Goal: Task Accomplishment & Management: Manage account settings

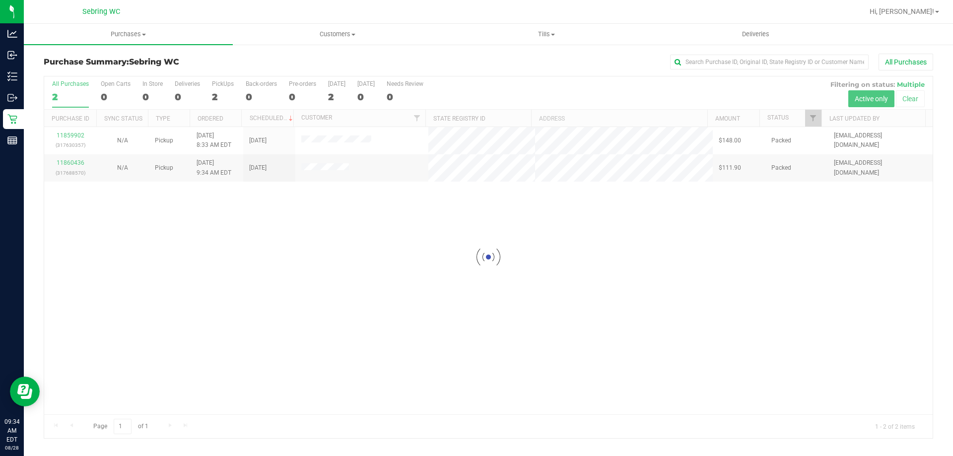
click at [353, 253] on div at bounding box center [488, 257] width 888 height 362
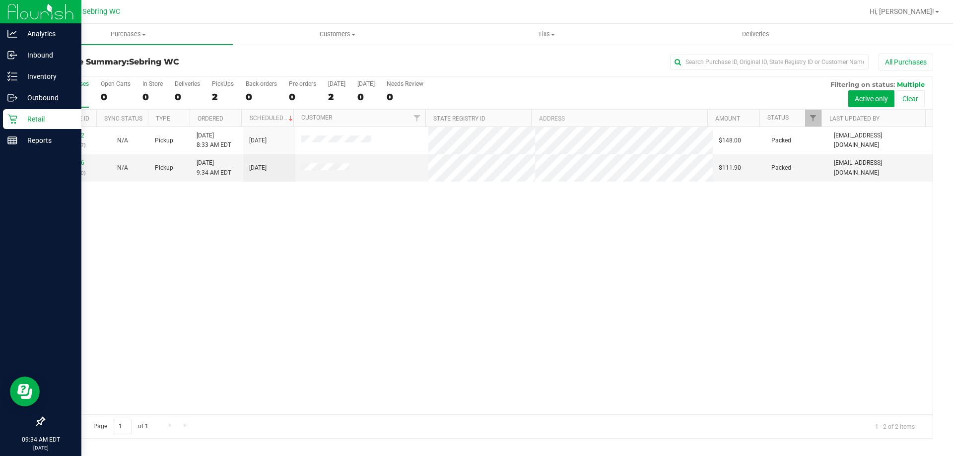
click at [10, 120] on icon at bounding box center [12, 119] width 10 height 10
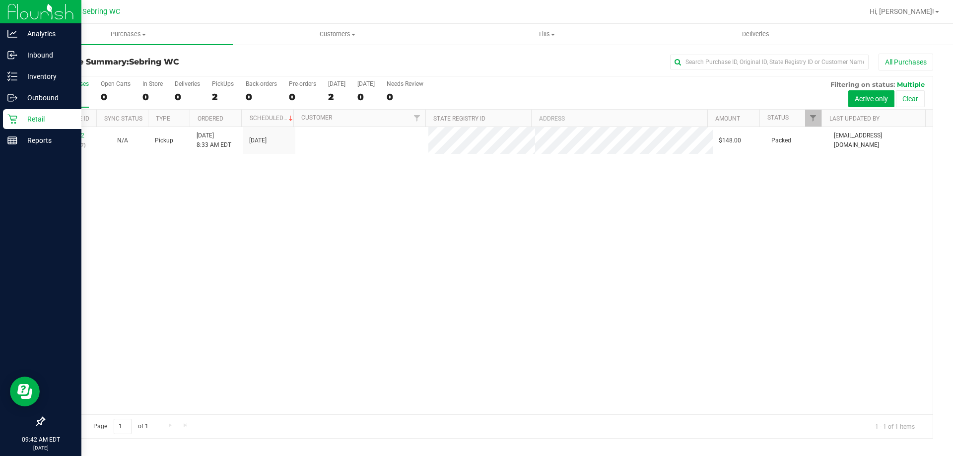
click at [11, 121] on icon at bounding box center [11, 119] width 9 height 9
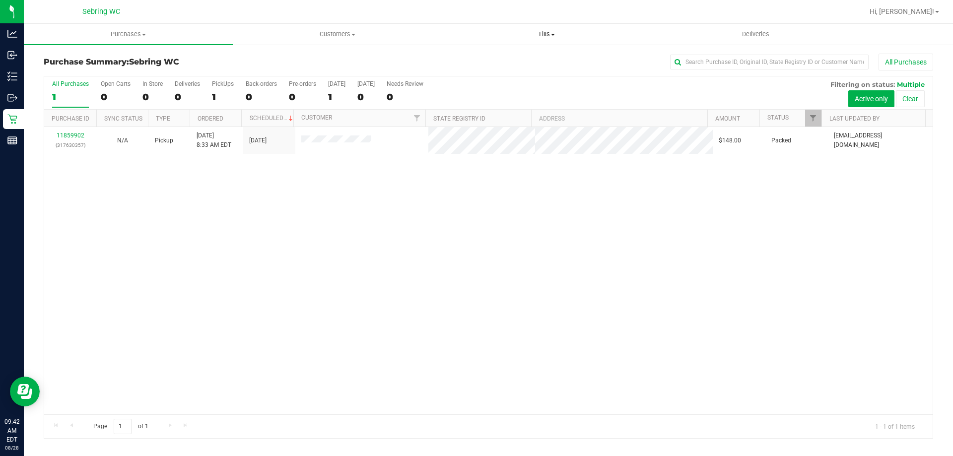
click at [543, 27] on uib-tab-heading "Tills Manage tills Reconcile e-payments" at bounding box center [546, 34] width 208 height 20
click at [461, 57] on span "Manage tills" at bounding box center [475, 60] width 67 height 8
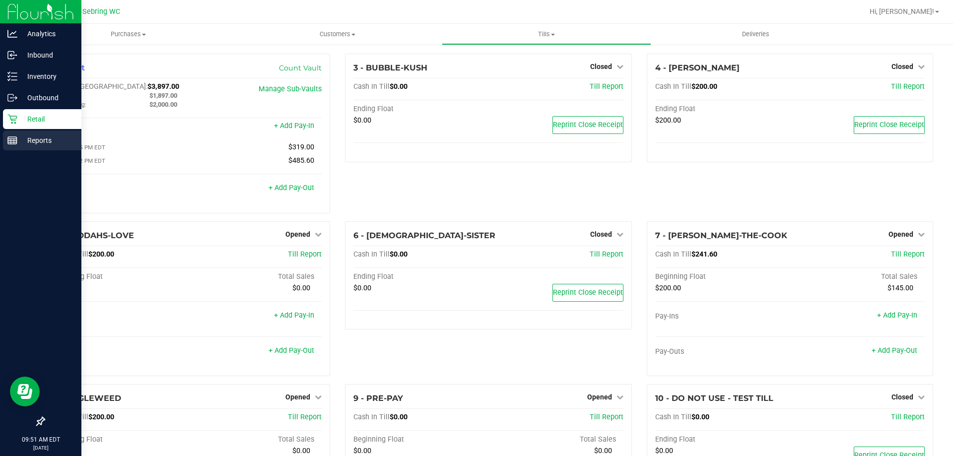
click at [12, 145] on div "Reports" at bounding box center [42, 141] width 78 height 20
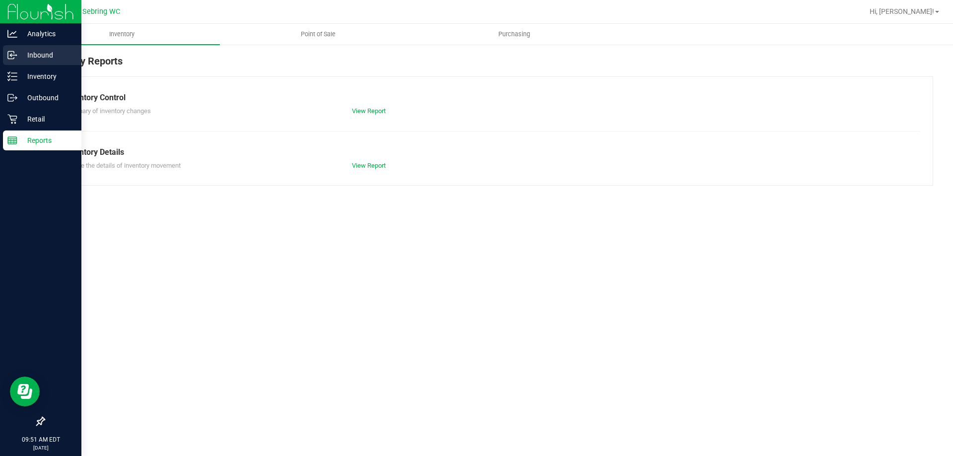
click at [43, 57] on p "Inbound" at bounding box center [47, 55] width 60 height 12
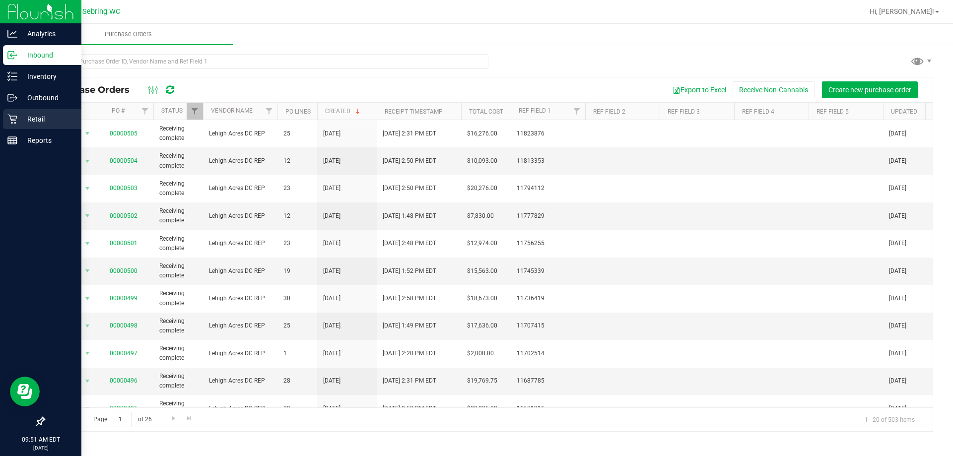
click at [17, 120] on p "Retail" at bounding box center [47, 119] width 60 height 12
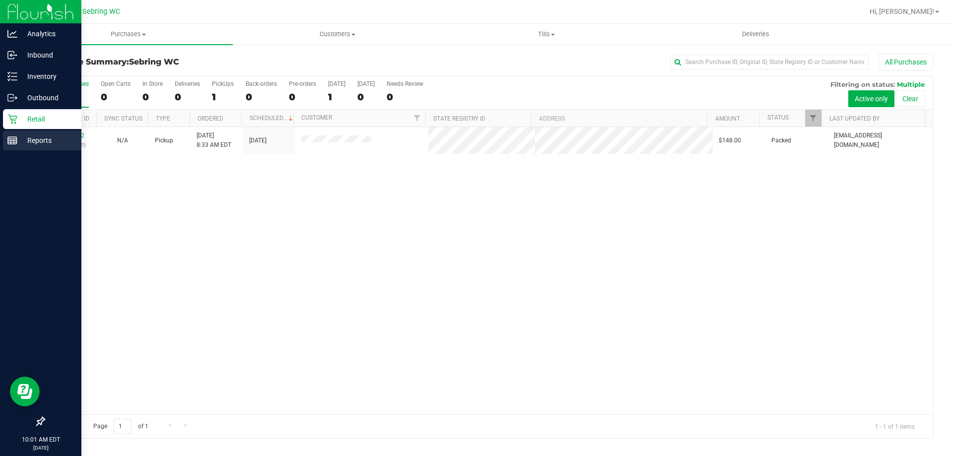
click at [25, 140] on p "Reports" at bounding box center [47, 140] width 60 height 12
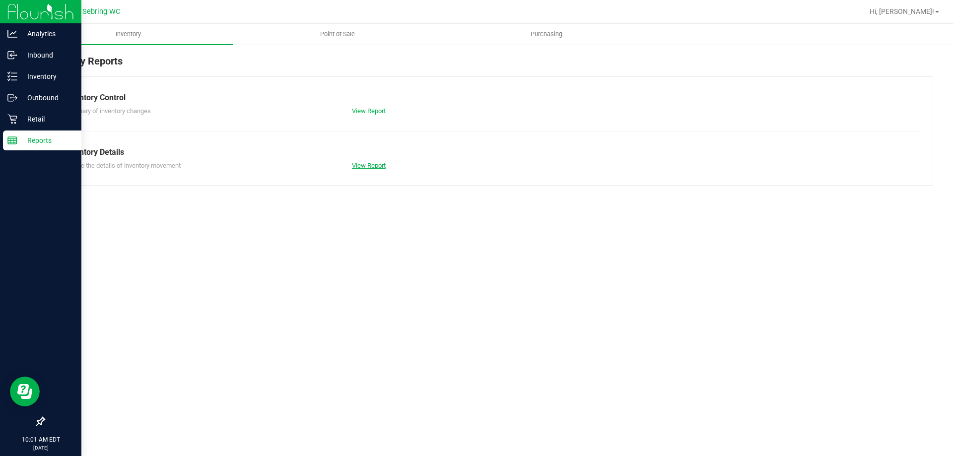
click at [376, 162] on link "View Report" at bounding box center [369, 165] width 34 height 7
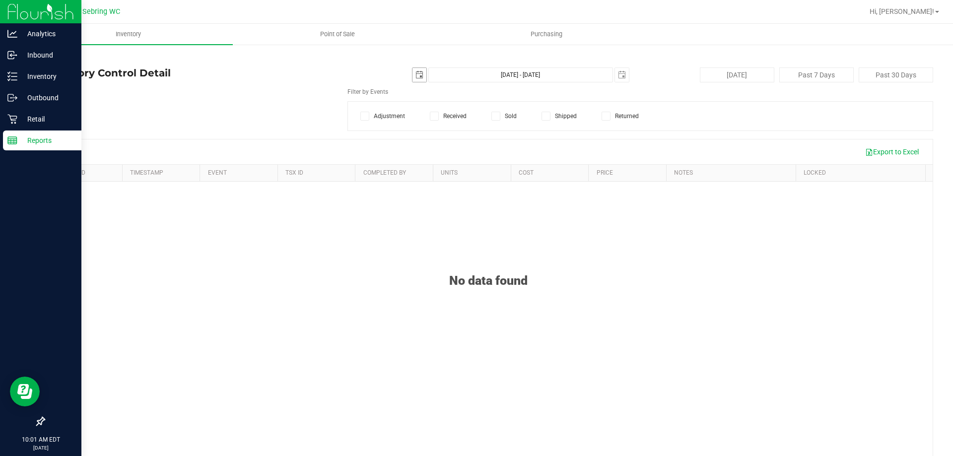
click at [417, 75] on span "select" at bounding box center [419, 75] width 8 height 8
click at [485, 131] on link "1" at bounding box center [488, 129] width 14 height 15
type input "2025-08-01"
type input "Aug 1, 2025 - Aug 28, 2025"
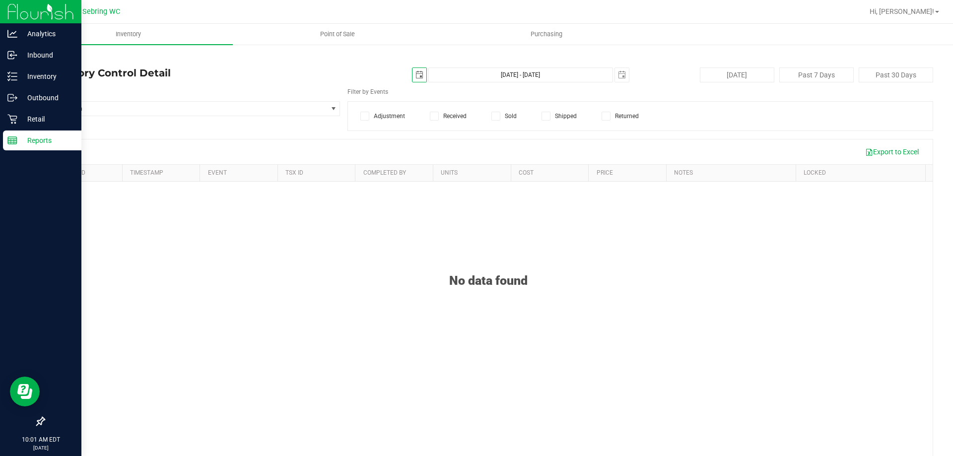
click at [491, 119] on span at bounding box center [495, 116] width 9 height 9
click at [0, 0] on input "Sold" at bounding box center [0, 0] width 0 height 0
click at [185, 106] on span "Select Item" at bounding box center [185, 109] width 283 height 14
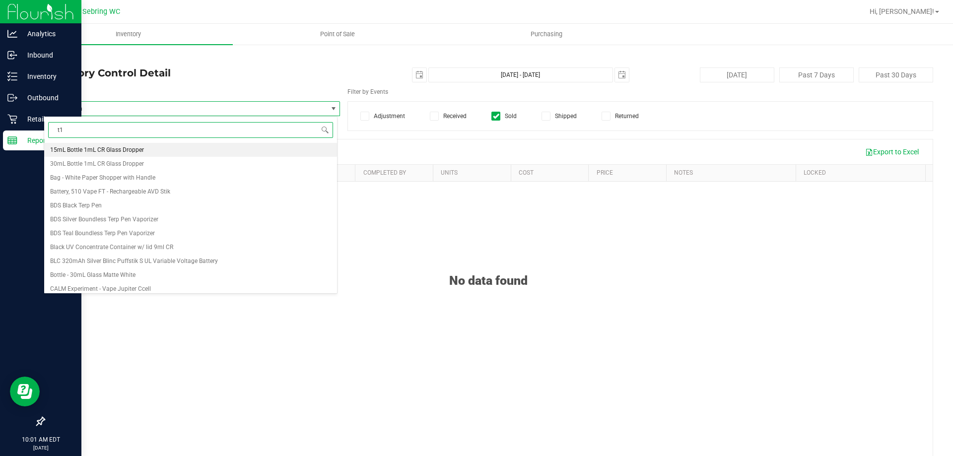
type input "t12"
click at [152, 287] on span "FT 3.5g Cannabis Flower Truffle Two Step (Hybrid)" at bounding box center [117, 288] width 135 height 7
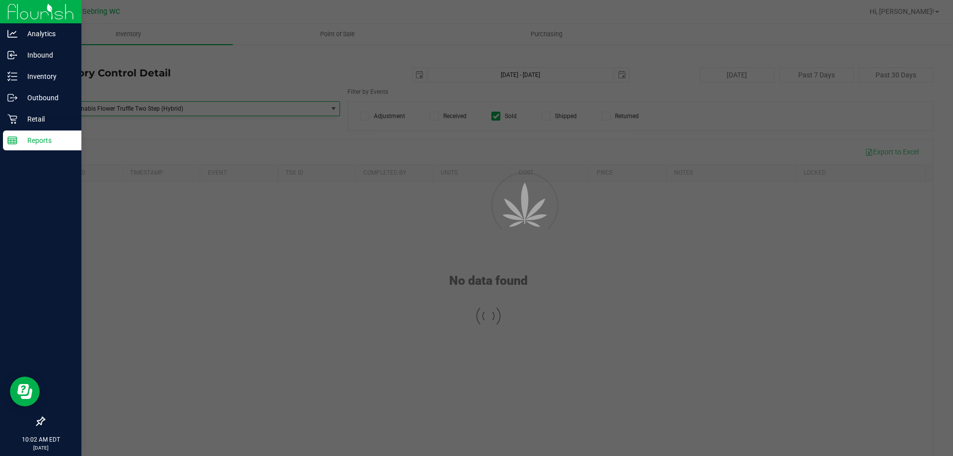
scroll to position [37916, 0]
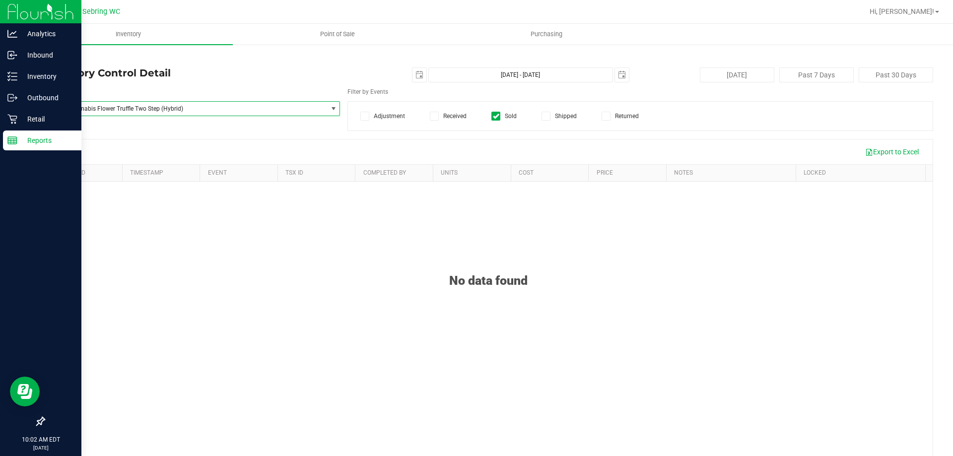
click at [204, 107] on span "FT 3.5g Cannabis Flower Truffle Two Step (Hybrid)" at bounding box center [180, 108] width 264 height 7
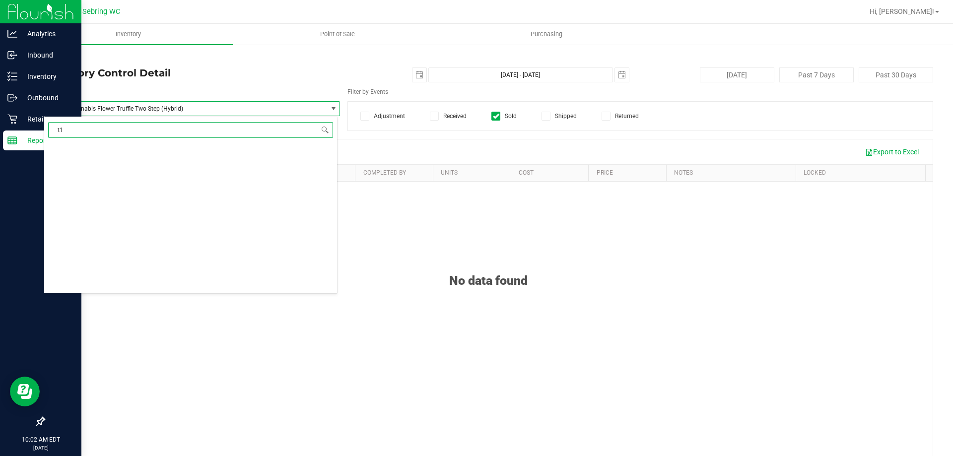
type input "t12"
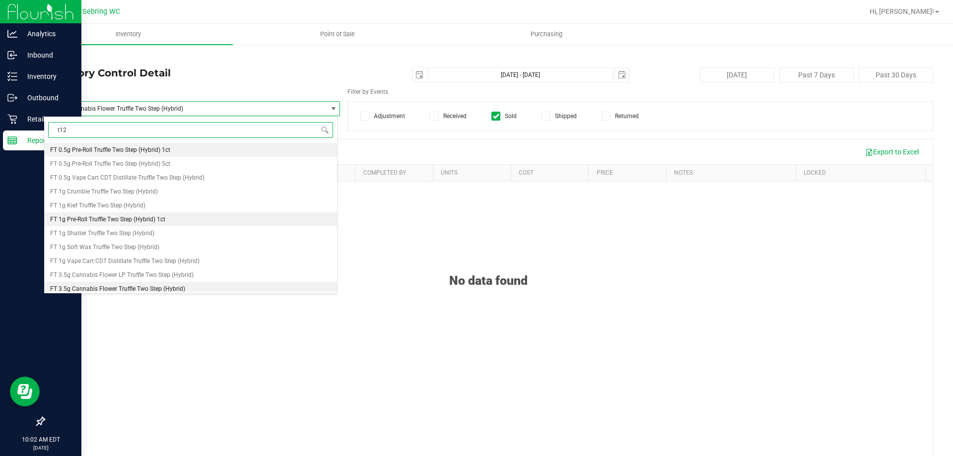
scroll to position [32, 0]
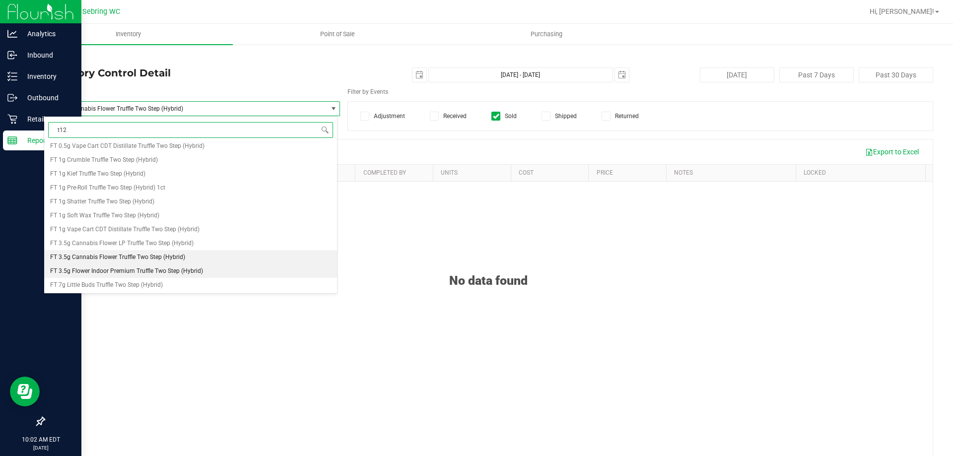
click at [167, 270] on span "FT 3.5g Flower Indoor Premium Truffle Two Step (Hybrid)" at bounding box center [126, 270] width 153 height 7
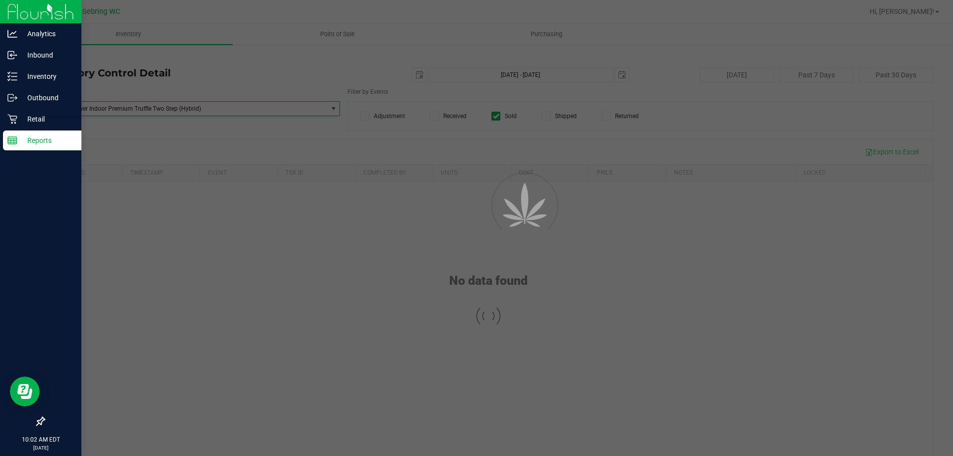
scroll to position [39597, 0]
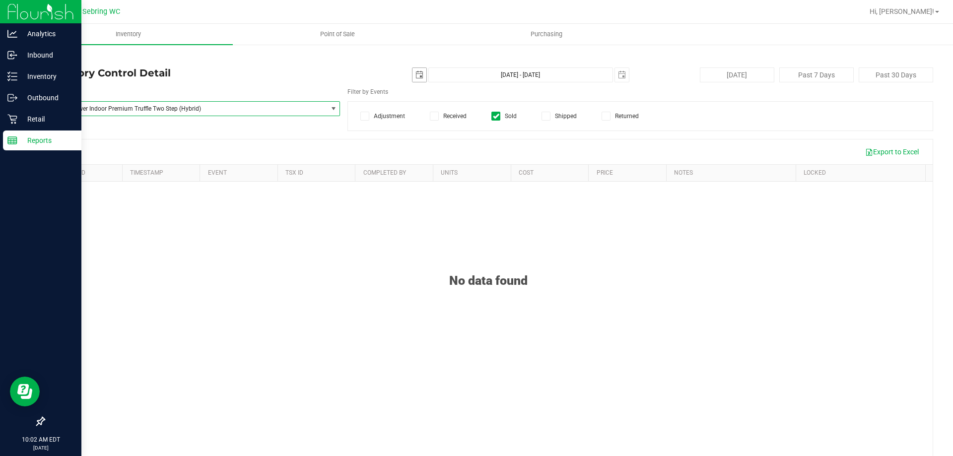
click at [417, 76] on span "select" at bounding box center [419, 75] width 8 height 8
click at [414, 96] on link "August 2025" at bounding box center [459, 94] width 107 height 15
click at [467, 156] on link "Jul" at bounding box center [471, 149] width 25 height 25
click at [444, 128] on link "1" at bounding box center [445, 129] width 14 height 15
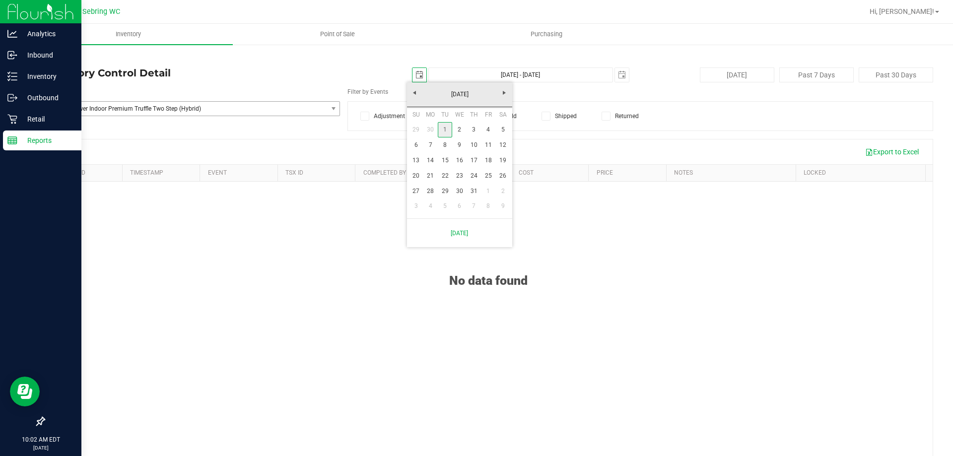
type input "2025-07-01"
type input "Jul 1, 2025 - Aug 28, 2025"
click at [190, 106] on span "FT 3.5g Flower Indoor Premium Truffle Two Step (Hybrid)" at bounding box center [180, 108] width 264 height 7
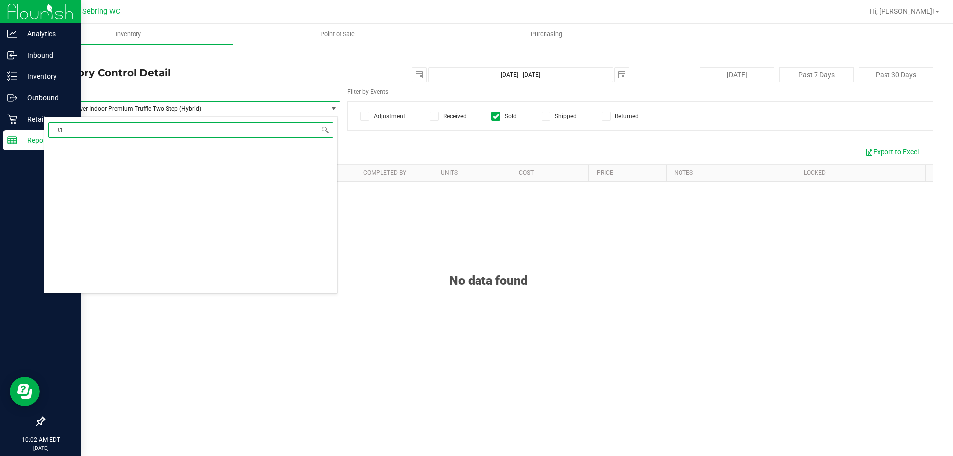
type input "t12"
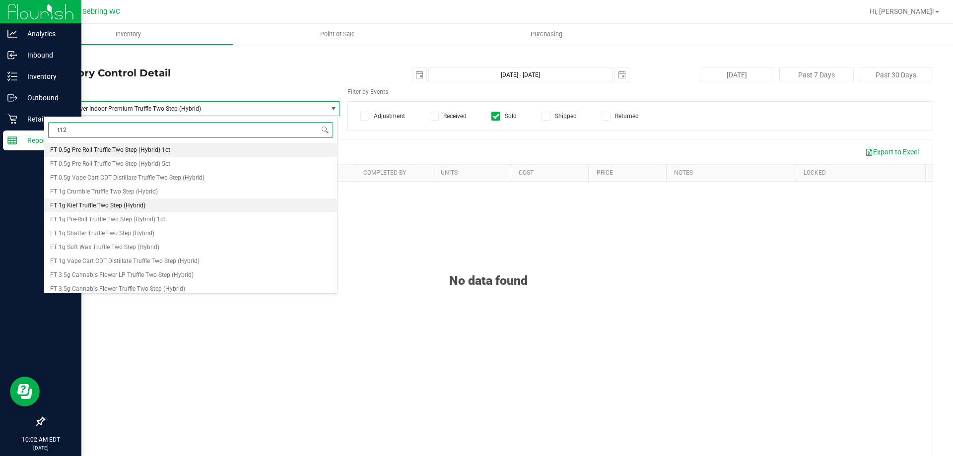
scroll to position [32, 0]
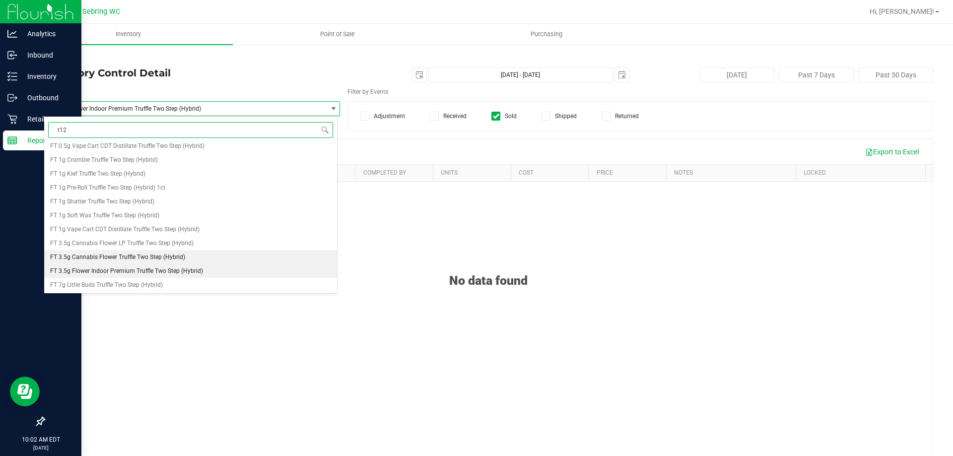
click at [152, 255] on span "FT 3.5g Cannabis Flower Truffle Two Step (Hybrid)" at bounding box center [117, 257] width 135 height 7
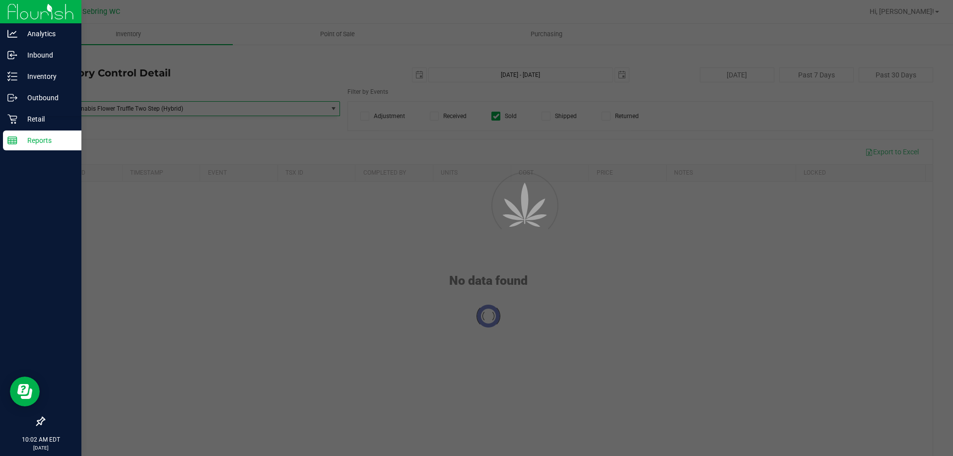
scroll to position [37916, 0]
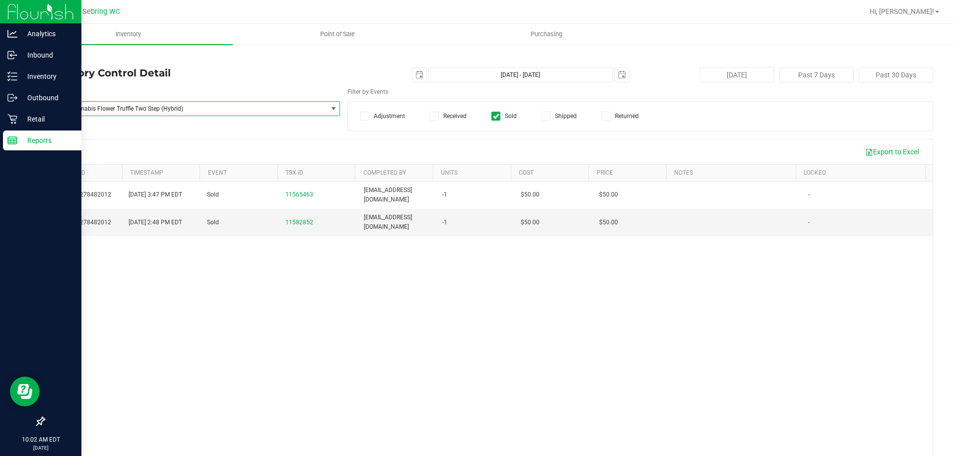
click at [230, 107] on span "FT 3.5g Cannabis Flower Truffle Two Step (Hybrid)" at bounding box center [180, 108] width 264 height 7
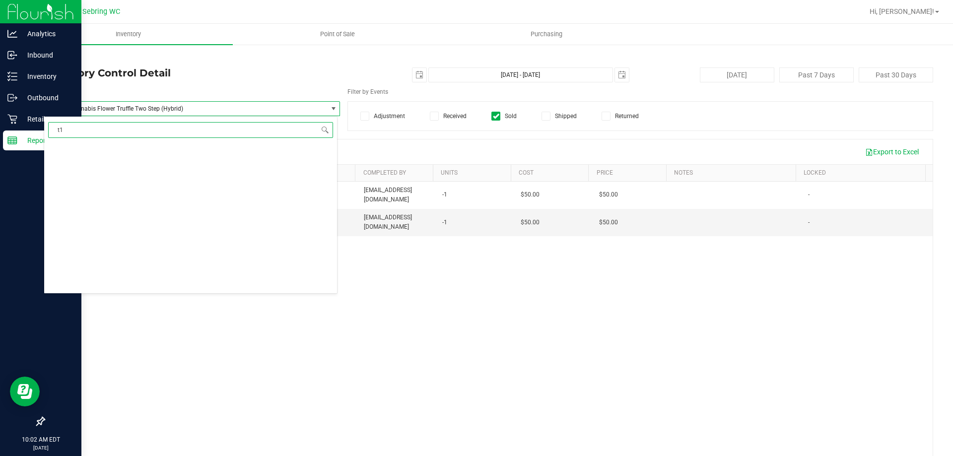
type input "t12"
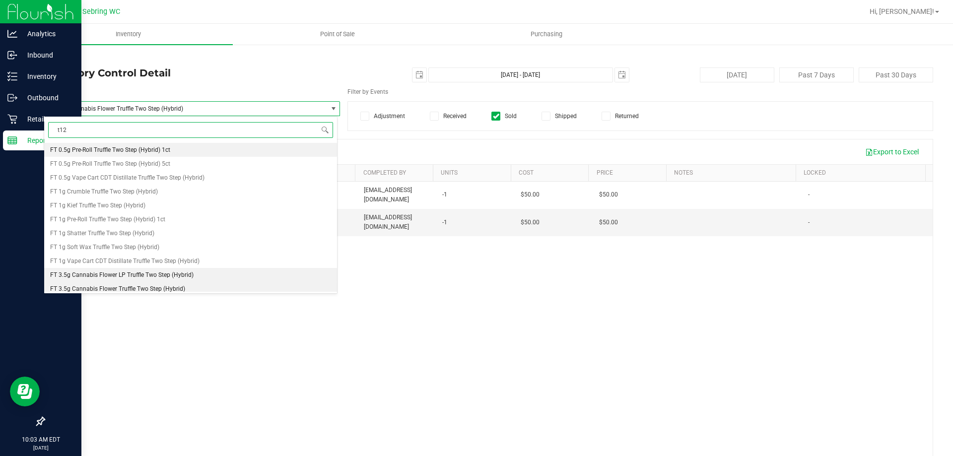
click at [137, 276] on span "FT 3.5g Cannabis Flower LP Truffle Two Step (Hybrid)" at bounding box center [121, 274] width 143 height 7
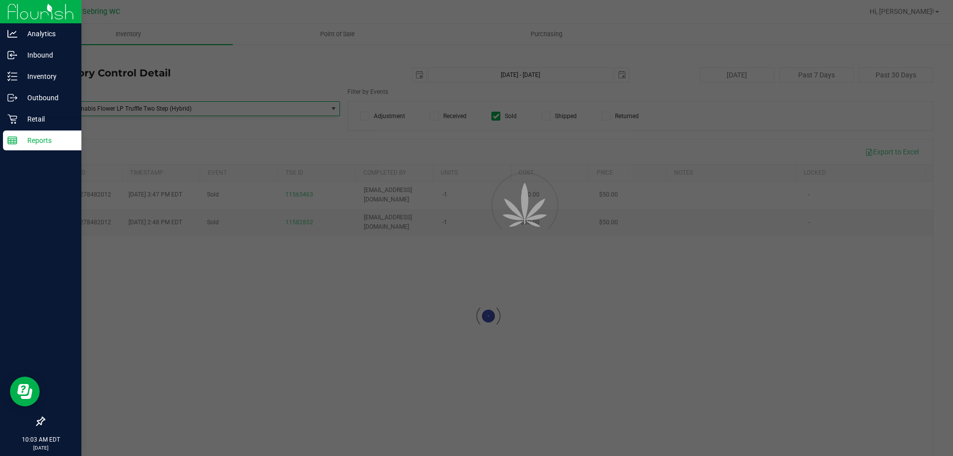
scroll to position [37249, 0]
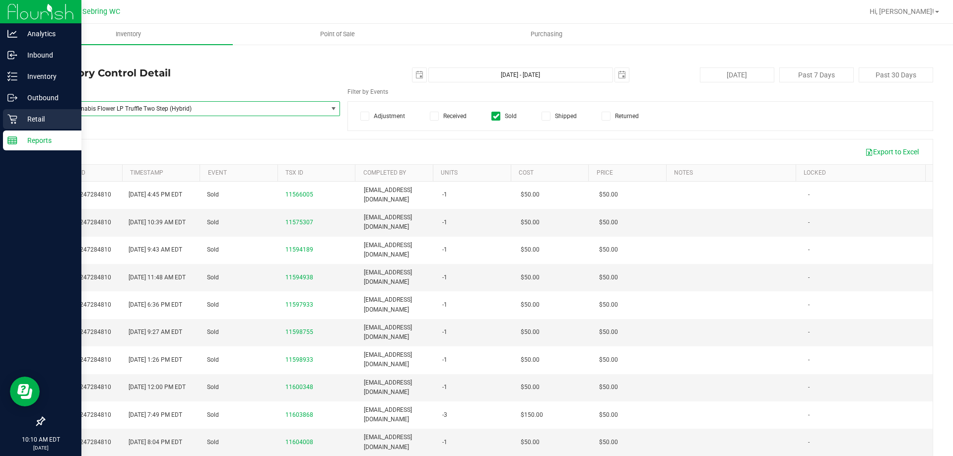
click at [8, 121] on icon at bounding box center [12, 119] width 10 height 10
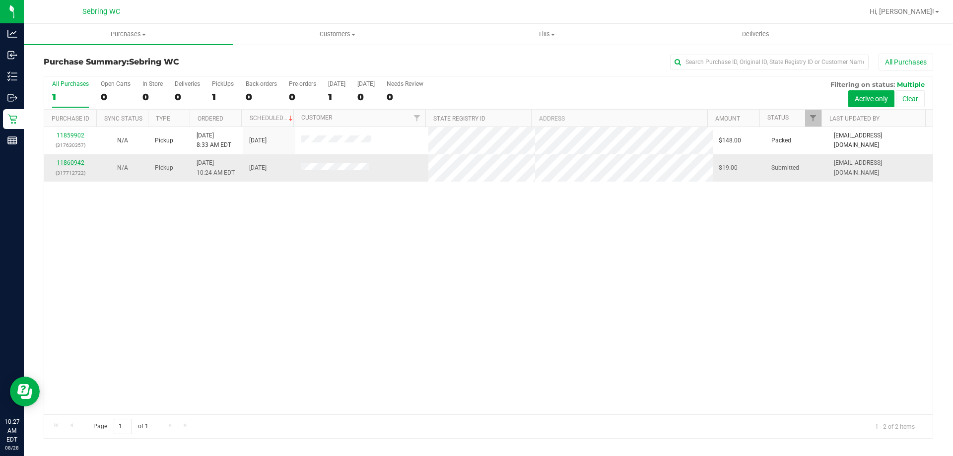
click at [74, 161] on link "11860942" at bounding box center [71, 162] width 28 height 7
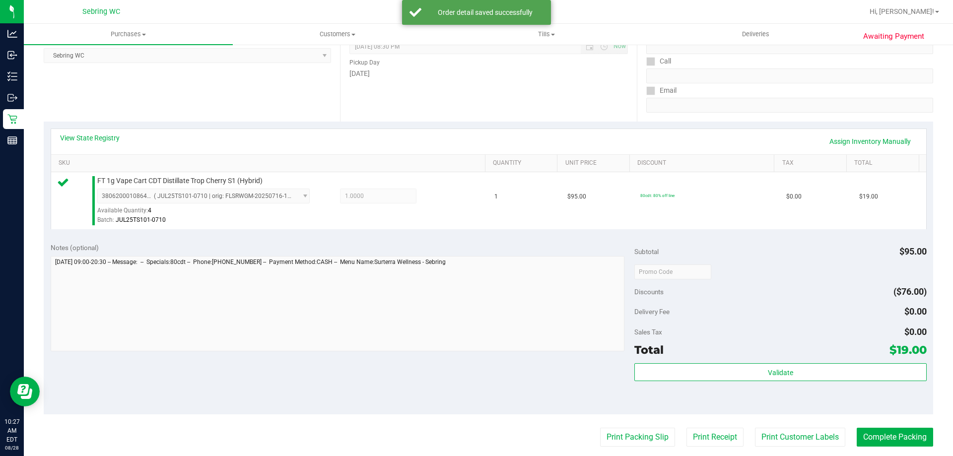
scroll to position [248, 0]
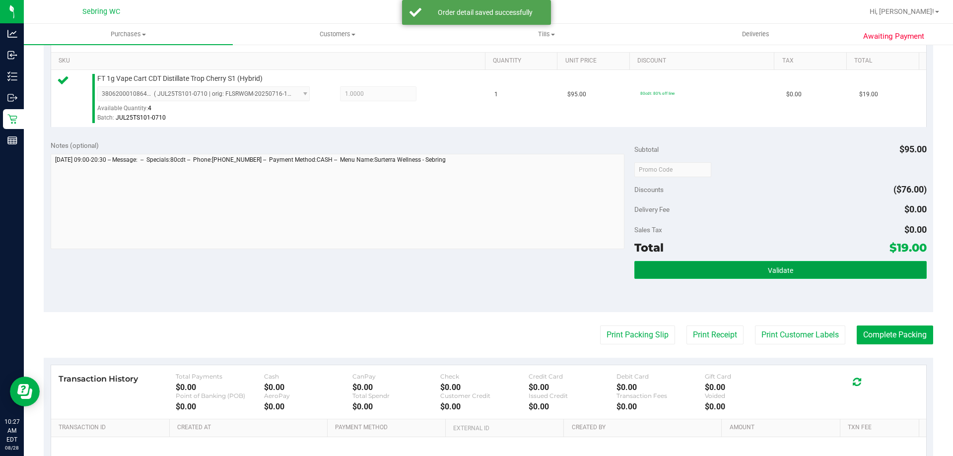
click at [686, 262] on button "Validate" at bounding box center [780, 270] width 292 height 18
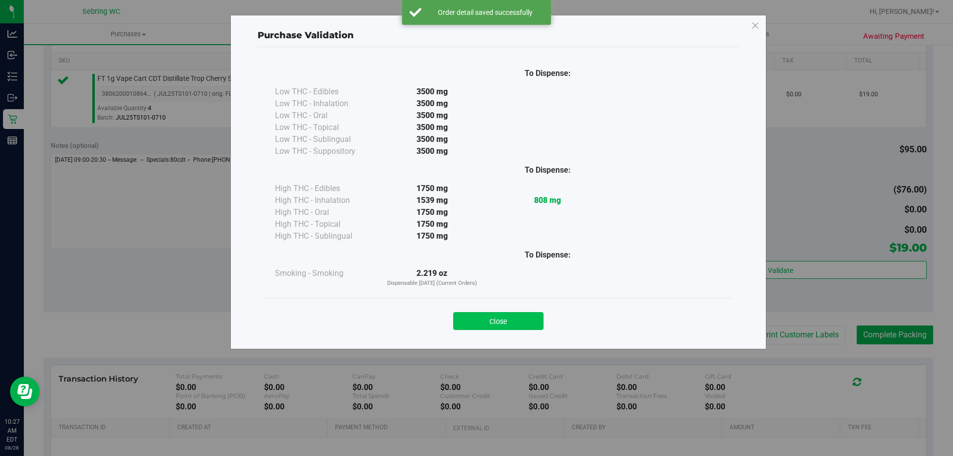
click at [506, 316] on button "Close" at bounding box center [498, 321] width 90 height 18
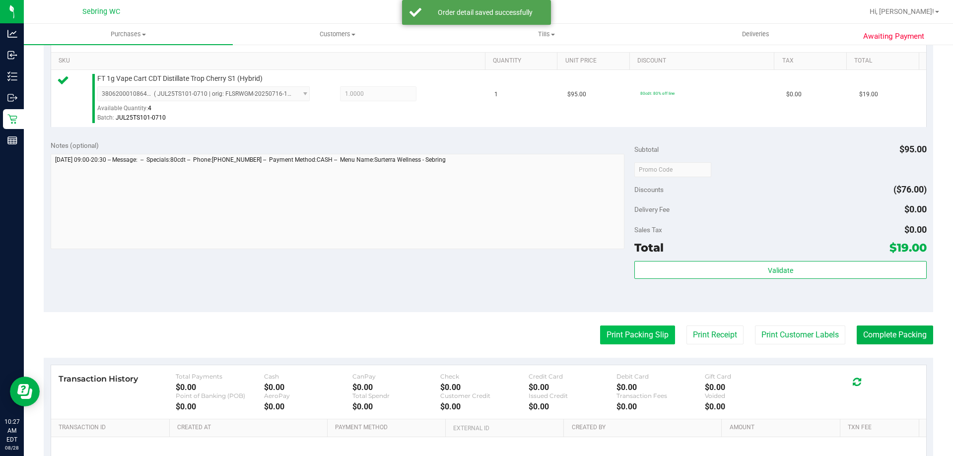
click at [621, 337] on button "Print Packing Slip" at bounding box center [637, 335] width 75 height 19
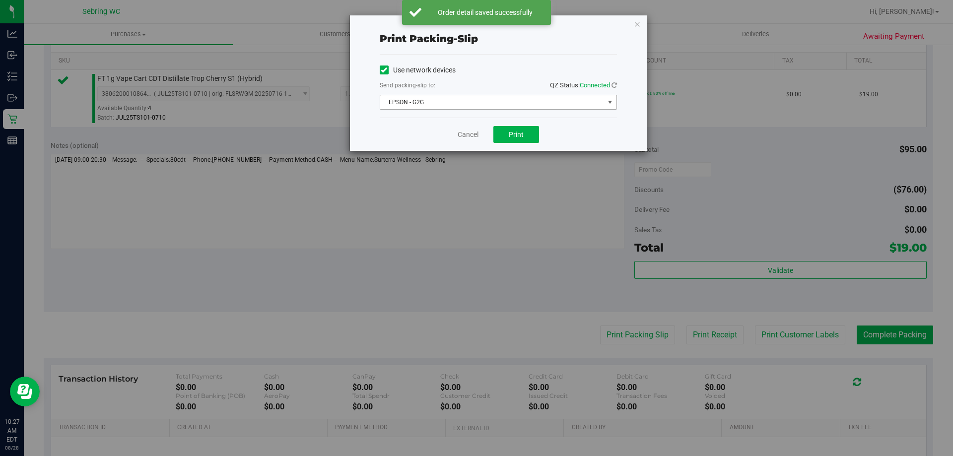
click at [508, 101] on span "EPSON - G2G" at bounding box center [492, 102] width 224 height 14
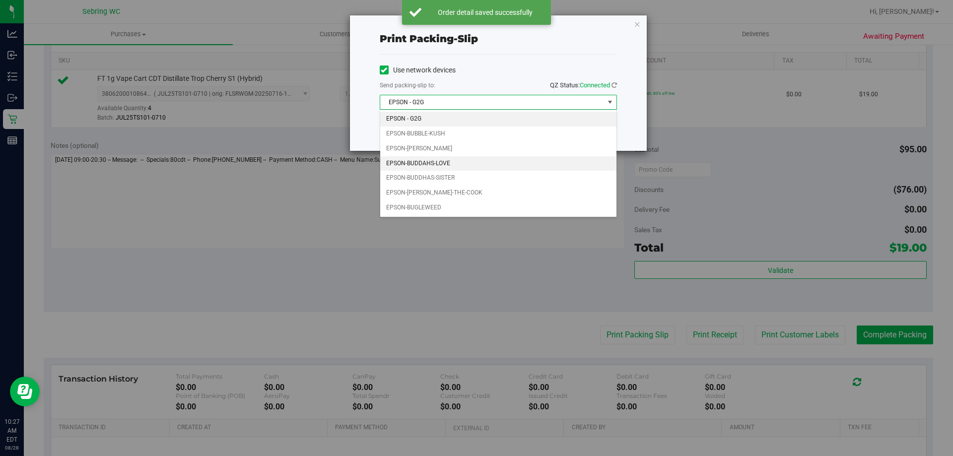
click at [458, 158] on li "EPSON-BUDDAHS-LOVE" at bounding box center [498, 163] width 236 height 15
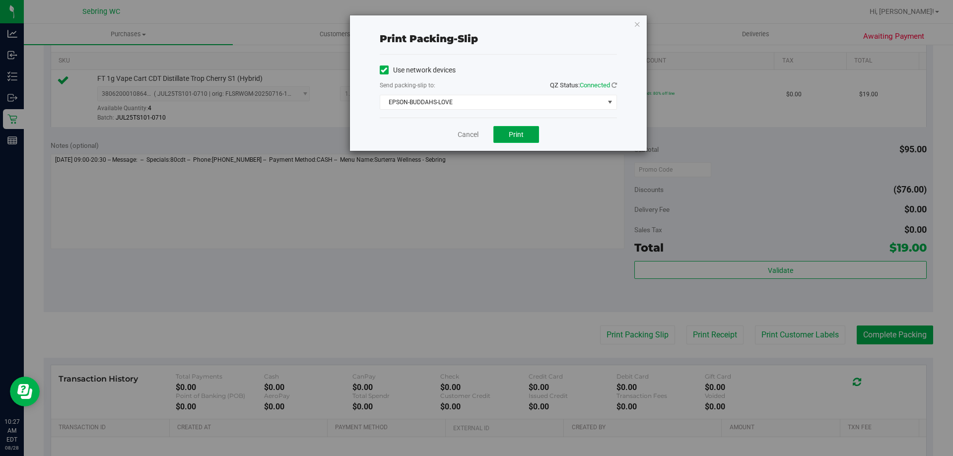
click at [515, 127] on button "Print" at bounding box center [516, 134] width 46 height 17
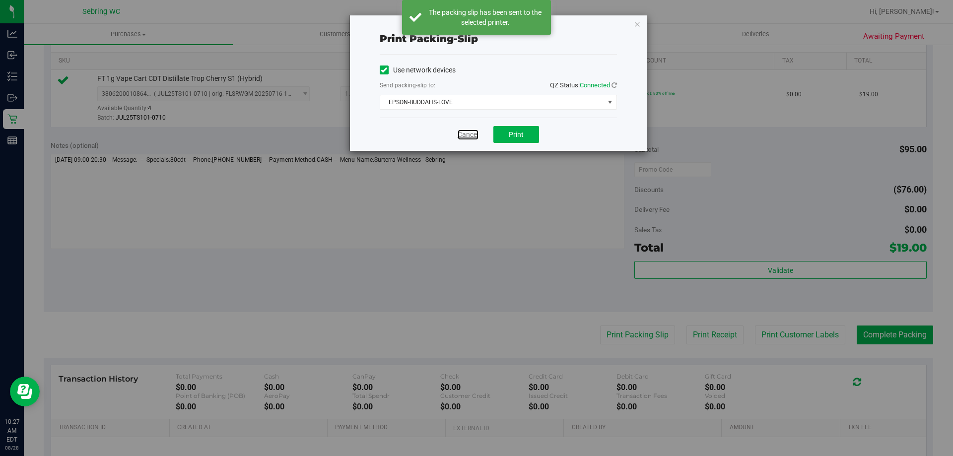
drag, startPoint x: 464, startPoint y: 133, endPoint x: 470, endPoint y: 141, distance: 9.8
click at [464, 133] on link "Cancel" at bounding box center [467, 135] width 21 height 10
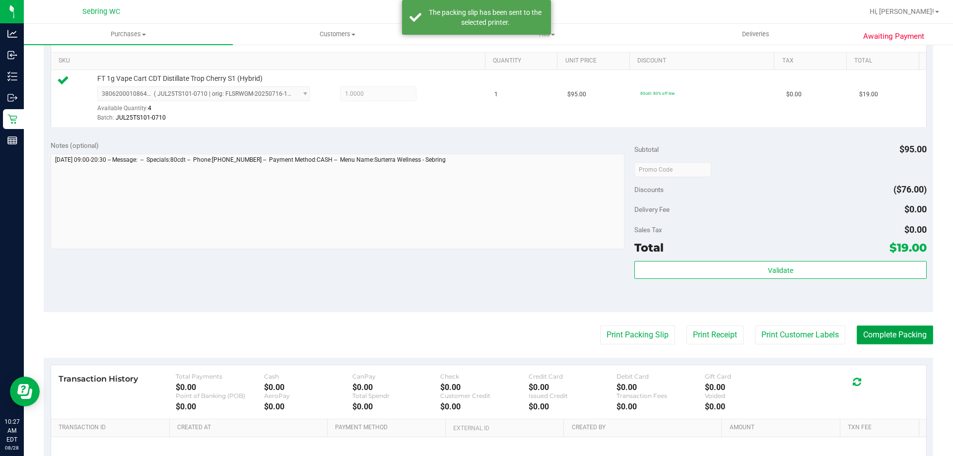
click at [899, 342] on button "Complete Packing" at bounding box center [894, 335] width 76 height 19
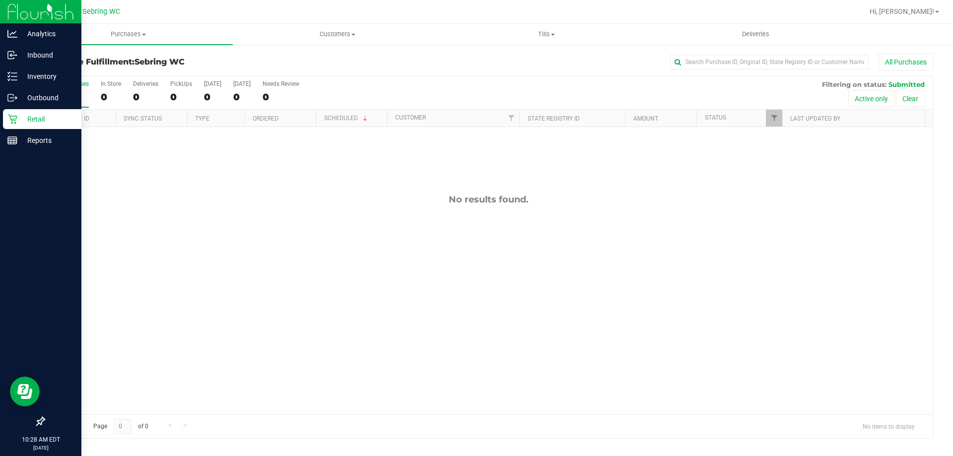
click at [5, 112] on div "Retail" at bounding box center [42, 119] width 78 height 20
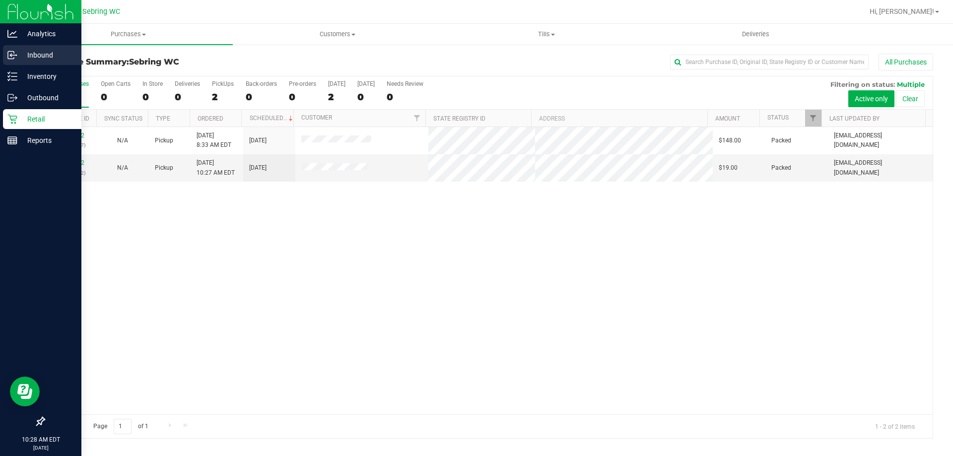
click at [66, 60] on p "Inbound" at bounding box center [47, 55] width 60 height 12
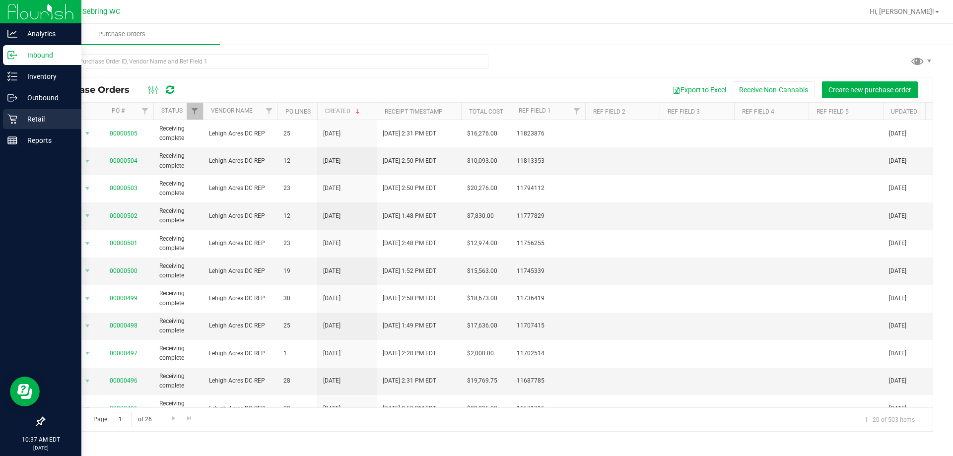
click at [38, 120] on p "Retail" at bounding box center [47, 119] width 60 height 12
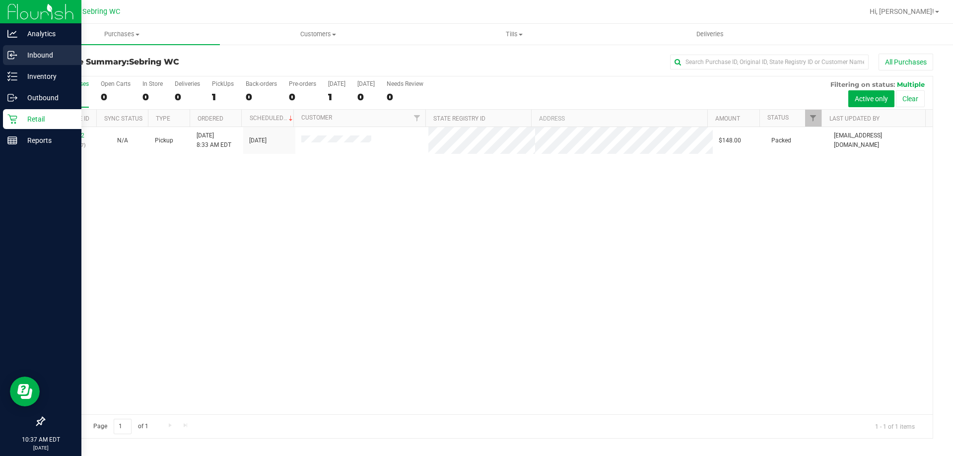
click at [17, 60] on p "Inbound" at bounding box center [47, 55] width 60 height 12
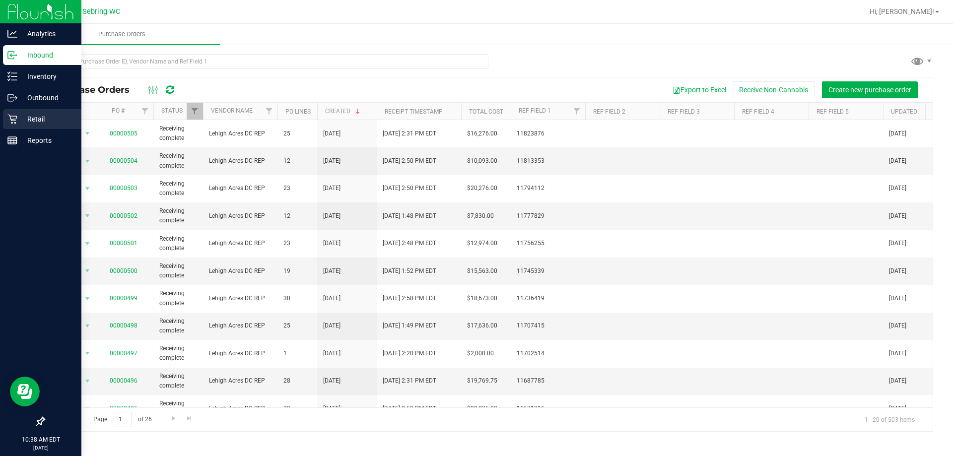
click at [27, 113] on div "Retail" at bounding box center [42, 119] width 78 height 20
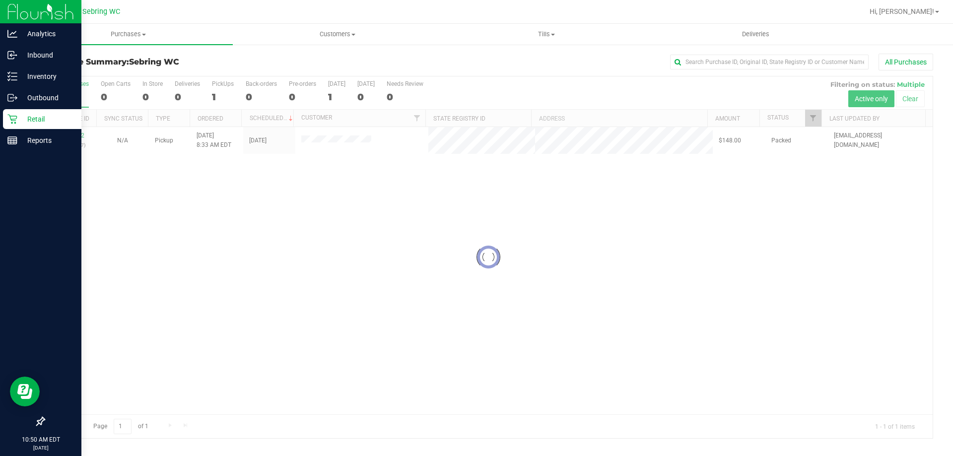
click at [18, 112] on div "Retail" at bounding box center [42, 119] width 78 height 20
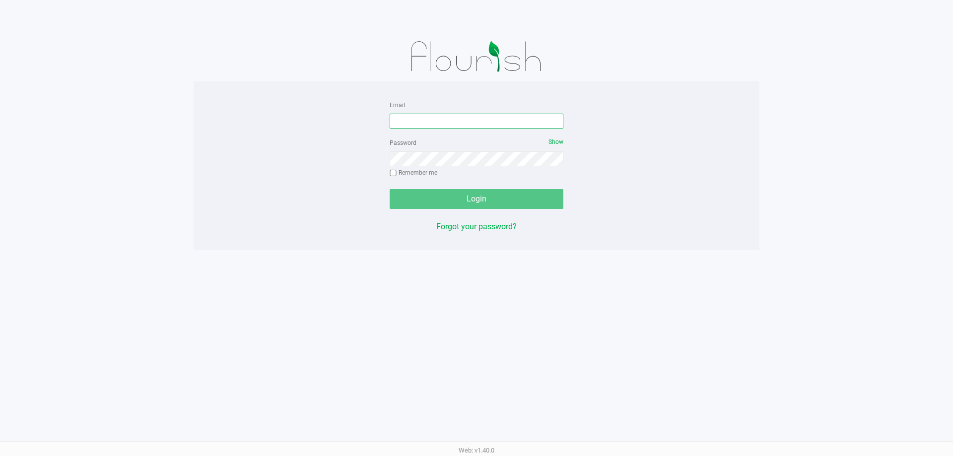
click at [407, 119] on input "Email" at bounding box center [477, 121] width 174 height 15
type input "cpaysen@liveparallel.com"
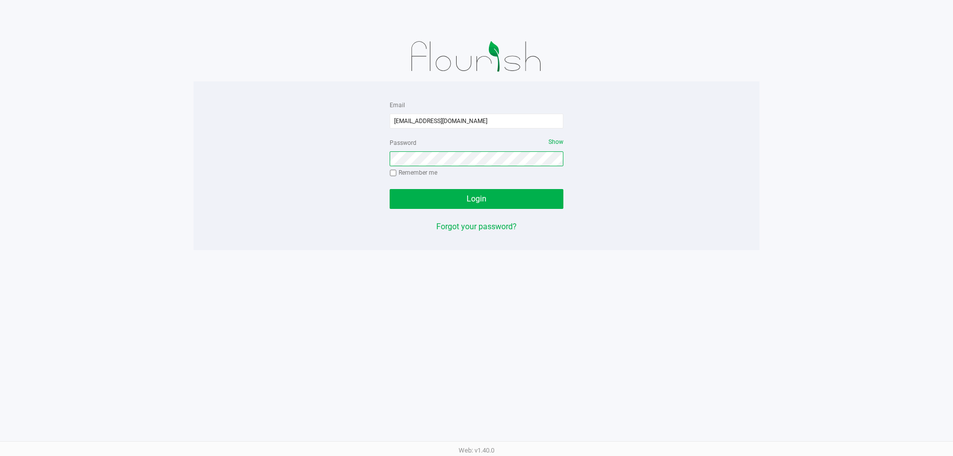
click at [390, 189] on button "Login" at bounding box center [477, 199] width 174 height 20
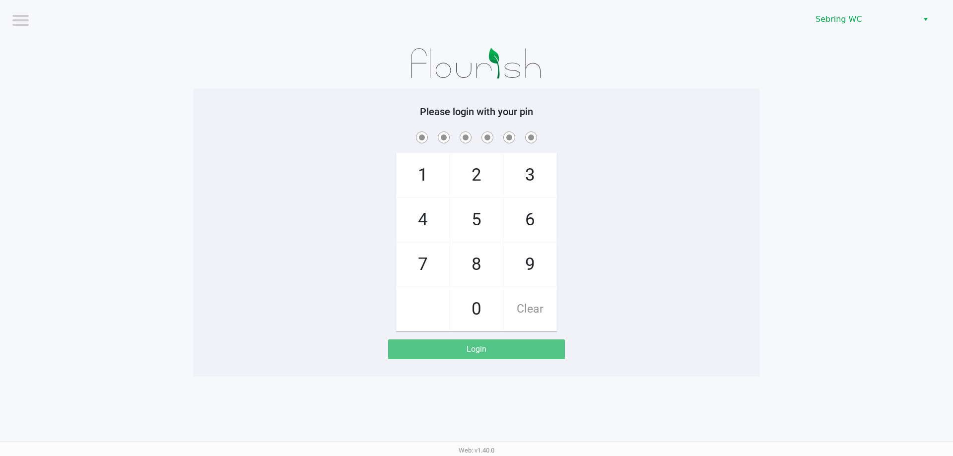
click at [369, 134] on span at bounding box center [476, 137] width 551 height 15
checkbox input "true"
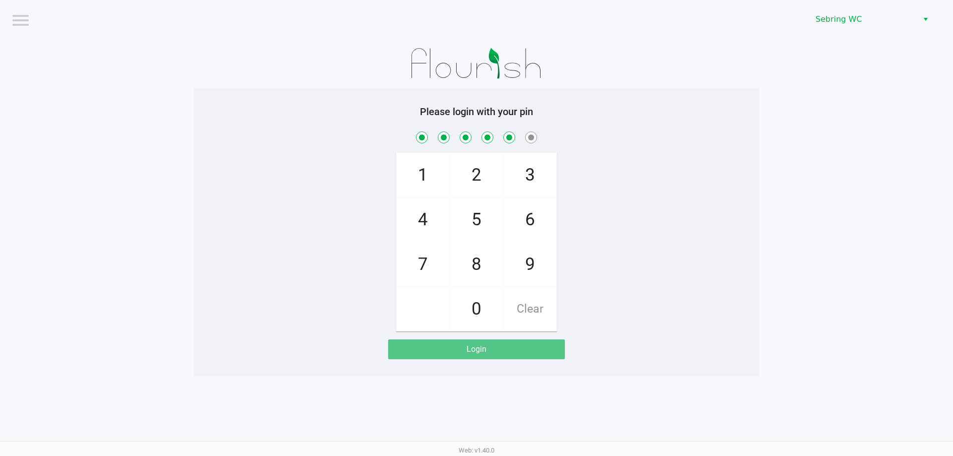
checkbox input "true"
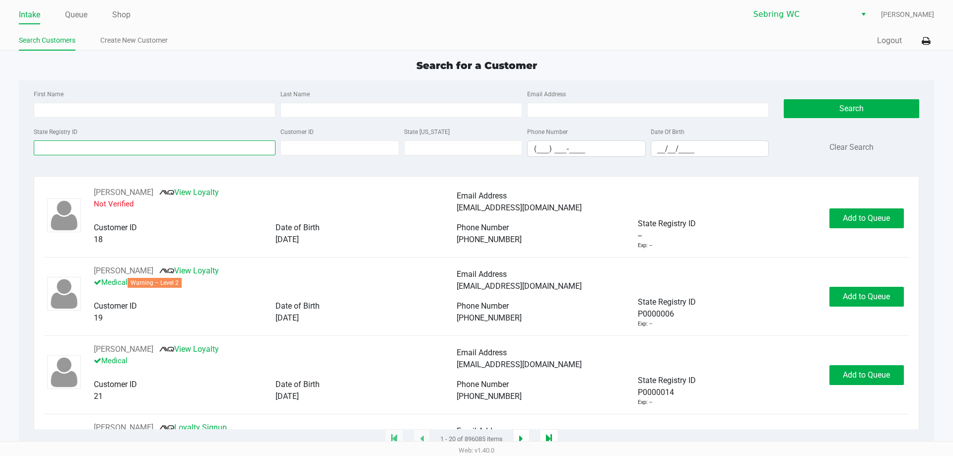
click at [73, 153] on input "State Registry ID" at bounding box center [155, 147] width 242 height 15
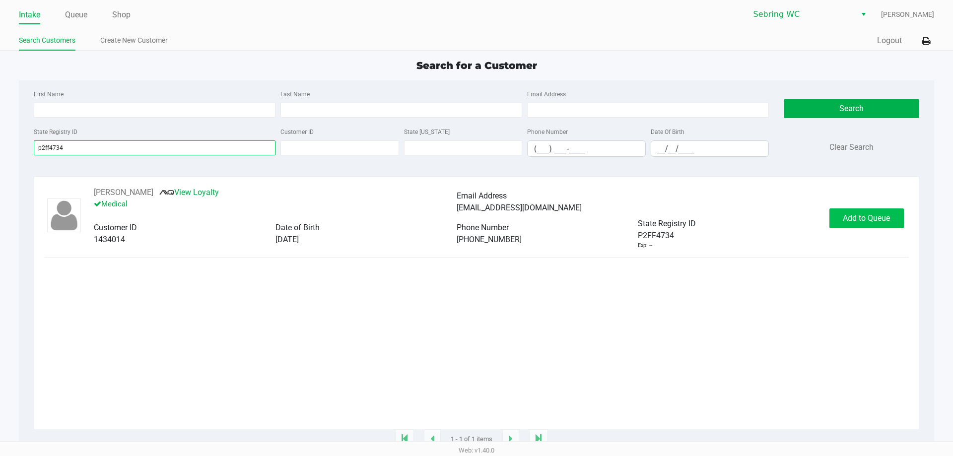
type input "p2ff4734"
click at [890, 220] on span "Add to Queue" at bounding box center [866, 217] width 47 height 9
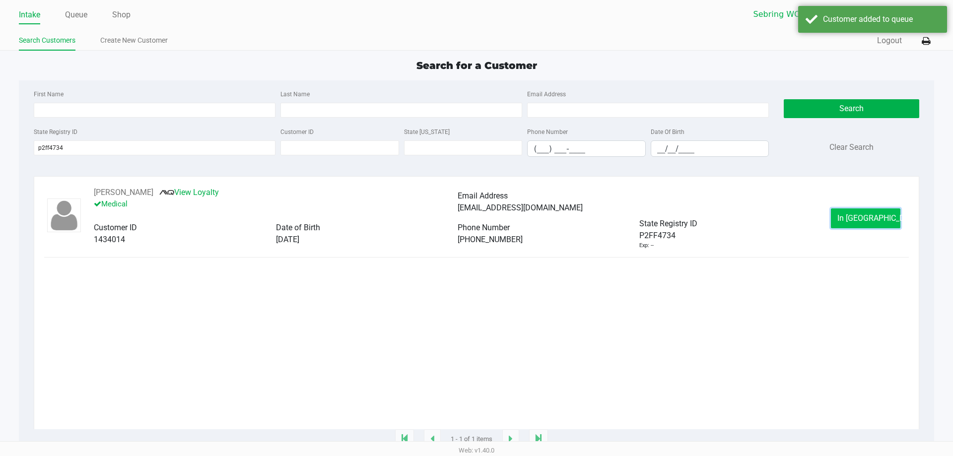
click at [884, 219] on button "In Queue" at bounding box center [865, 218] width 69 height 20
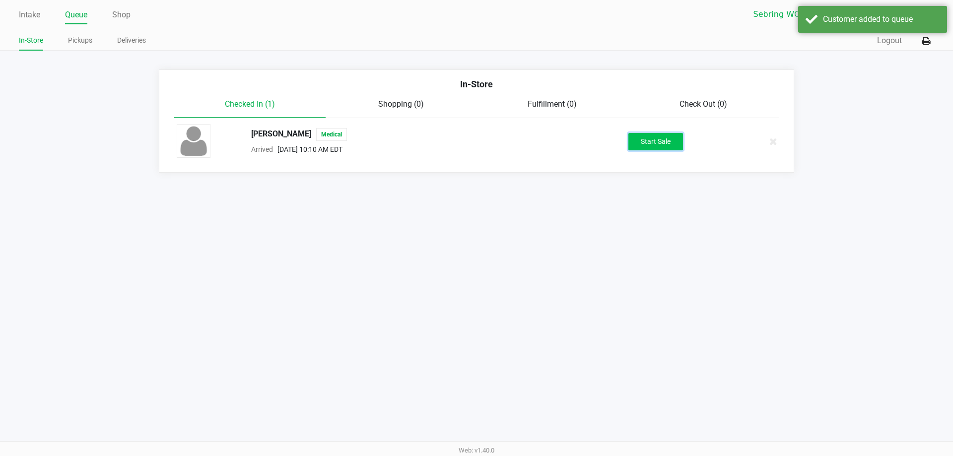
click at [651, 146] on button "Start Sale" at bounding box center [655, 141] width 55 height 17
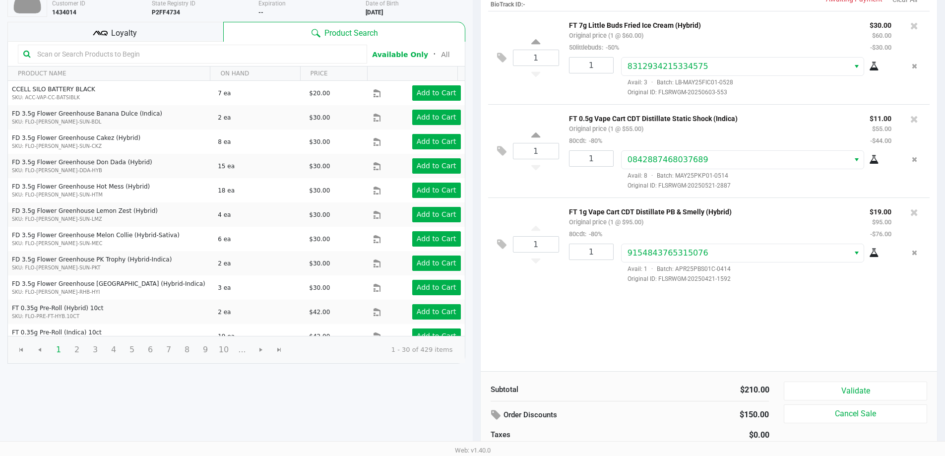
scroll to position [102, 0]
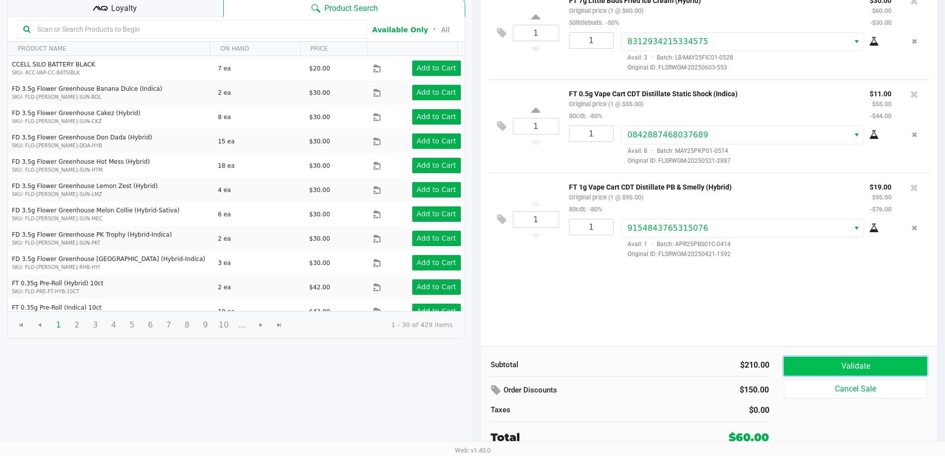
click at [857, 360] on button "Validate" at bounding box center [855, 366] width 143 height 19
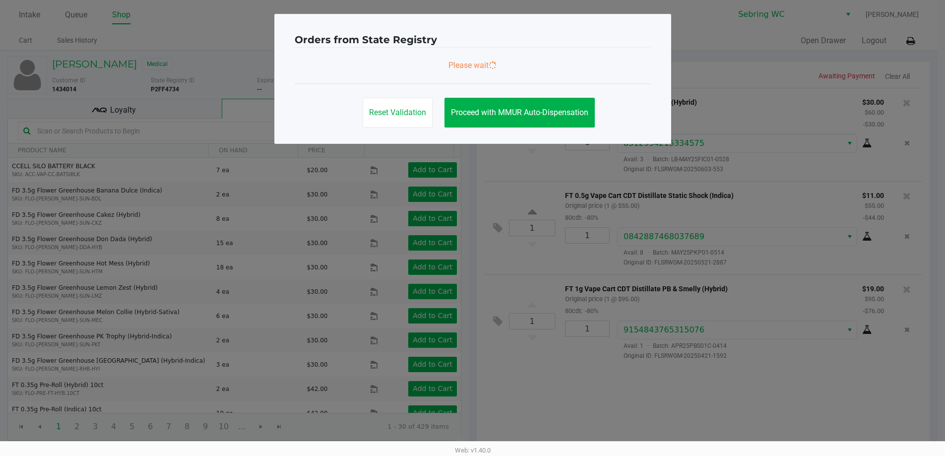
scroll to position [0, 0]
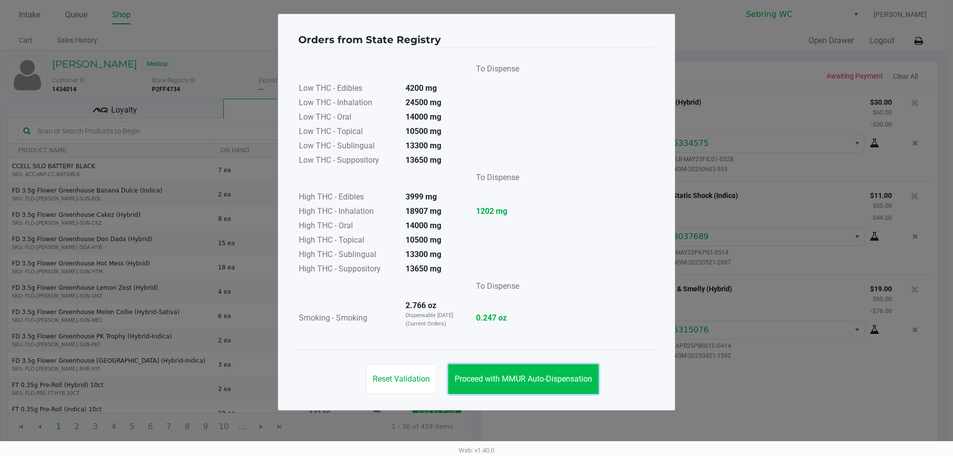
click at [516, 367] on button "Proceed with MMUR Auto-Dispensation" at bounding box center [523, 379] width 150 height 30
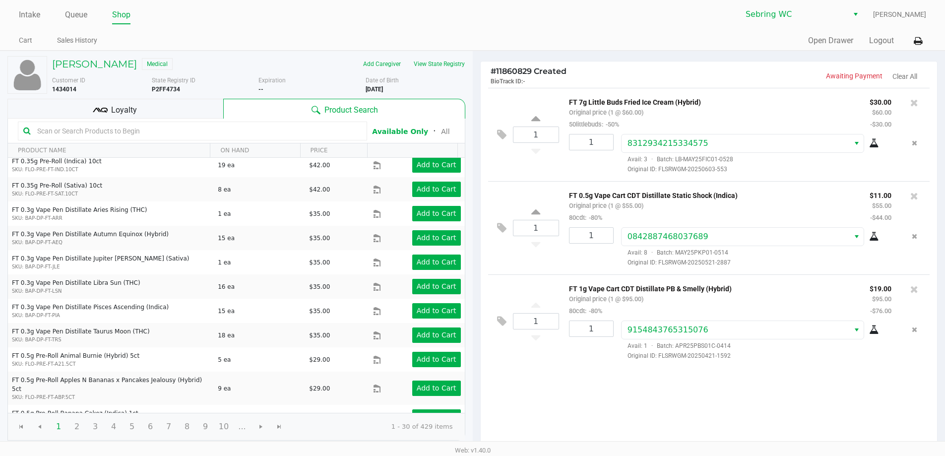
click at [133, 110] on span "Loyalty" at bounding box center [124, 110] width 26 height 12
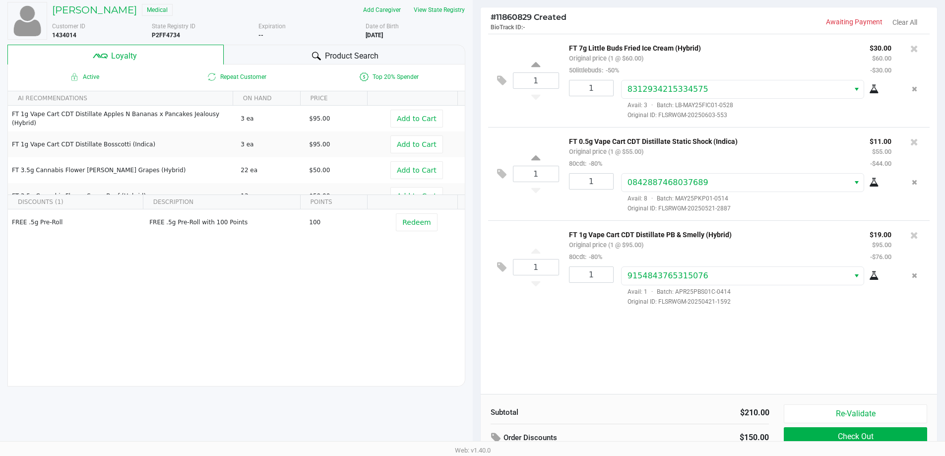
scroll to position [114, 0]
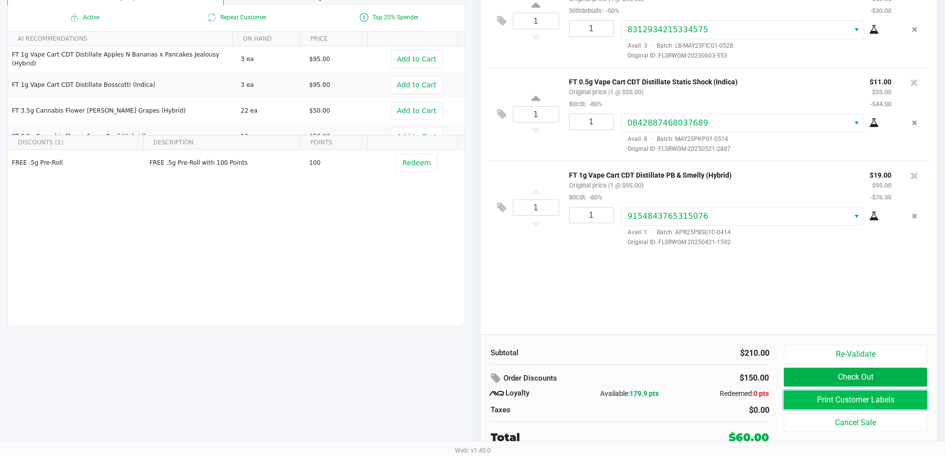
click at [801, 400] on button "Print Customer Labels" at bounding box center [855, 400] width 143 height 19
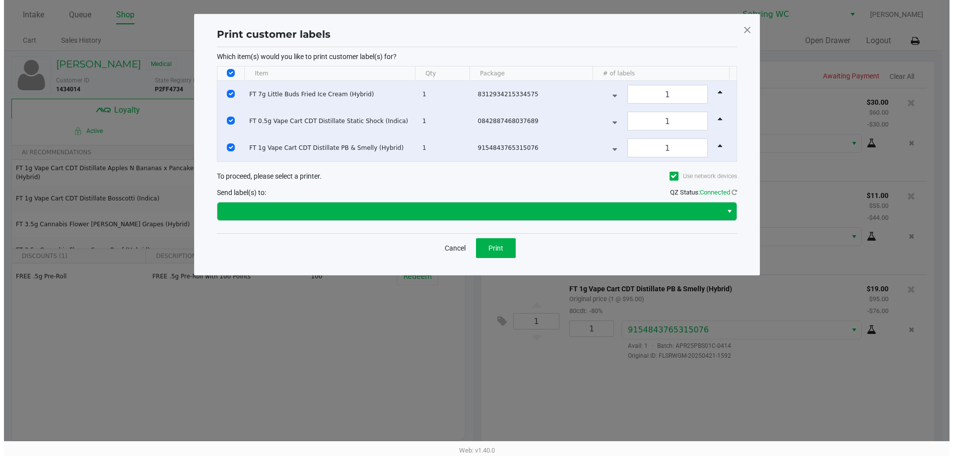
scroll to position [0, 0]
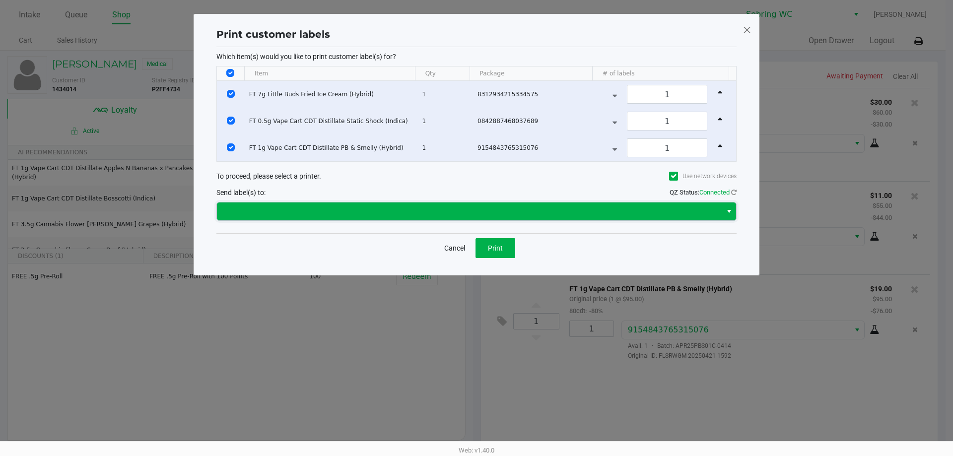
click at [456, 215] on span at bounding box center [469, 211] width 493 height 12
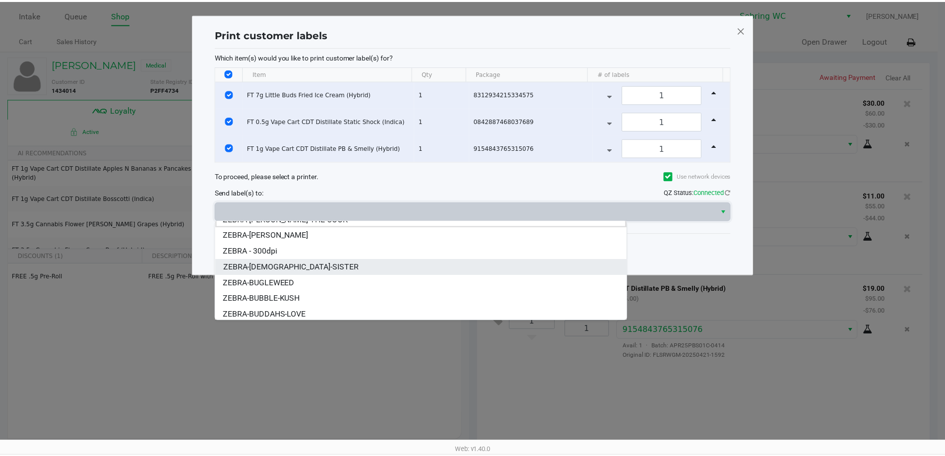
scroll to position [12, 0]
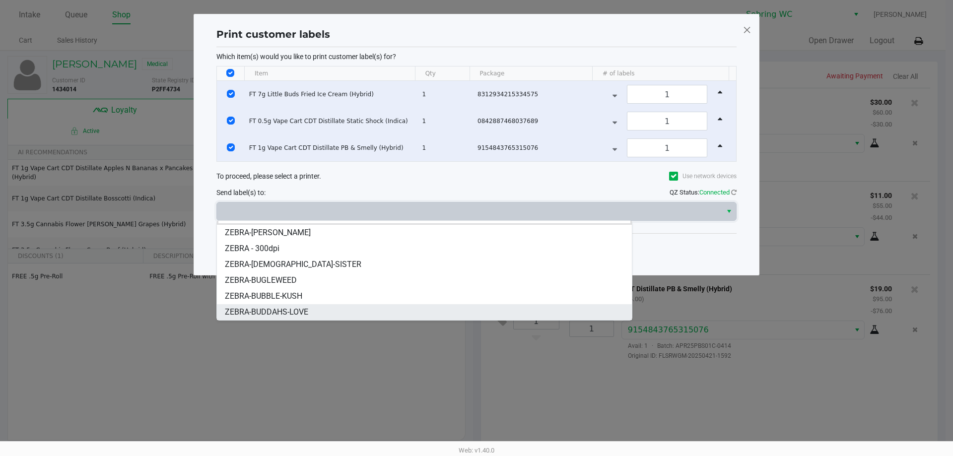
click at [307, 306] on span "ZEBRA-BUDDAHS-LOVE" at bounding box center [266, 312] width 83 height 12
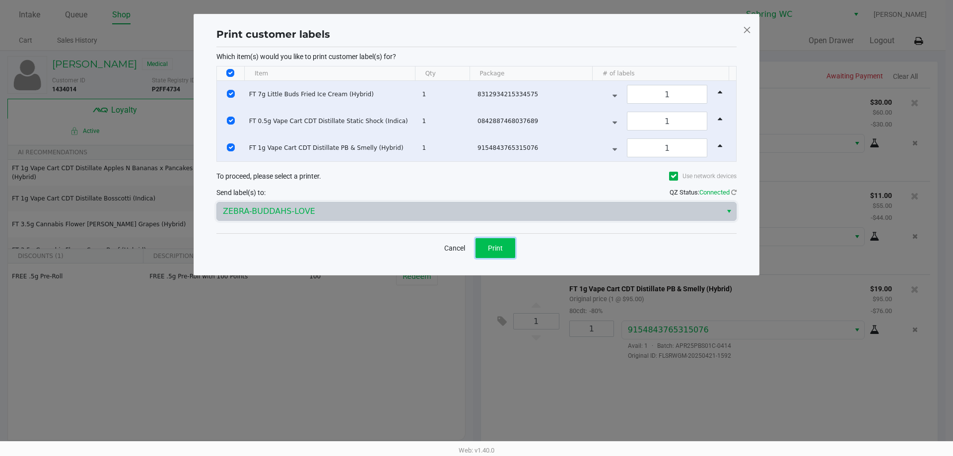
click at [500, 251] on span "Print" at bounding box center [495, 248] width 15 height 8
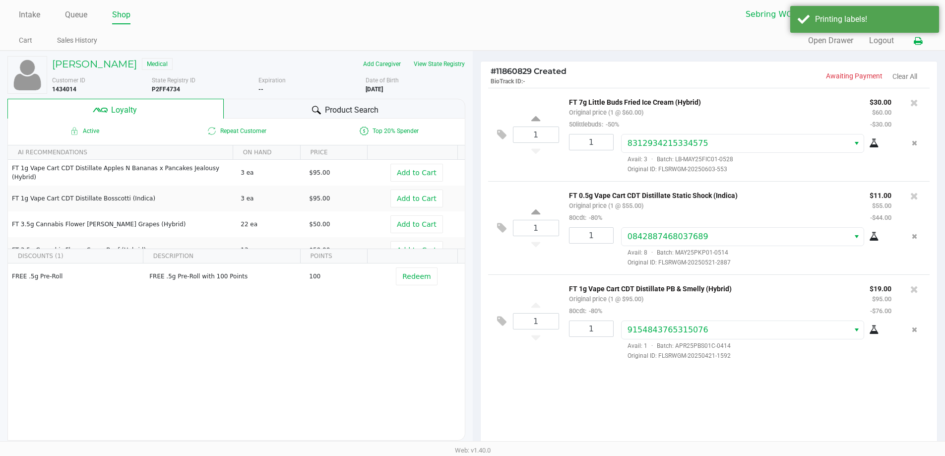
click at [910, 40] on button at bounding box center [918, 41] width 16 height 18
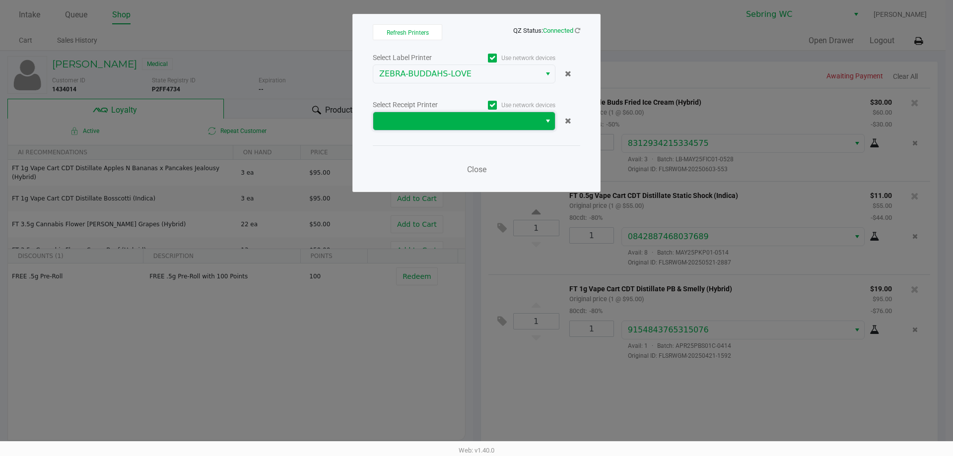
click at [536, 128] on span at bounding box center [456, 121] width 167 height 18
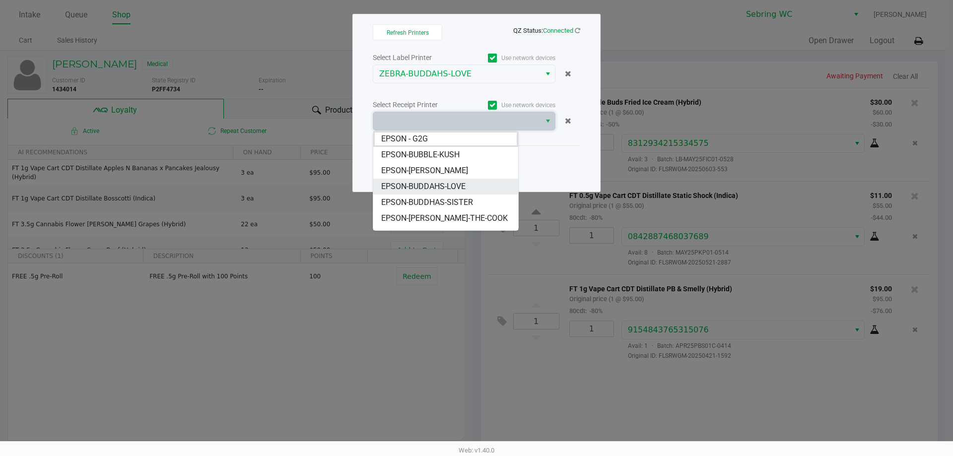
click at [471, 185] on li "EPSON-BUDDAHS-LOVE" at bounding box center [445, 187] width 145 height 16
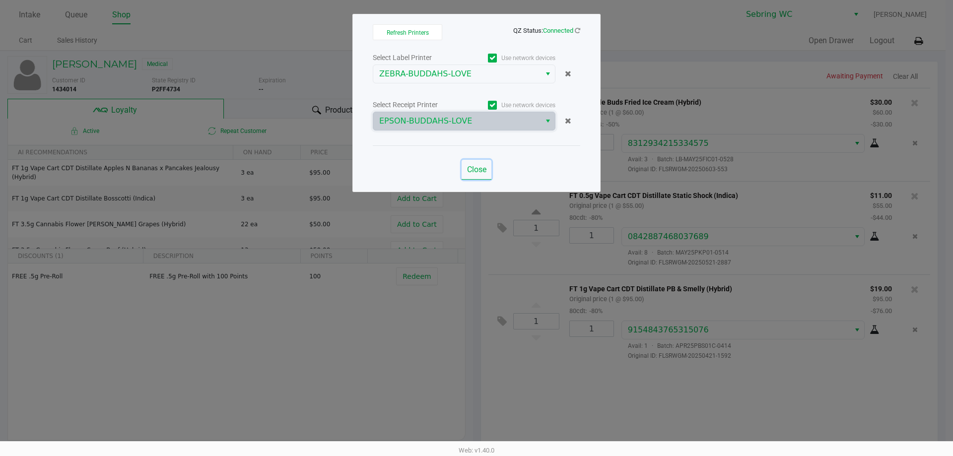
click at [483, 167] on span "Close" at bounding box center [476, 169] width 19 height 9
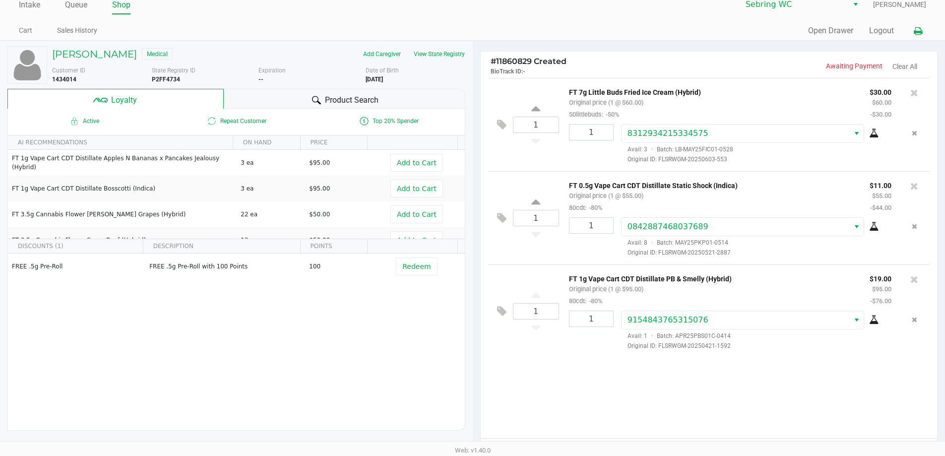
scroll to position [114, 0]
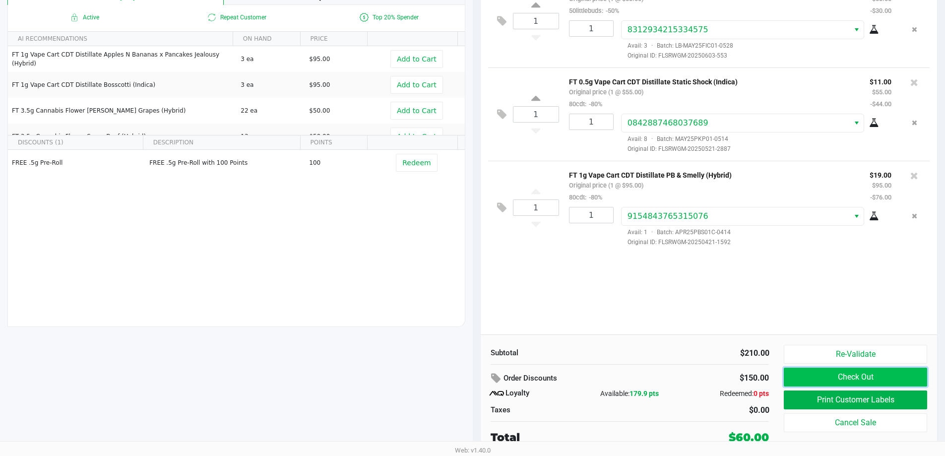
click at [813, 370] on button "Check Out" at bounding box center [855, 377] width 143 height 19
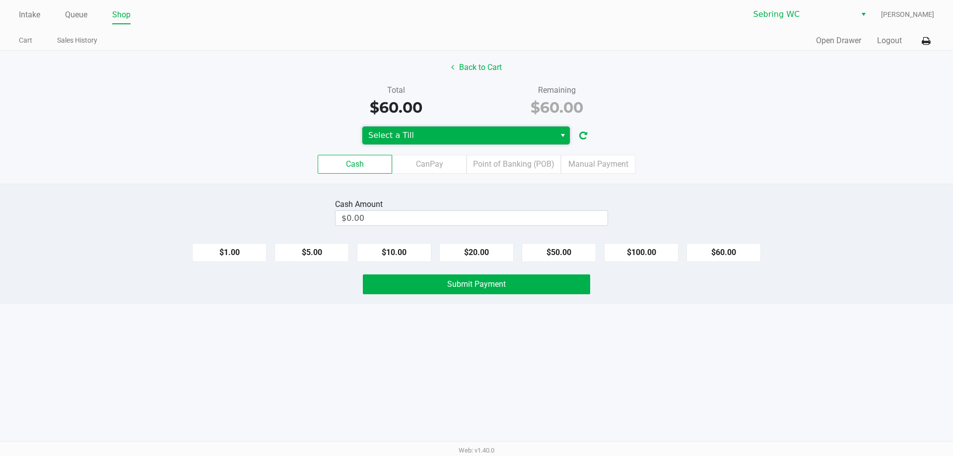
click at [431, 139] on span "Select a Till" at bounding box center [458, 136] width 181 height 12
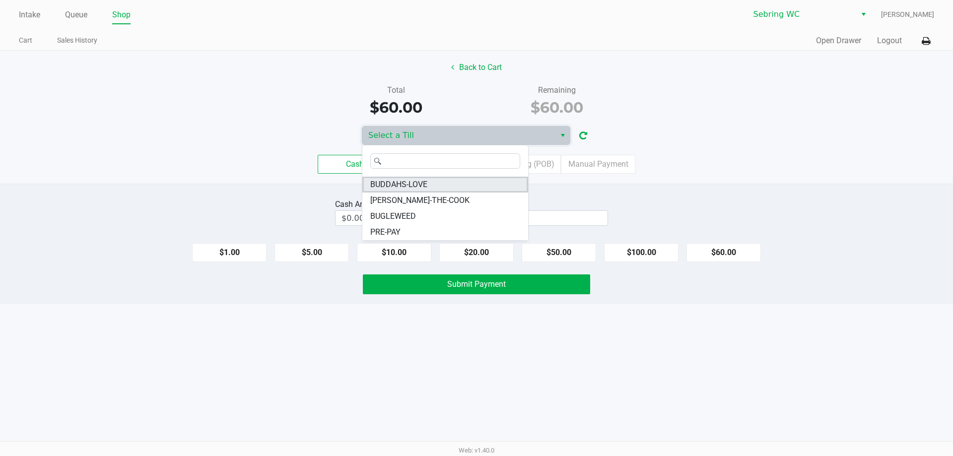
click at [433, 185] on li "BUDDAHS-LOVE" at bounding box center [445, 185] width 166 height 16
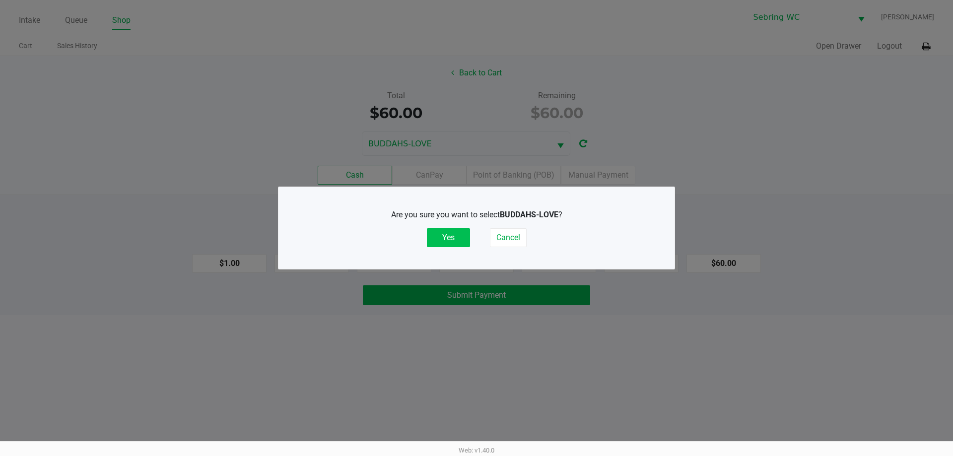
click at [445, 234] on button "Yes" at bounding box center [448, 237] width 43 height 19
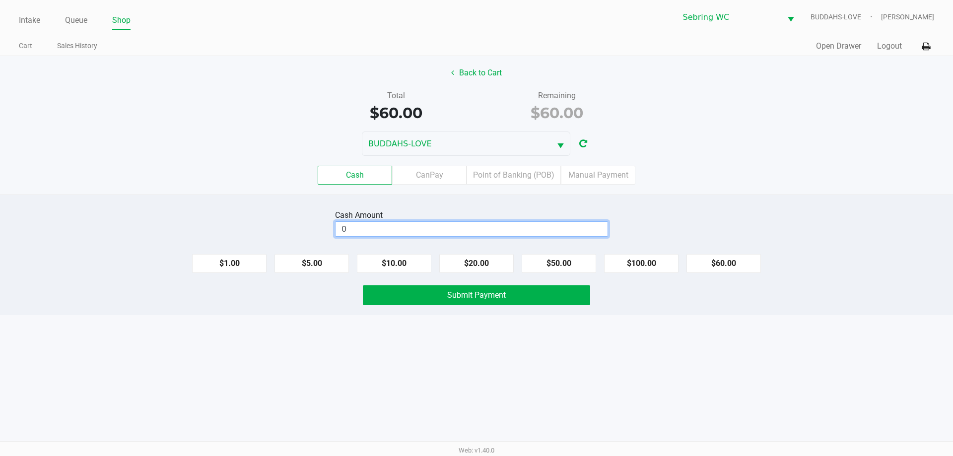
click at [459, 227] on input "0" at bounding box center [471, 229] width 272 height 14
type input "$60.00"
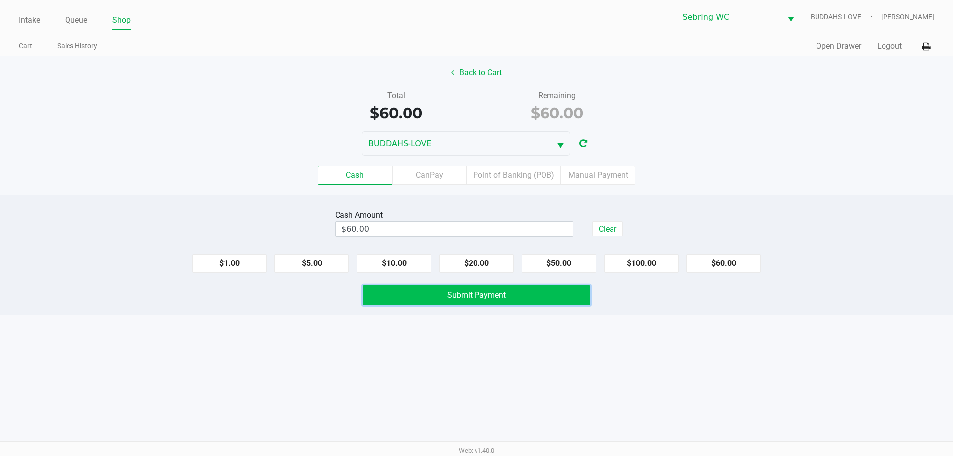
drag, startPoint x: 459, startPoint y: 295, endPoint x: 261, endPoint y: 133, distance: 256.0
click at [451, 293] on span "Submit Payment" at bounding box center [476, 294] width 59 height 9
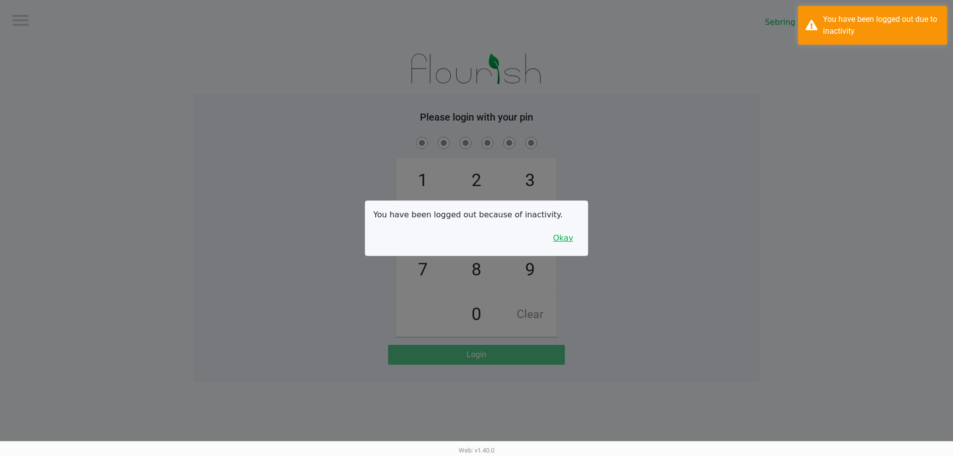
drag, startPoint x: 568, startPoint y: 235, endPoint x: 293, endPoint y: 191, distance: 278.5
click at [567, 236] on button "Okay" at bounding box center [562, 238] width 33 height 19
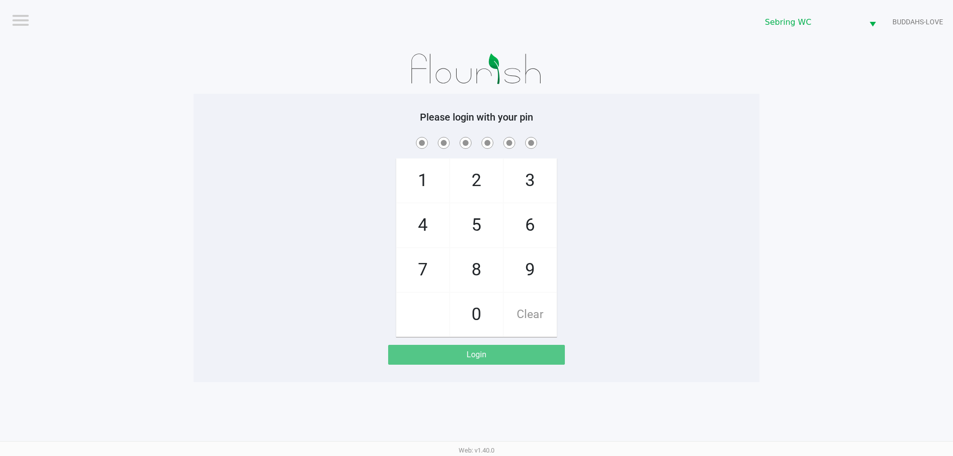
click at [291, 190] on div "1 4 7 2 5 8 0 3 6 9 Clear" at bounding box center [477, 236] width 566 height 202
checkbox input "true"
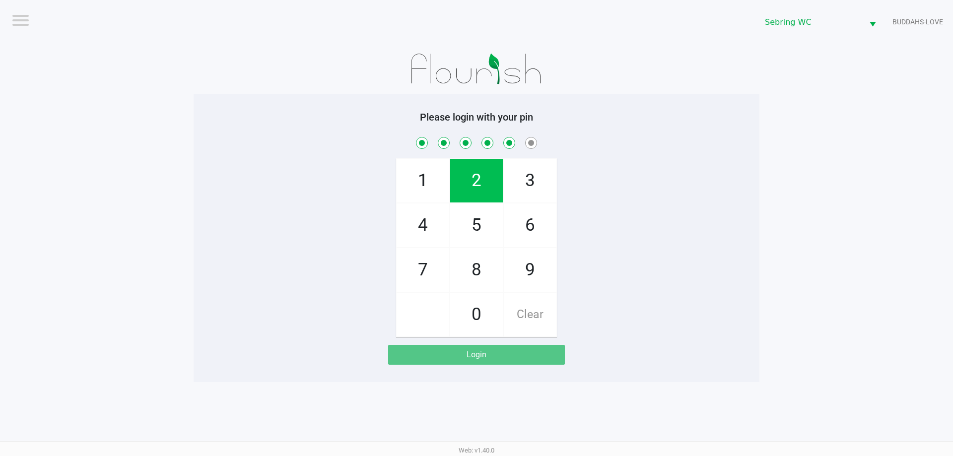
checkbox input "true"
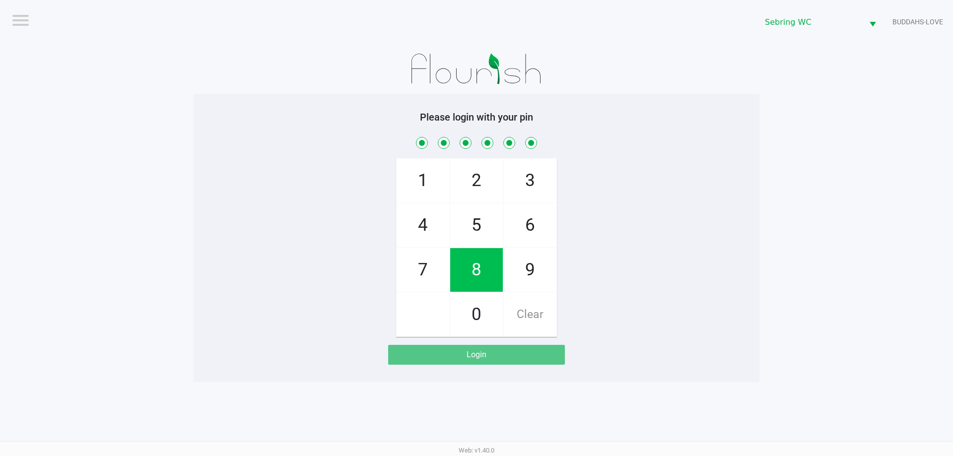
checkbox input "true"
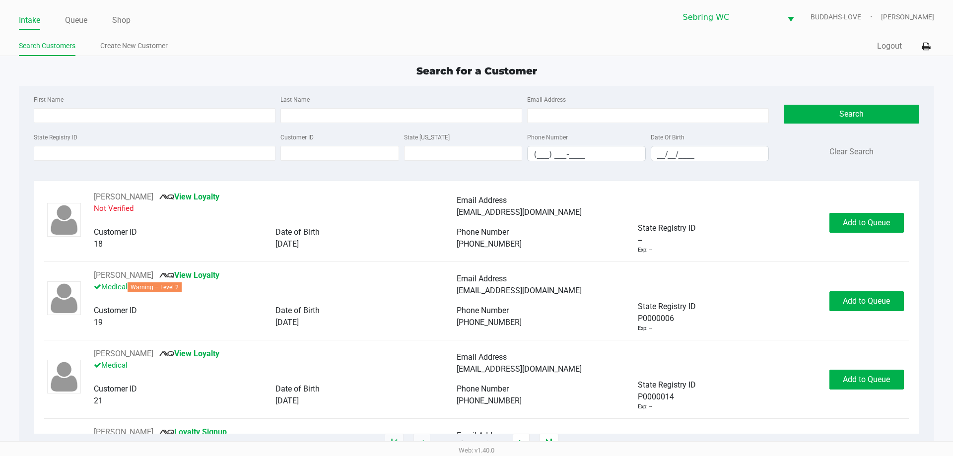
click at [95, 144] on div "State Registry ID" at bounding box center [154, 146] width 247 height 30
click at [95, 148] on input "State Registry ID" at bounding box center [155, 153] width 242 height 15
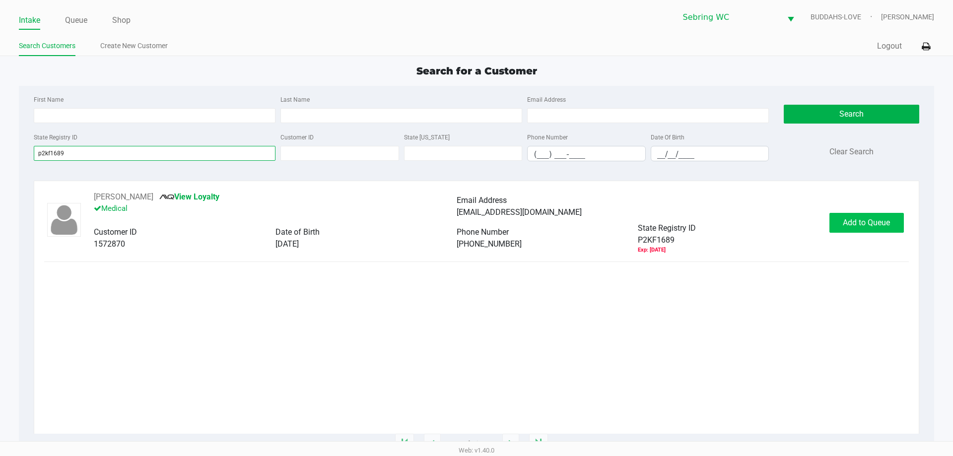
type input "p2kf1689"
click at [862, 226] on span "Add to Queue" at bounding box center [866, 222] width 47 height 9
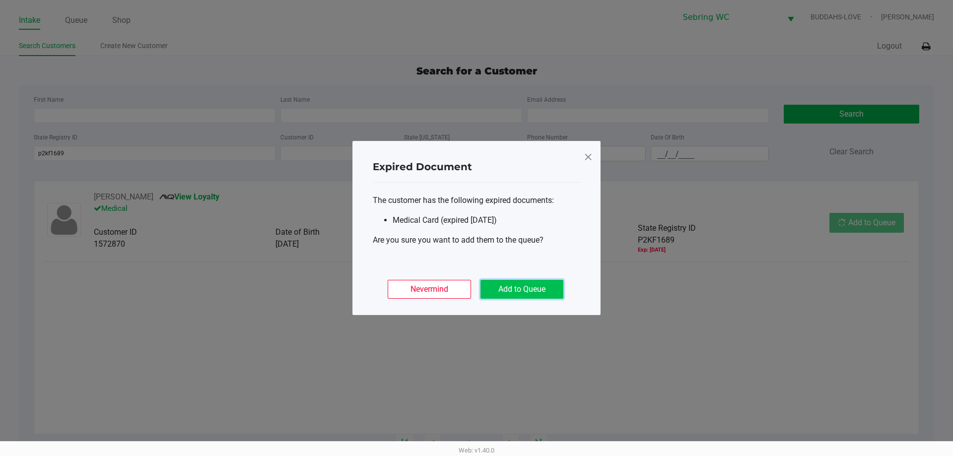
click at [513, 288] on button "Add to Queue" at bounding box center [521, 289] width 83 height 19
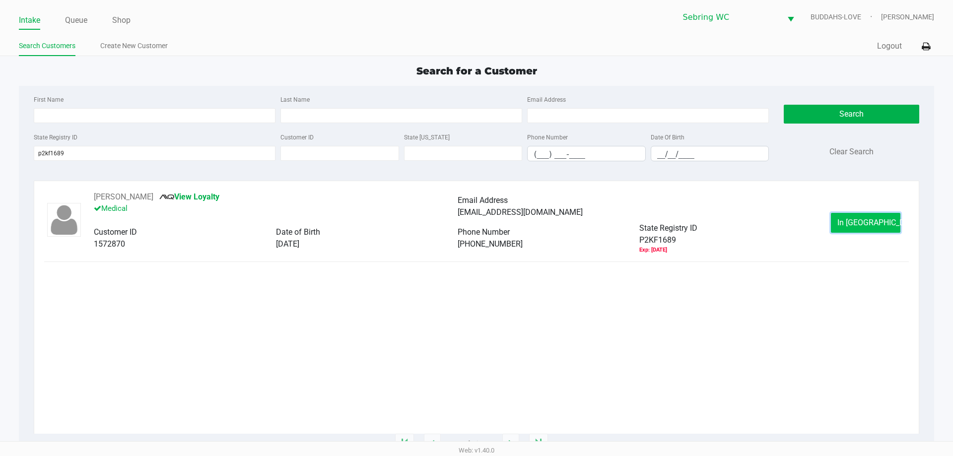
click at [861, 231] on button "In Queue" at bounding box center [865, 223] width 69 height 20
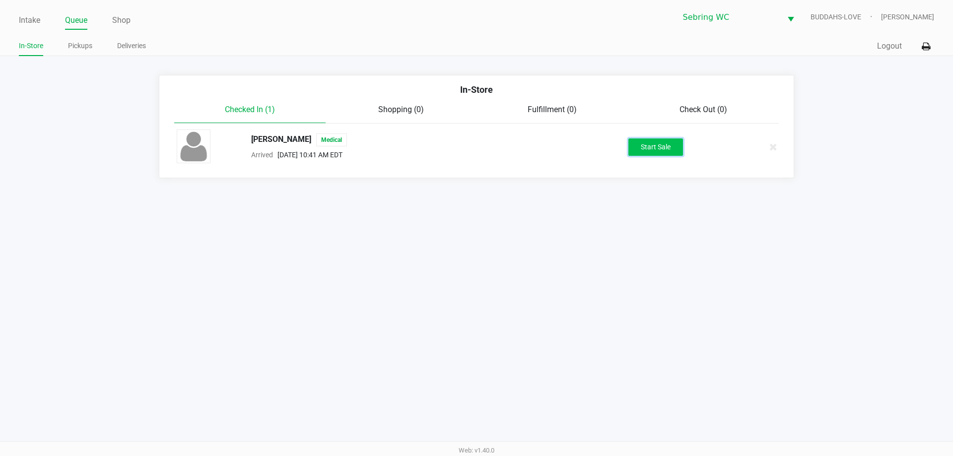
click at [653, 148] on button "Start Sale" at bounding box center [655, 146] width 55 height 17
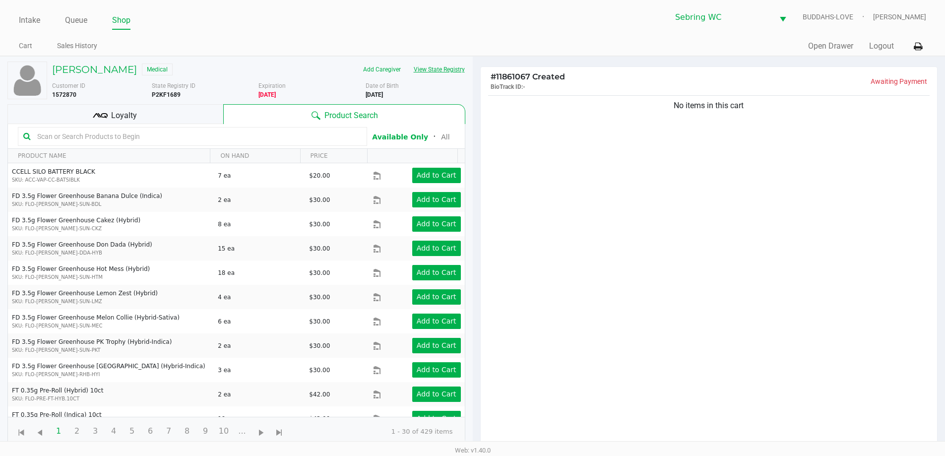
click at [439, 68] on button "View State Registry" at bounding box center [436, 70] width 58 height 16
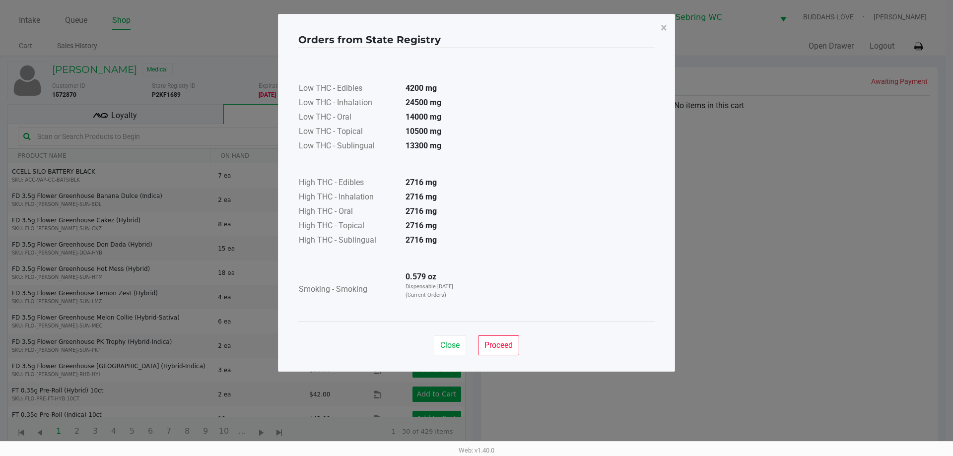
click at [759, 247] on ngb-modal-window "Orders from State Registry × Low THC - Edibles 4200 mg Low THC - Inhalation 245…" at bounding box center [476, 228] width 953 height 456
click at [499, 342] on span "Proceed" at bounding box center [498, 344] width 28 height 9
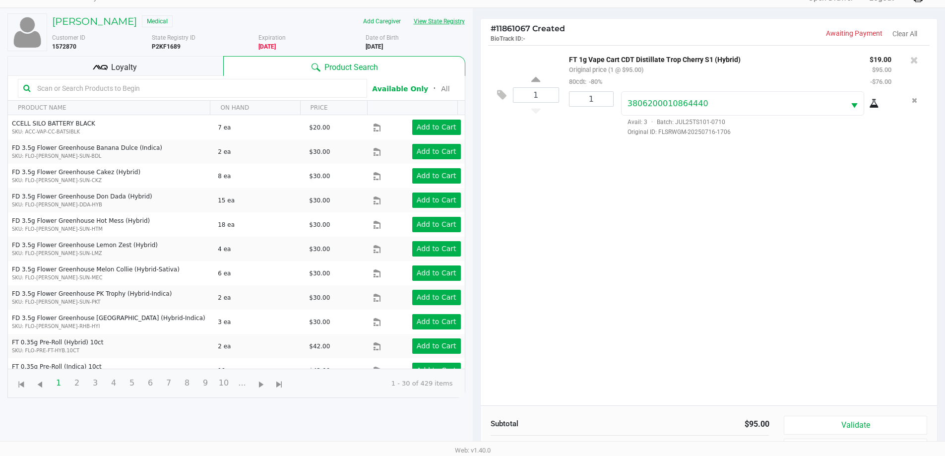
scroll to position [107, 0]
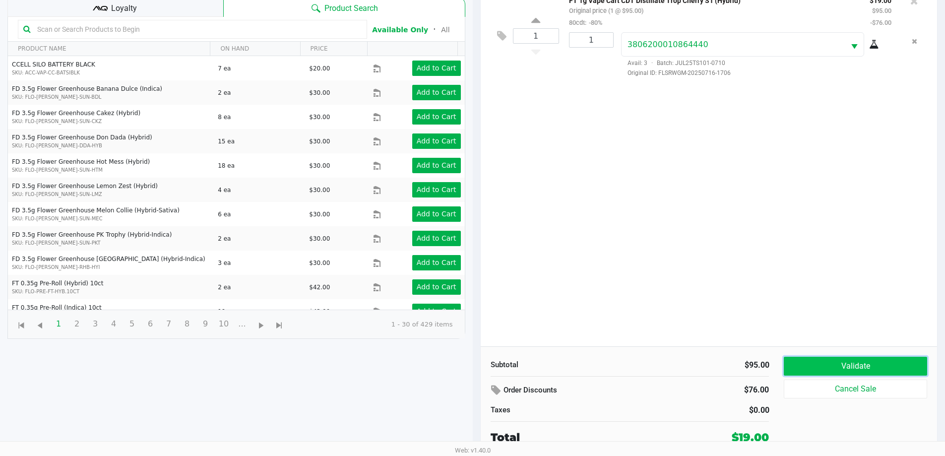
click at [830, 358] on button "Validate" at bounding box center [855, 366] width 143 height 19
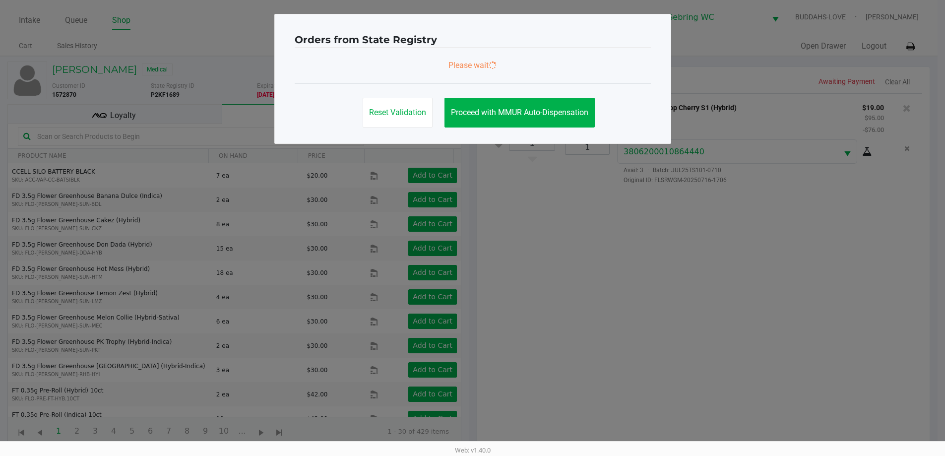
scroll to position [0, 0]
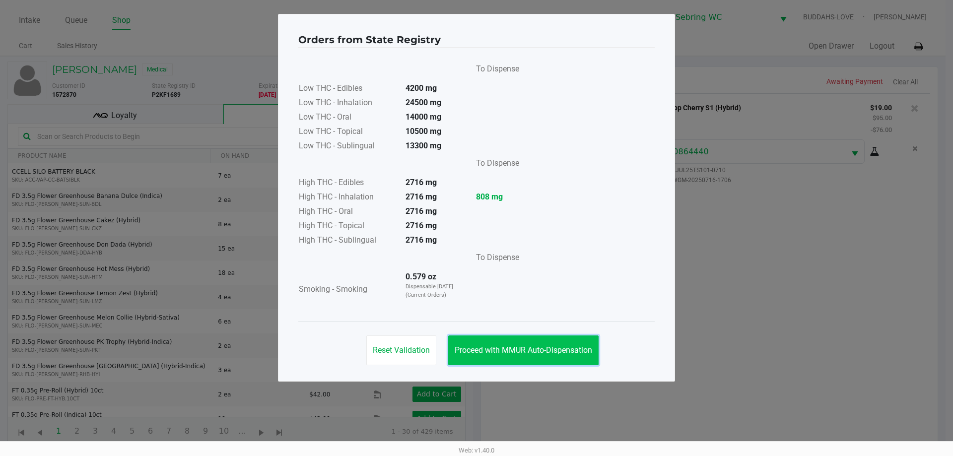
click at [562, 351] on span "Proceed with MMUR Auto-Dispensation" at bounding box center [523, 349] width 137 height 9
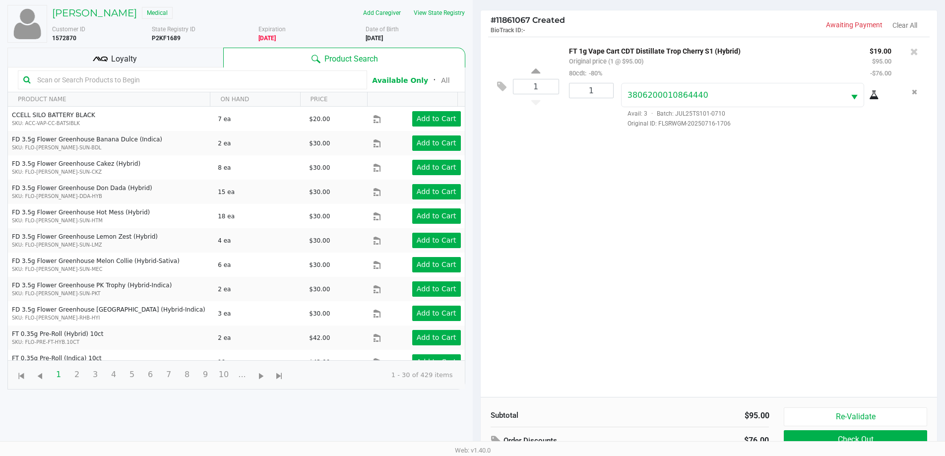
scroll to position [107, 0]
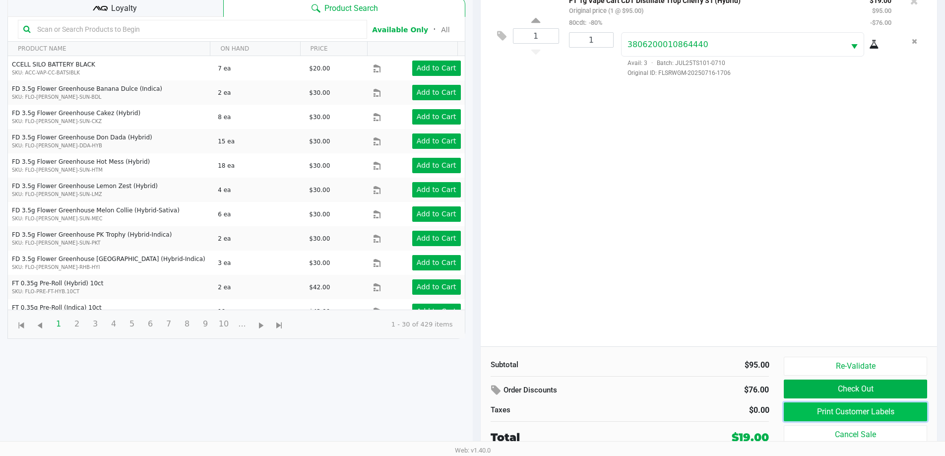
click at [819, 412] on button "Print Customer Labels" at bounding box center [855, 411] width 143 height 19
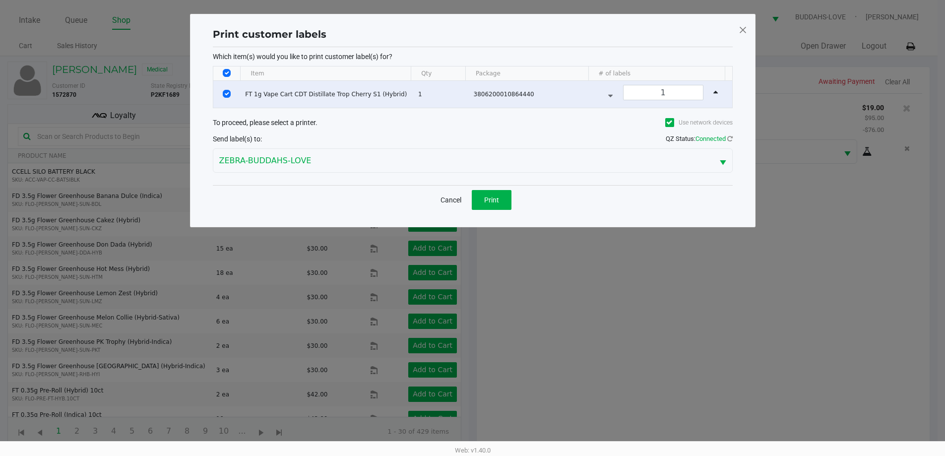
scroll to position [0, 0]
click at [489, 197] on span "Print" at bounding box center [495, 200] width 15 height 8
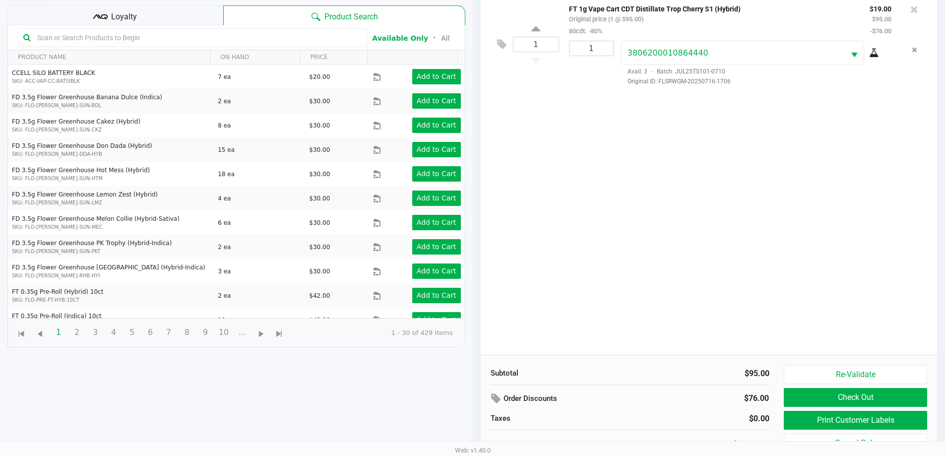
scroll to position [107, 0]
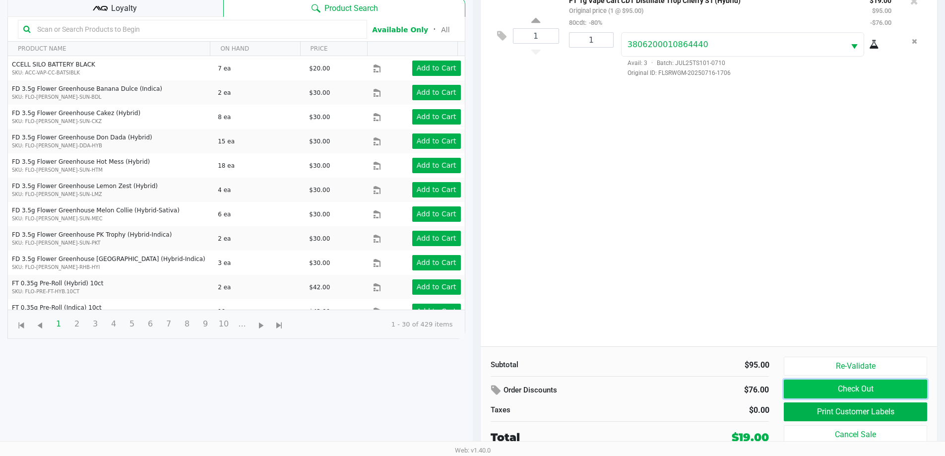
click at [793, 384] on button "Check Out" at bounding box center [855, 389] width 143 height 19
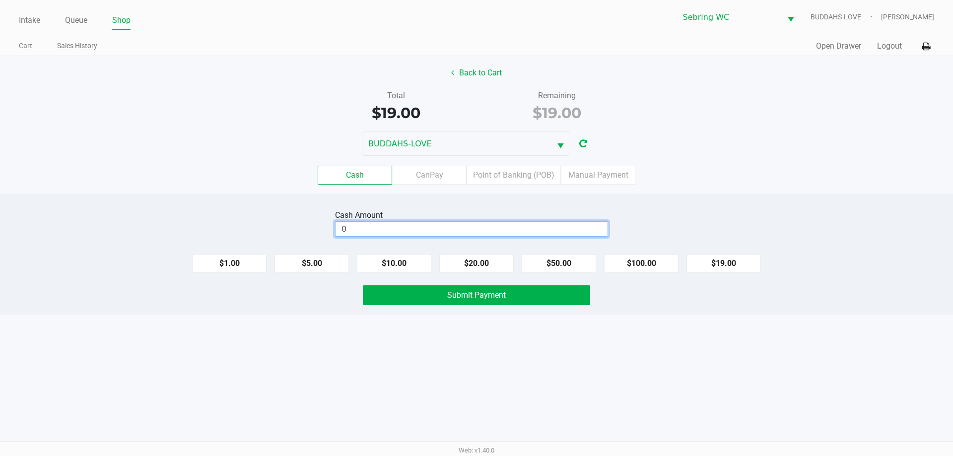
click at [466, 226] on input "0" at bounding box center [471, 229] width 272 height 14
type input "$20.00"
click at [480, 298] on span "Submit Payment" at bounding box center [476, 294] width 59 height 9
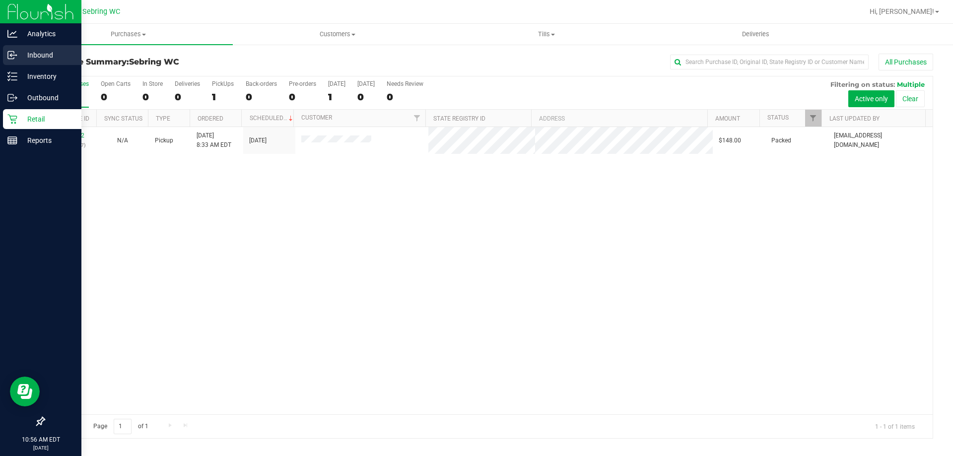
click at [13, 56] on icon at bounding box center [12, 55] width 10 height 10
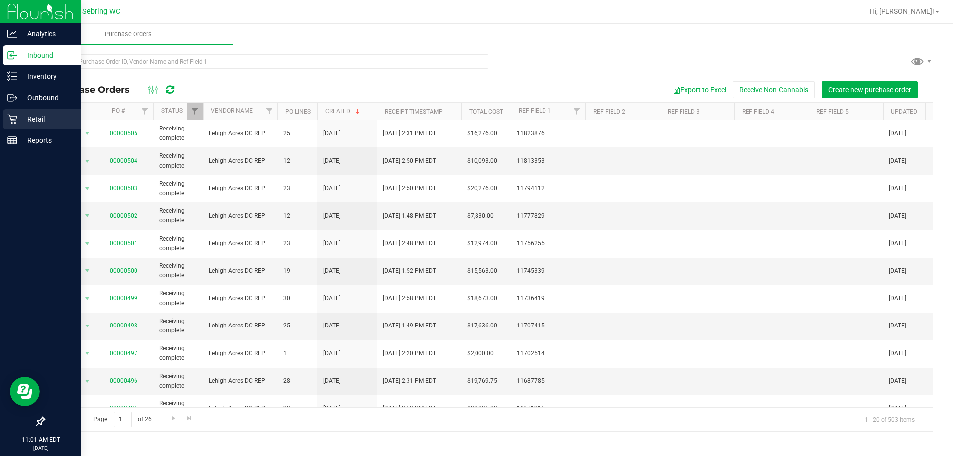
click at [13, 119] on icon at bounding box center [11, 119] width 9 height 9
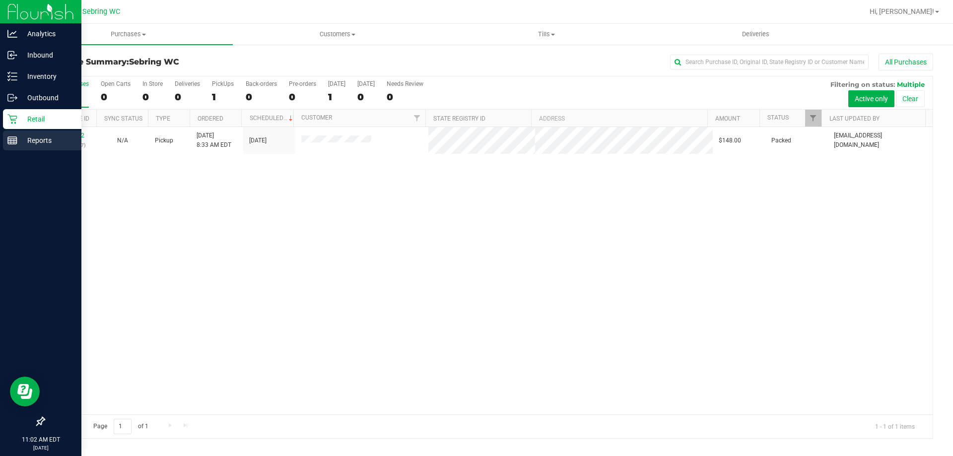
click at [14, 143] on icon at bounding box center [12, 140] width 10 height 10
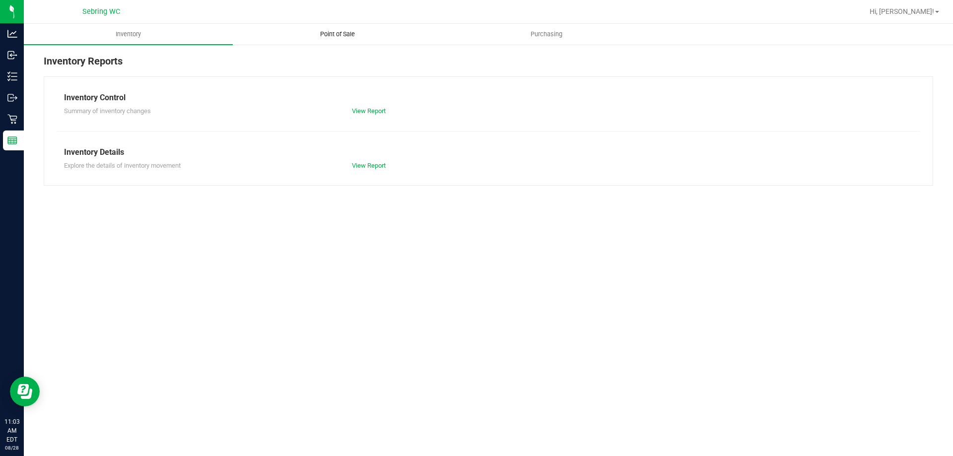
click at [345, 31] on span "Point of Sale" at bounding box center [338, 34] width 62 height 9
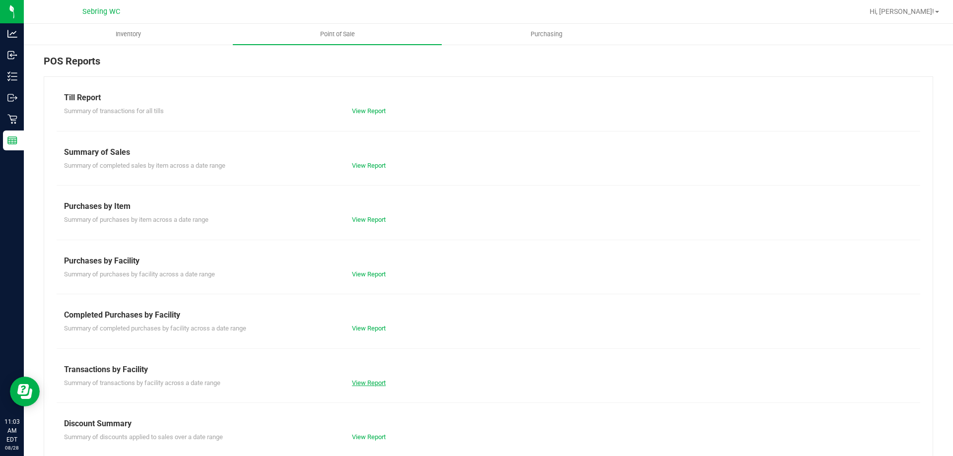
click at [361, 383] on link "View Report" at bounding box center [369, 382] width 34 height 7
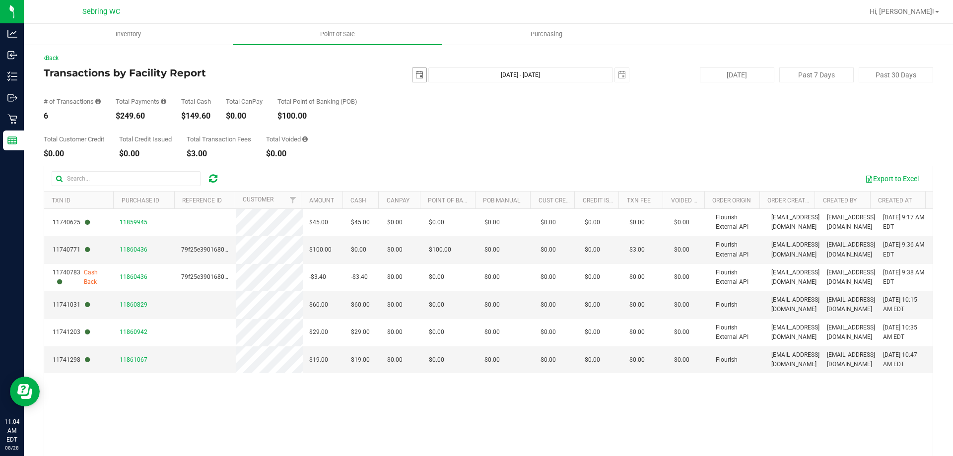
click at [416, 80] on span "select" at bounding box center [419, 75] width 14 height 14
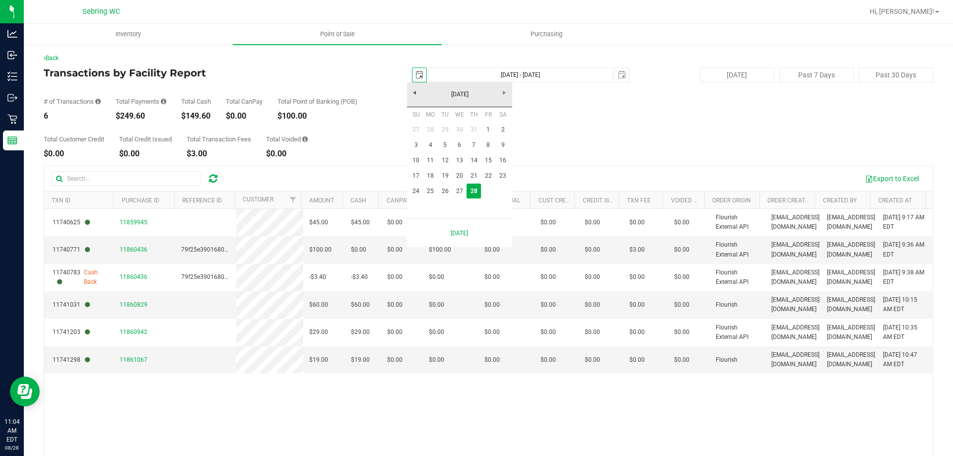
scroll to position [0, 25]
click at [433, 191] on link "25" at bounding box center [430, 191] width 14 height 15
type input "2025-08-25"
type input "Aug 25, 2025 - Aug 28, 2025"
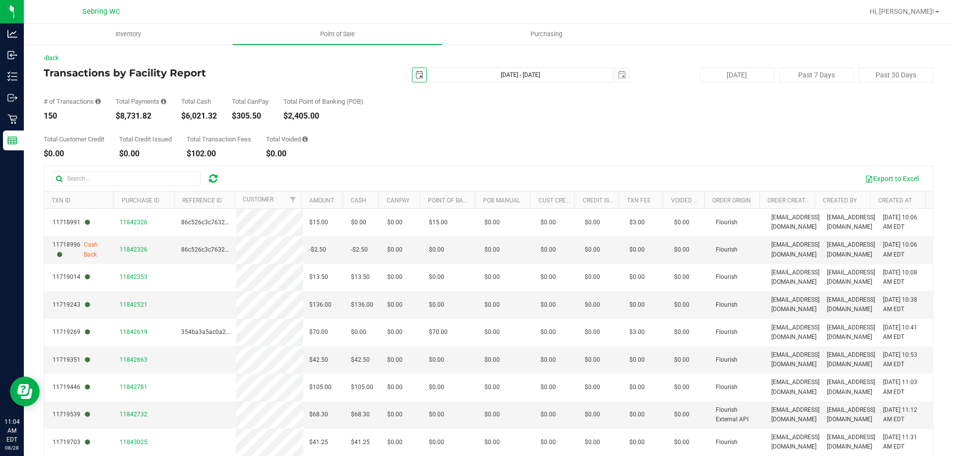
click at [418, 77] on span "select" at bounding box center [419, 75] width 14 height 14
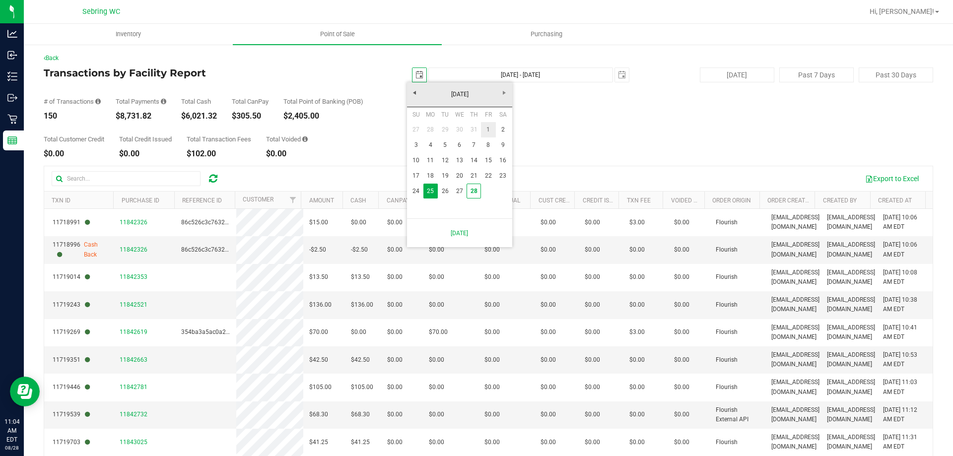
click at [488, 131] on link "1" at bounding box center [488, 129] width 14 height 15
type input "2025-08-01"
type input "Aug 1, 2025 - Aug 28, 2025"
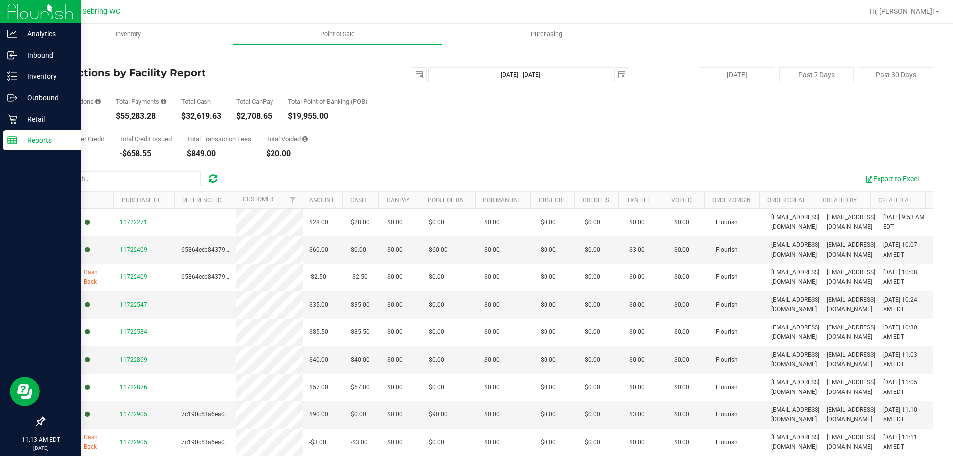
click at [48, 146] on div "Reports" at bounding box center [42, 141] width 78 height 20
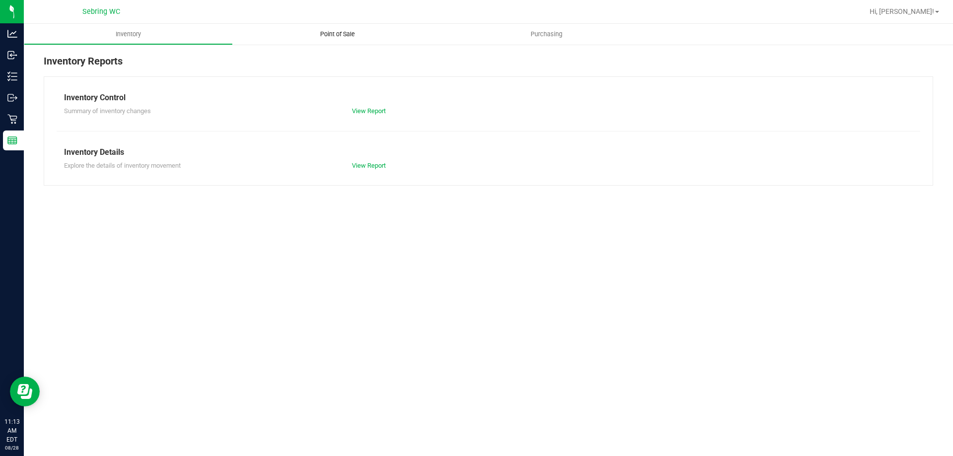
click at [337, 33] on span "Point of Sale" at bounding box center [338, 34] width 62 height 9
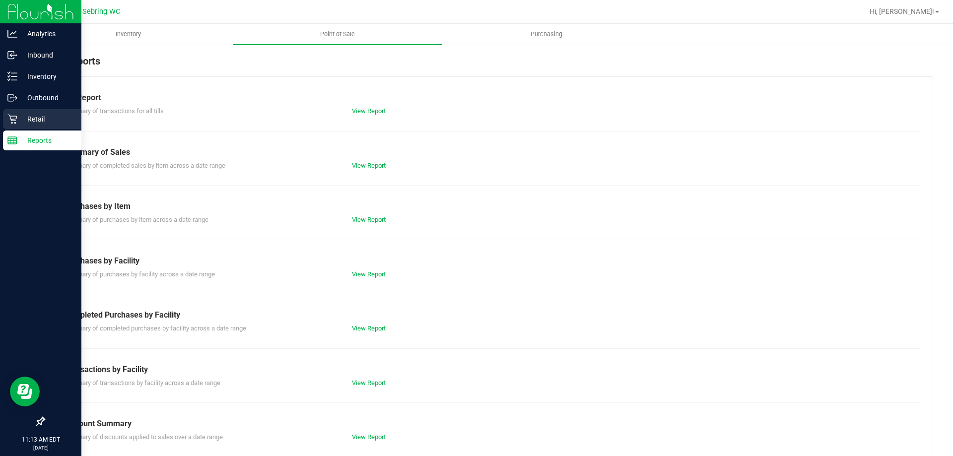
click at [19, 118] on p "Retail" at bounding box center [47, 119] width 60 height 12
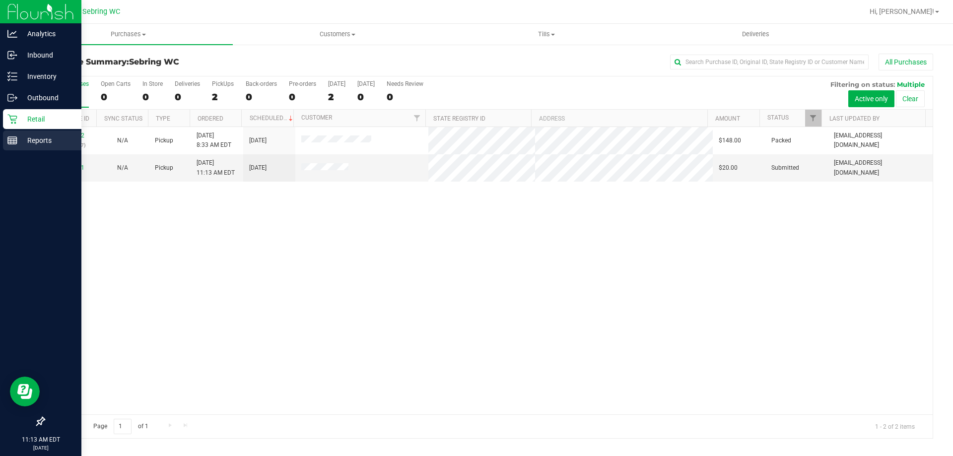
click at [14, 141] on icon at bounding box center [12, 140] width 10 height 10
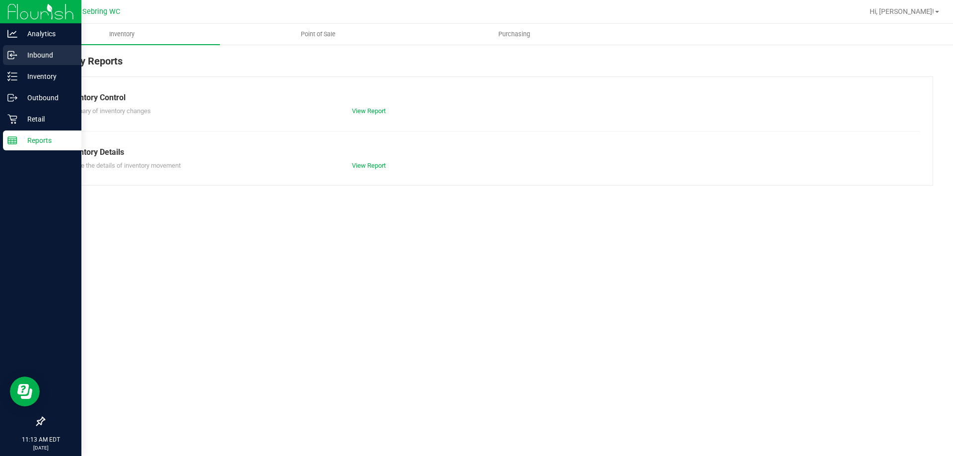
click at [26, 58] on p "Inbound" at bounding box center [47, 55] width 60 height 12
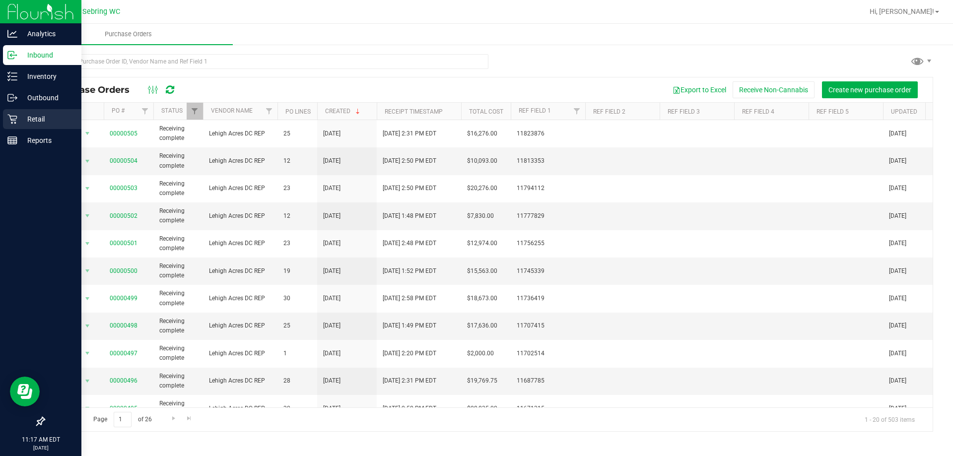
click at [17, 122] on icon at bounding box center [12, 119] width 10 height 10
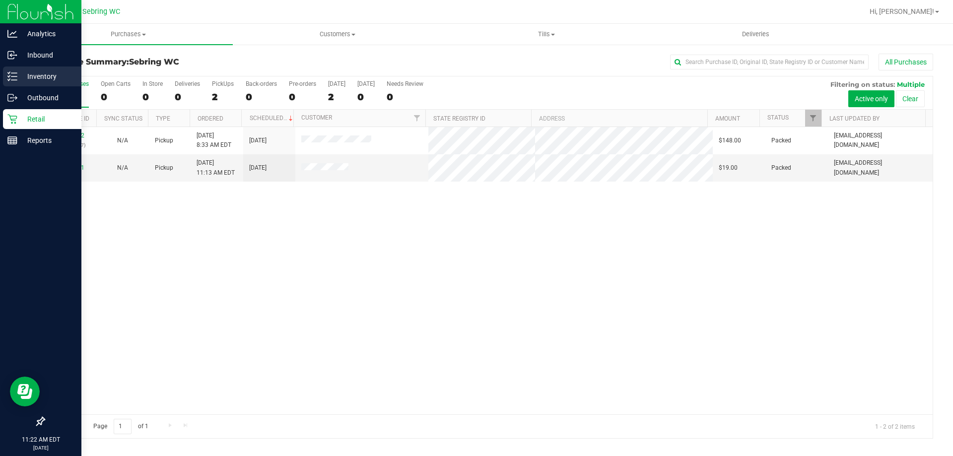
click at [10, 72] on icon at bounding box center [9, 72] width 2 height 1
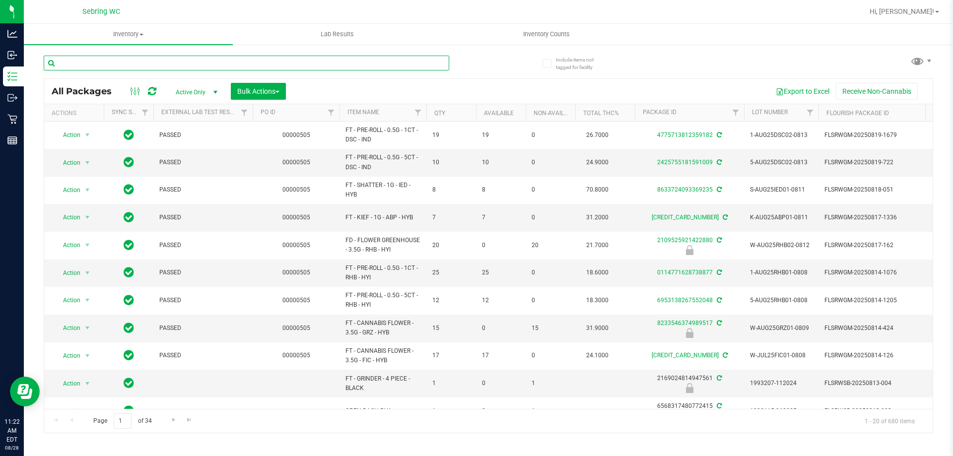
click at [138, 63] on input "text" at bounding box center [246, 63] width 405 height 15
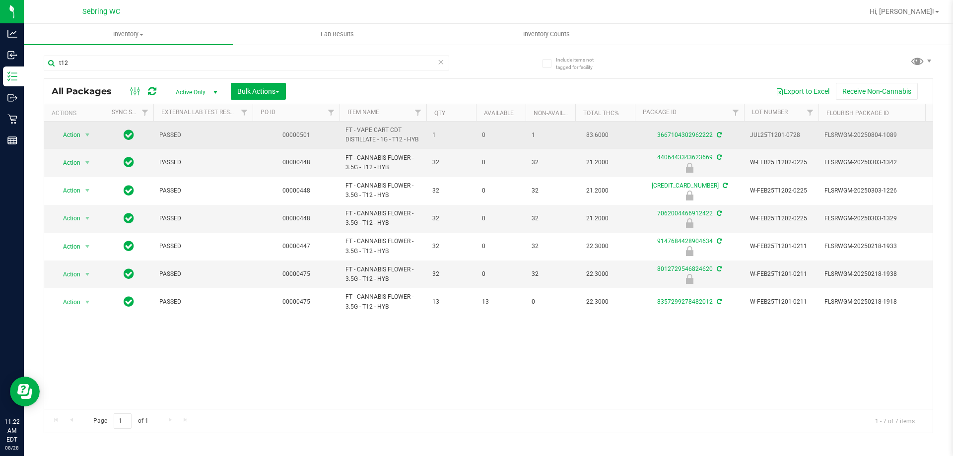
drag, startPoint x: 343, startPoint y: 129, endPoint x: 421, endPoint y: 143, distance: 79.2
click at [421, 143] on td "FT - VAPE CART CDT DISTILLATE - 1G - T12 - HYB" at bounding box center [382, 135] width 87 height 27
copy span "FT - VAPE CART CDT DISTILLATE - 1G - T12 - HYB"
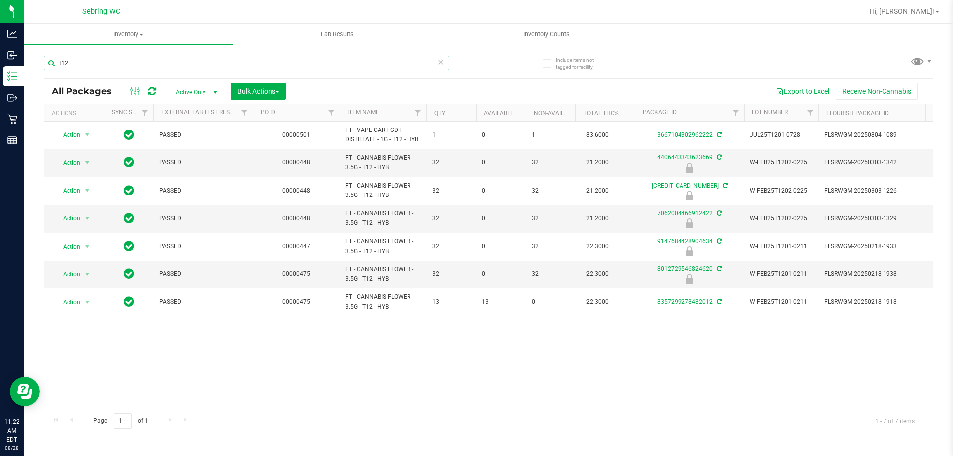
click at [251, 67] on input "t12" at bounding box center [246, 63] width 405 height 15
paste input "FT - VAPE CART CDT DISTILLATE - 1G - T12 - HYB"
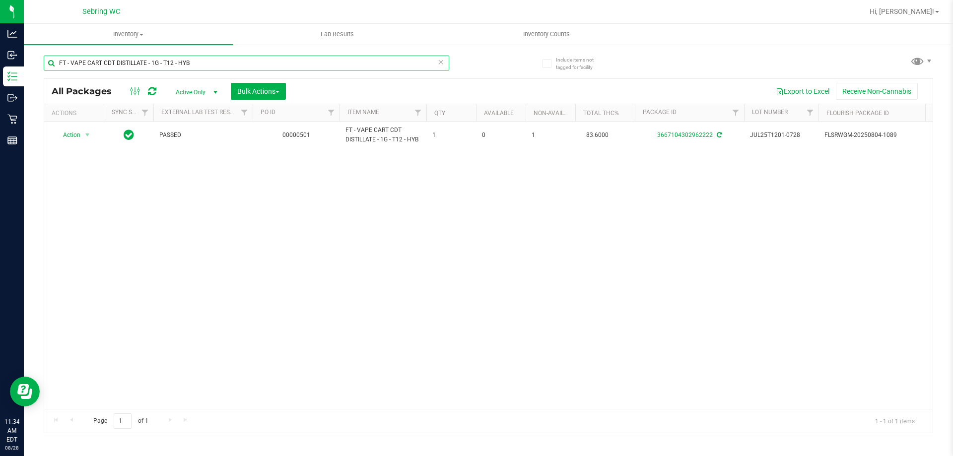
click at [222, 62] on input "FT - VAPE CART CDT DISTILLATE - 1G - T12 - HYB" at bounding box center [246, 63] width 405 height 15
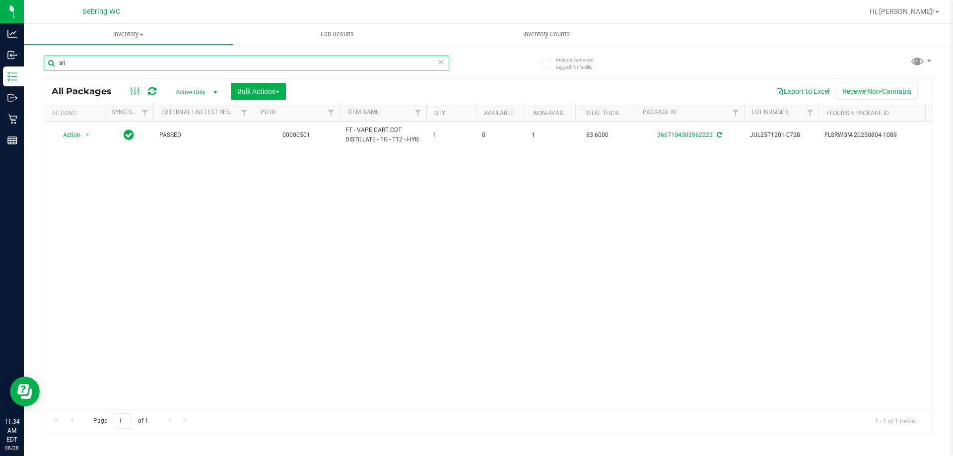
type input "sri"
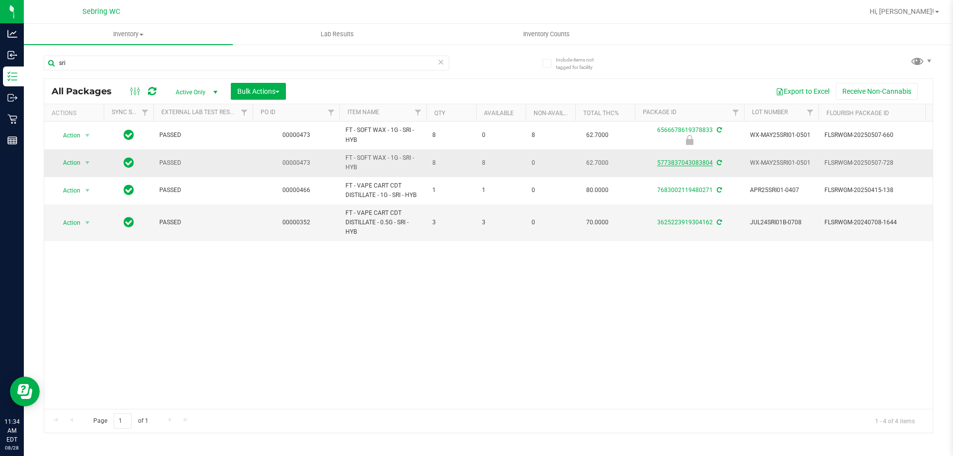
click at [681, 163] on link "5773837043083804" at bounding box center [685, 162] width 56 height 7
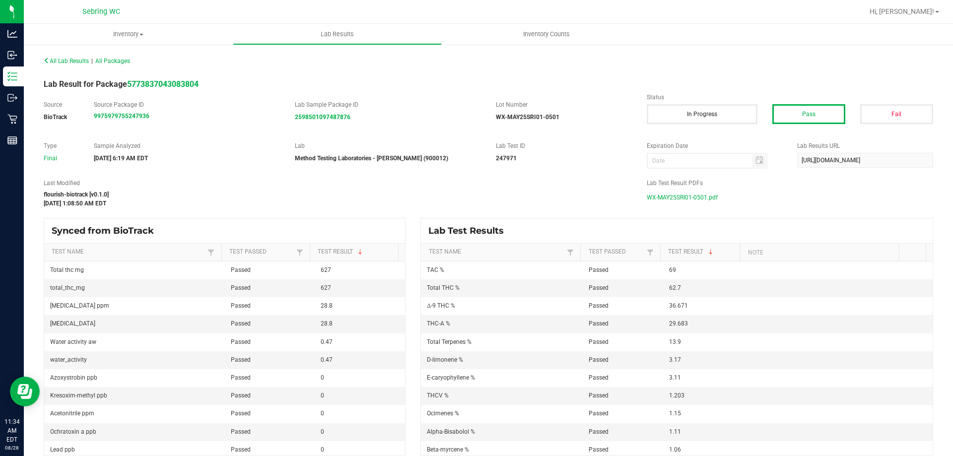
click at [664, 196] on span "WX-MAY25SRI01-0501.pdf" at bounding box center [682, 197] width 71 height 15
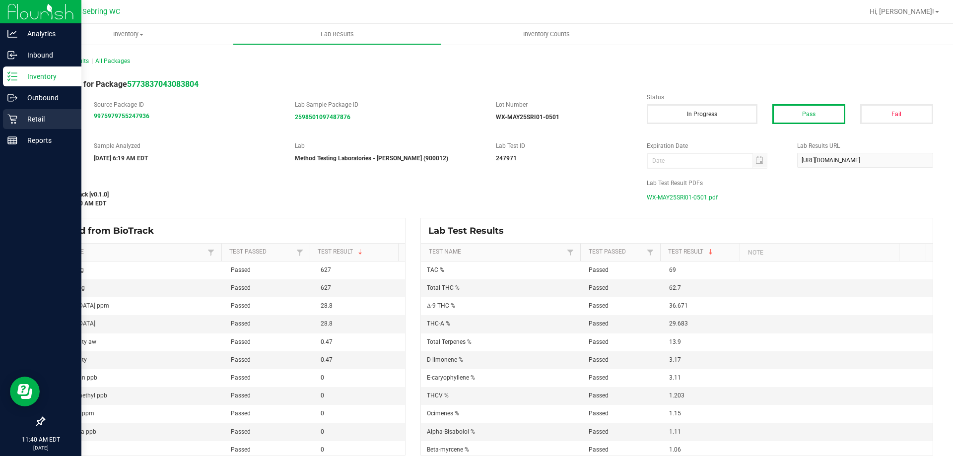
click at [11, 123] on icon at bounding box center [11, 119] width 9 height 9
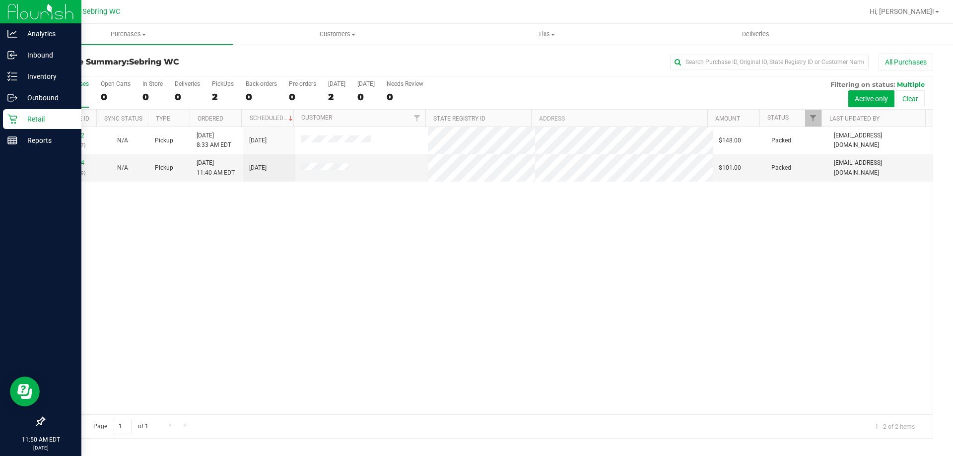
click at [12, 124] on div "Retail" at bounding box center [42, 119] width 78 height 20
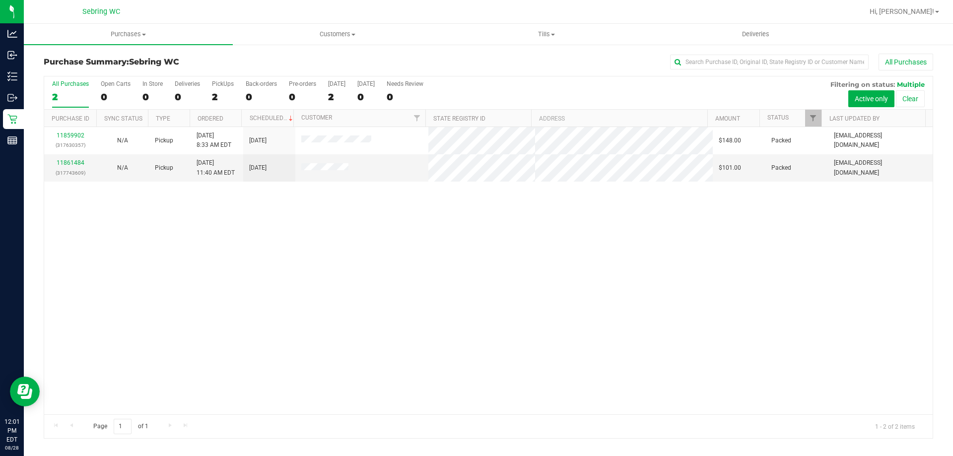
click at [74, 238] on div "11859902 (317630357) N/A Pickup [DATE] 8:33 AM EDT 8/28/2025 $148.00 Packed [EM…" at bounding box center [488, 270] width 888 height 287
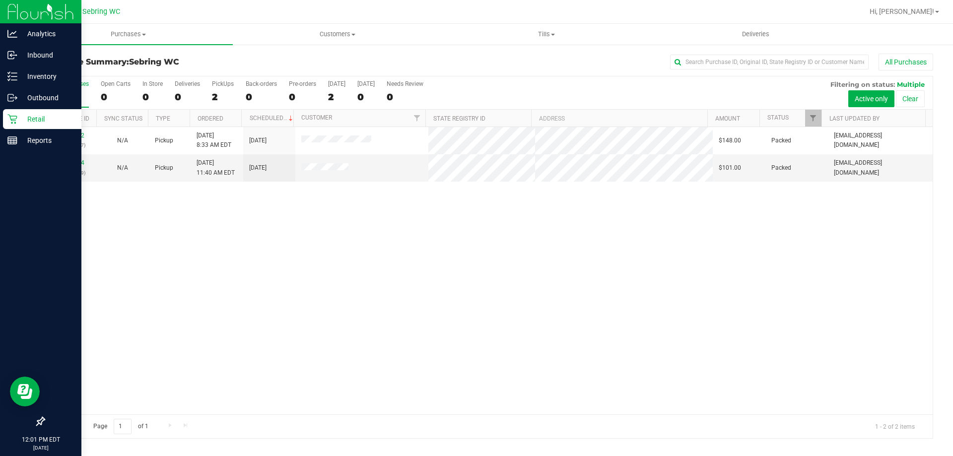
click at [14, 121] on icon at bounding box center [11, 119] width 9 height 9
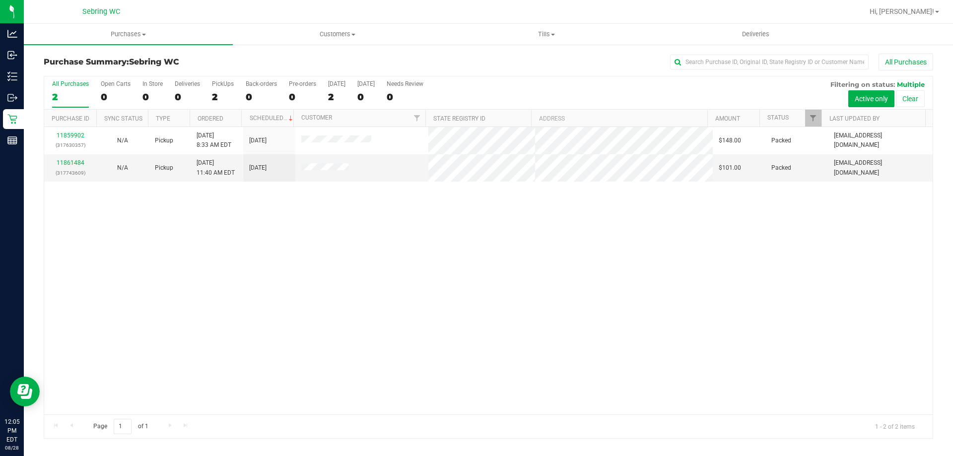
click at [270, 262] on div "11859902 (317630357) N/A Pickup [DATE] 8:33 AM EDT 8/28/2025 $148.00 Packed [EM…" at bounding box center [488, 270] width 888 height 287
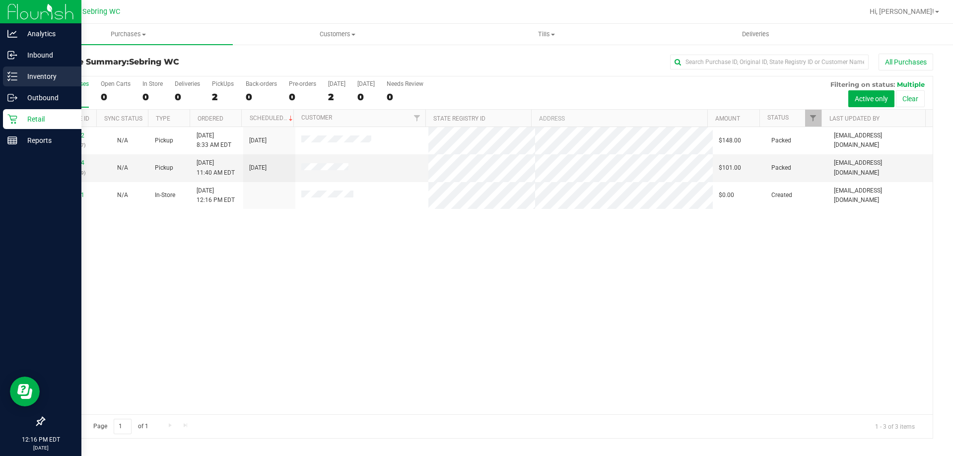
click at [21, 75] on p "Inventory" at bounding box center [47, 76] width 60 height 12
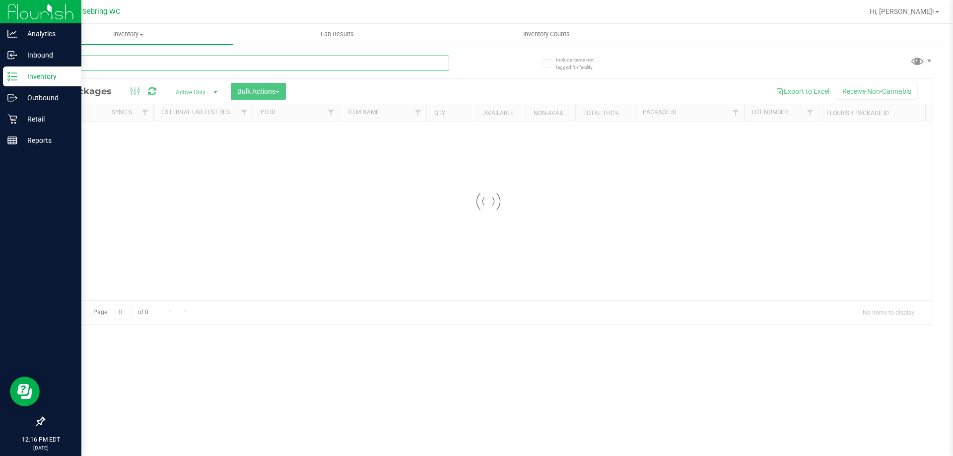
click at [147, 57] on div "Inventory All packages All inventory Waste log Create inventory Lab Results Inv…" at bounding box center [488, 240] width 929 height 432
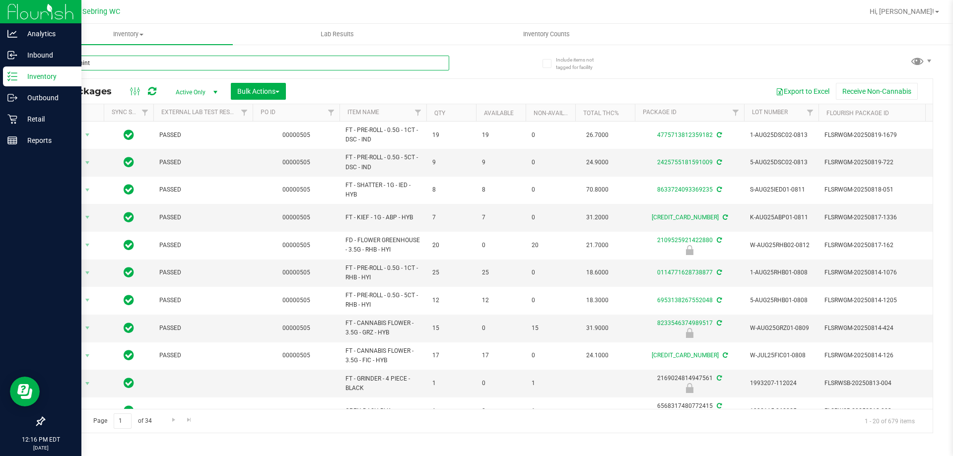
type input "peppermint"
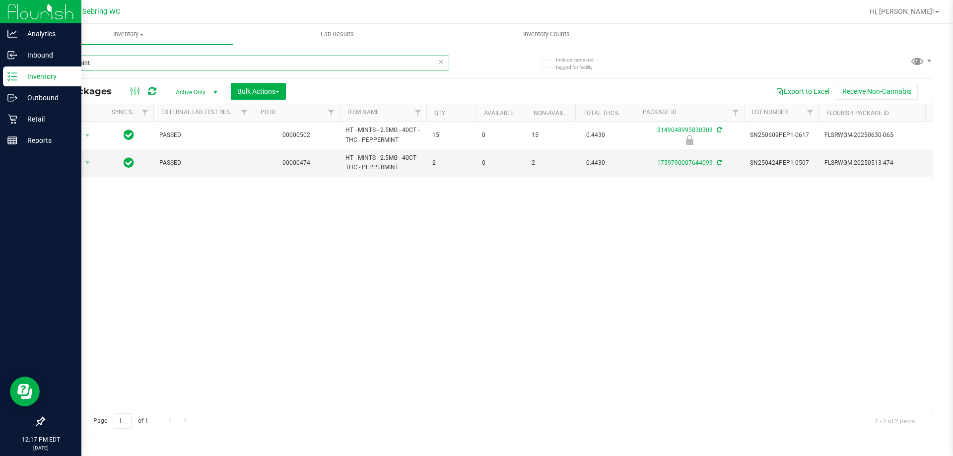
click at [125, 60] on input "peppermint" at bounding box center [246, 63] width 405 height 15
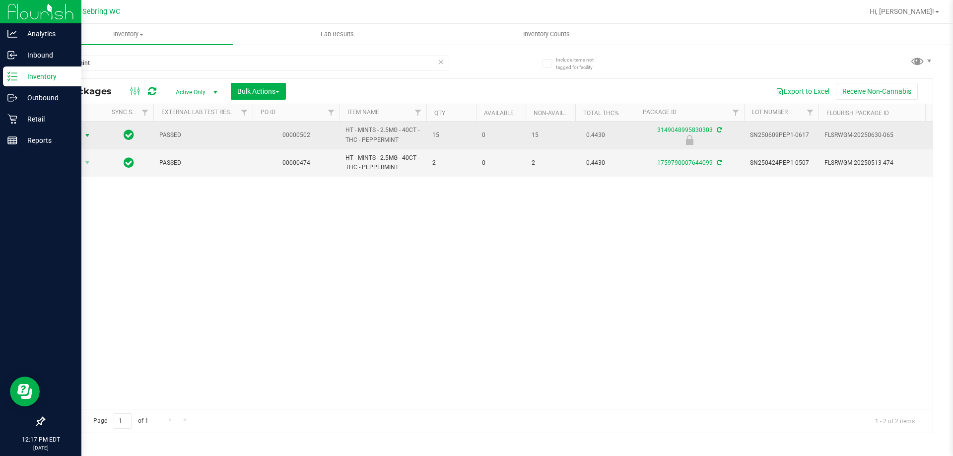
click at [70, 135] on span "Action" at bounding box center [67, 136] width 27 height 14
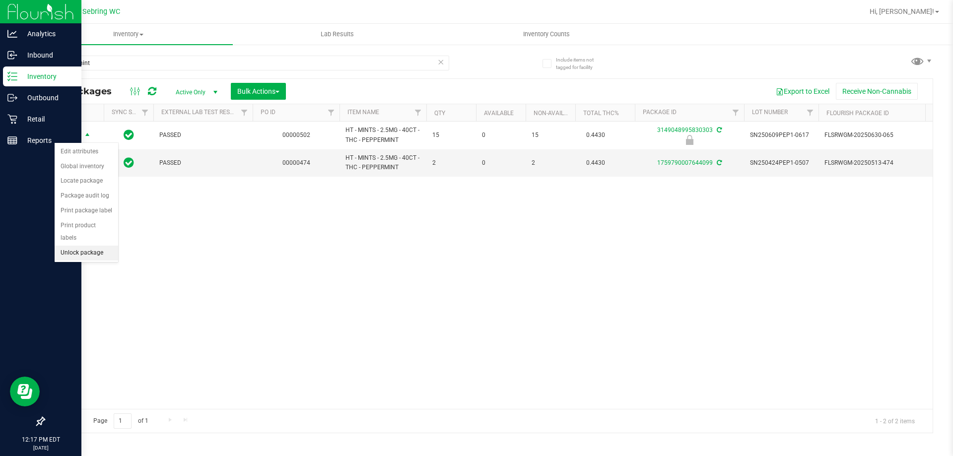
click at [83, 246] on li "Unlock package" at bounding box center [87, 253] width 64 height 15
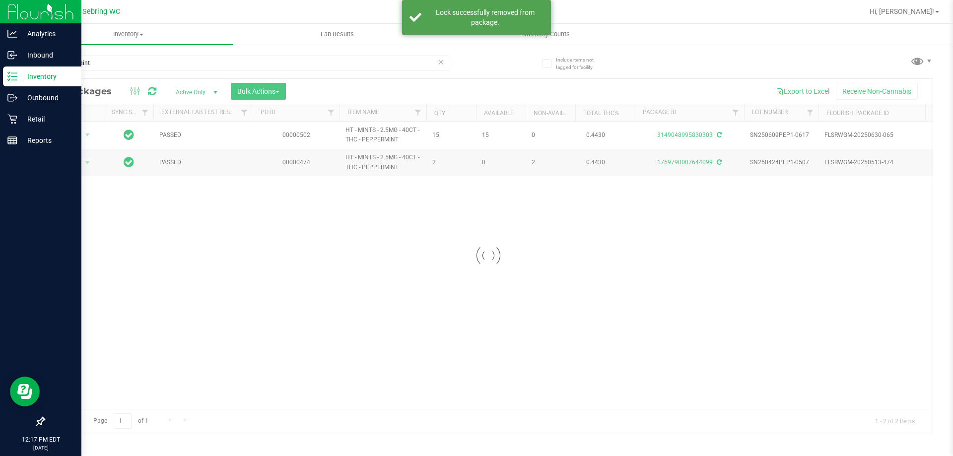
click at [71, 136] on div at bounding box center [488, 256] width 888 height 354
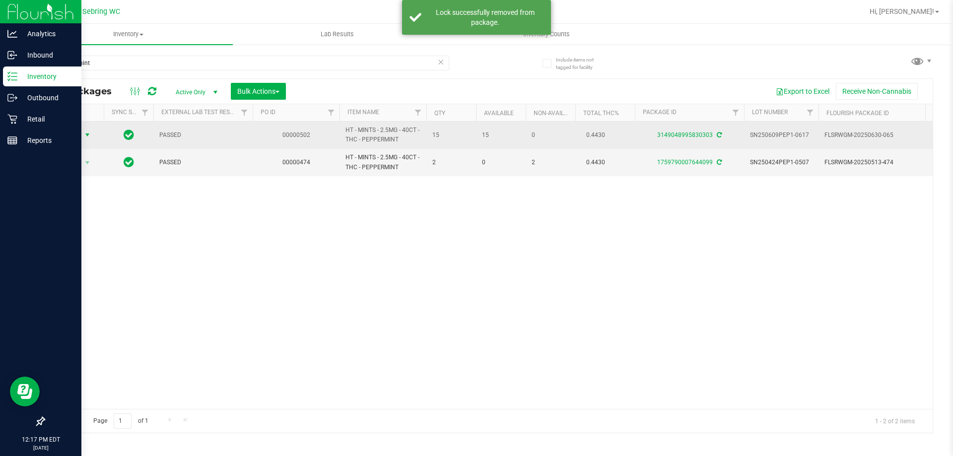
click at [74, 137] on span "Action" at bounding box center [67, 135] width 27 height 14
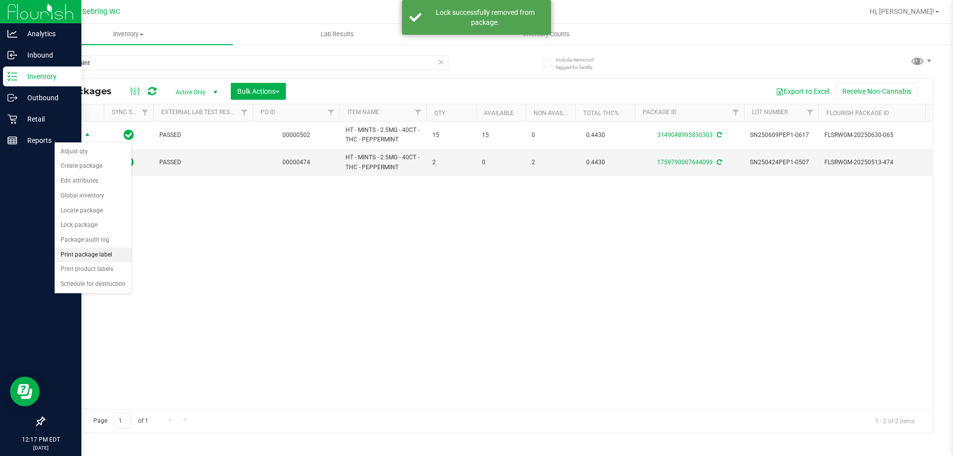
click at [99, 255] on li "Print package label" at bounding box center [93, 255] width 77 height 15
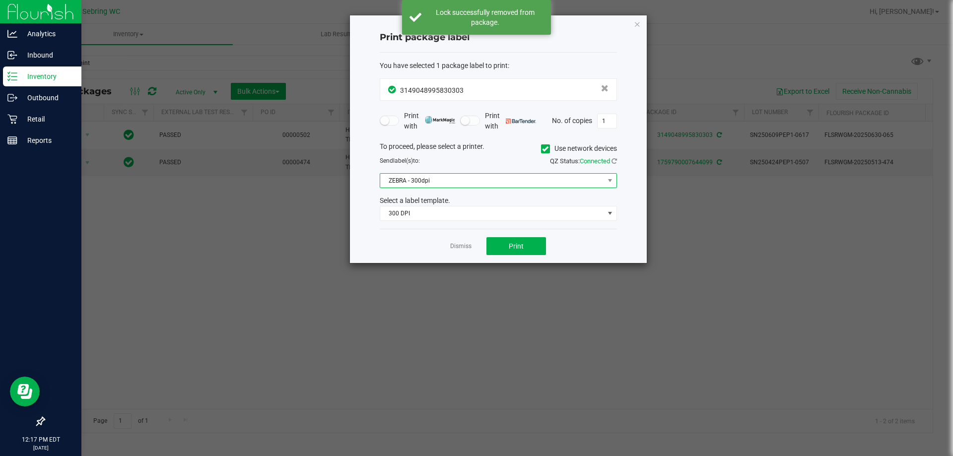
click at [447, 175] on span "ZEBRA - 300dpi" at bounding box center [492, 181] width 224 height 14
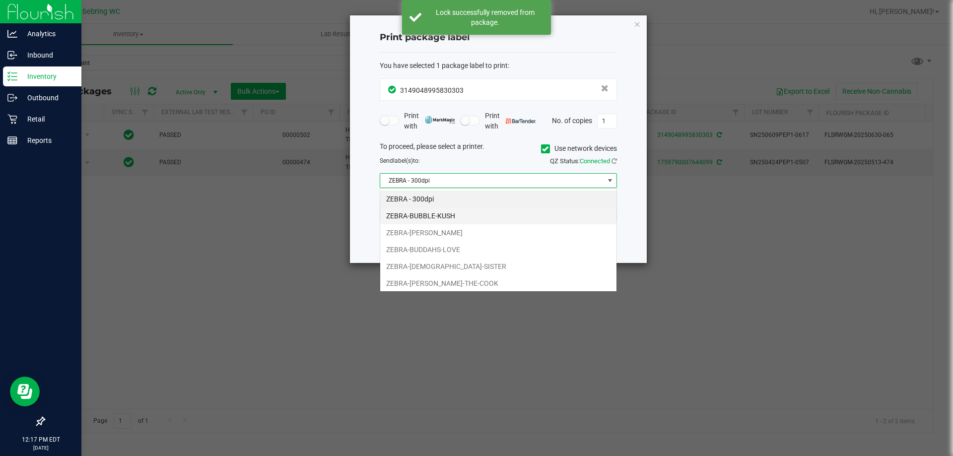
scroll to position [15, 237]
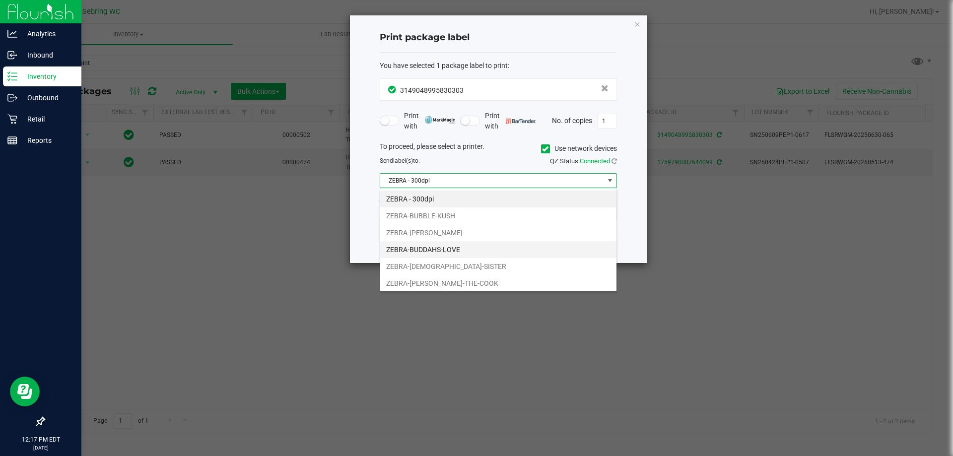
click at [435, 251] on li "ZEBRA-BUDDAHS-LOVE" at bounding box center [498, 249] width 236 height 17
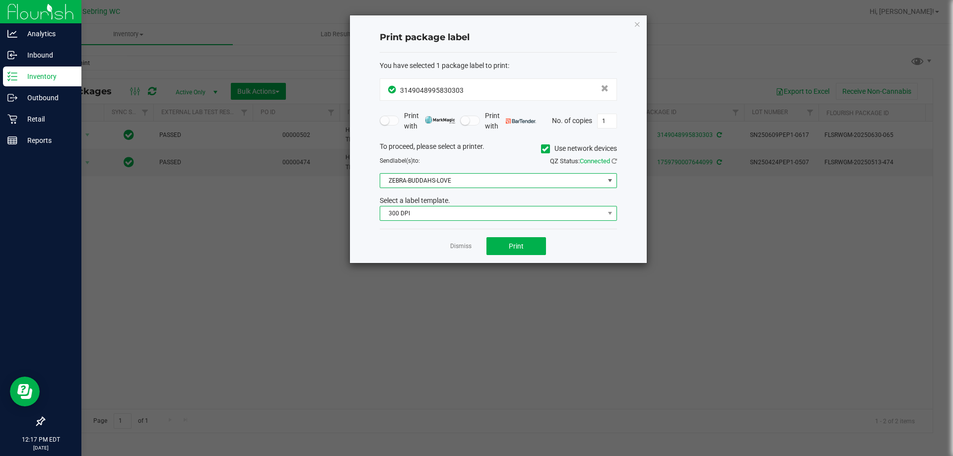
click at [443, 220] on span "300 DPI" at bounding box center [492, 213] width 224 height 14
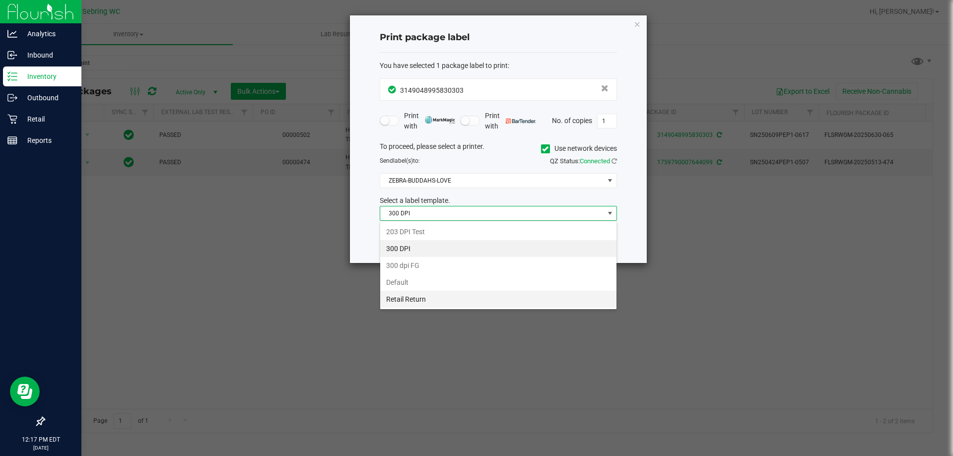
click at [426, 299] on li "Retail Return" at bounding box center [498, 299] width 236 height 17
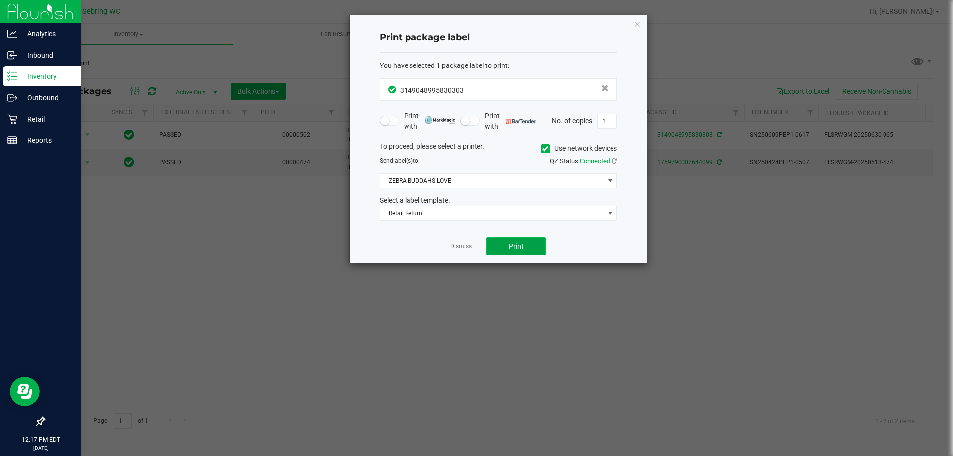
click at [501, 251] on button "Print" at bounding box center [516, 246] width 60 height 18
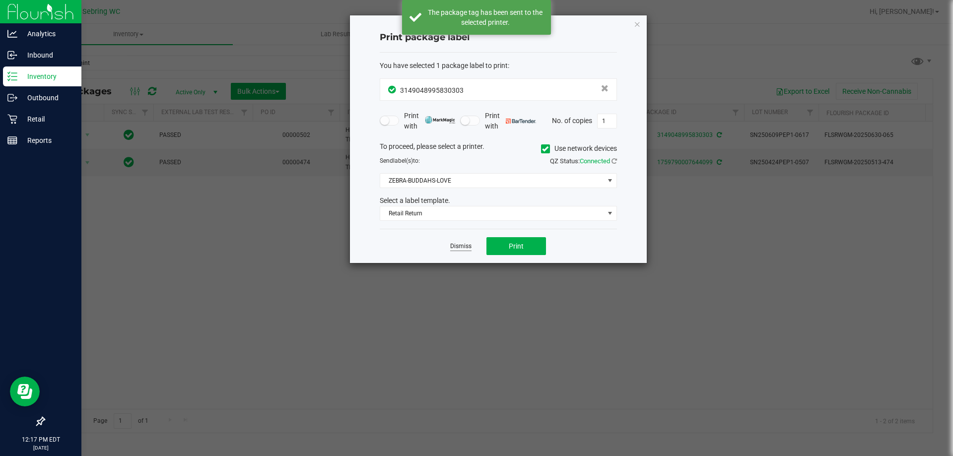
click at [454, 247] on link "Dismiss" at bounding box center [460, 246] width 21 height 8
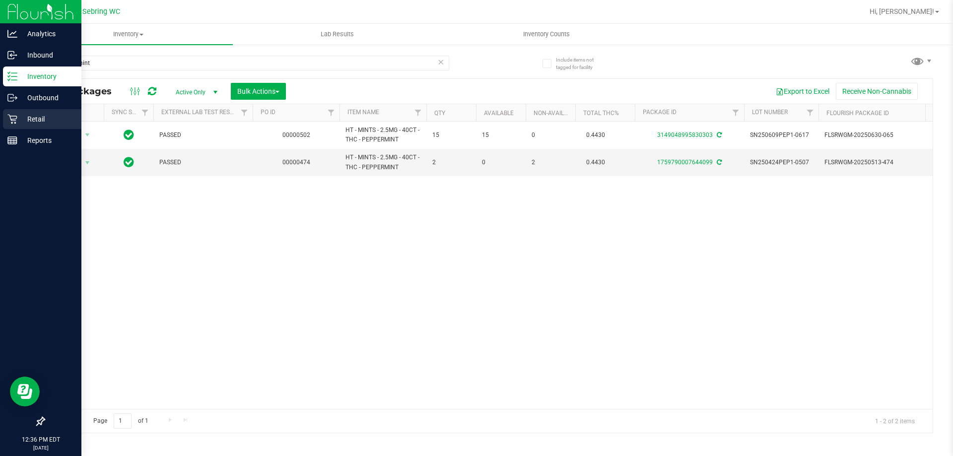
click at [10, 117] on icon at bounding box center [11, 119] width 9 height 9
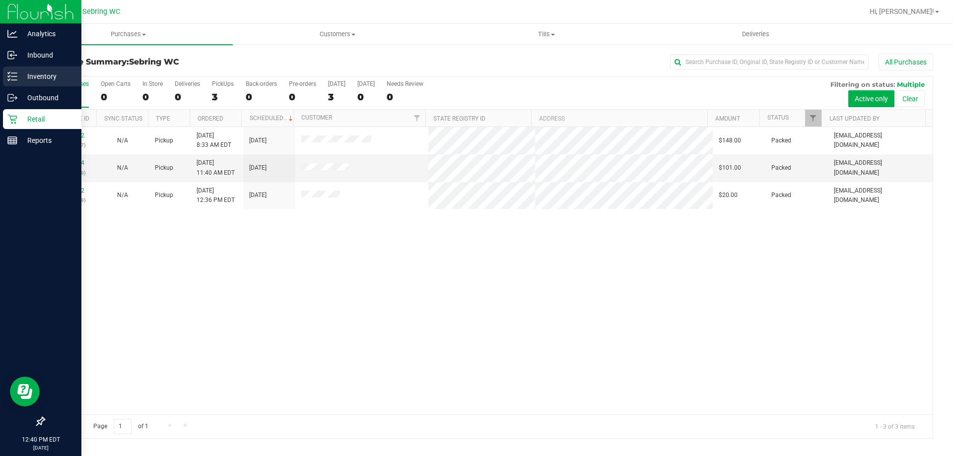
click at [5, 75] on div "Inventory" at bounding box center [42, 76] width 78 height 20
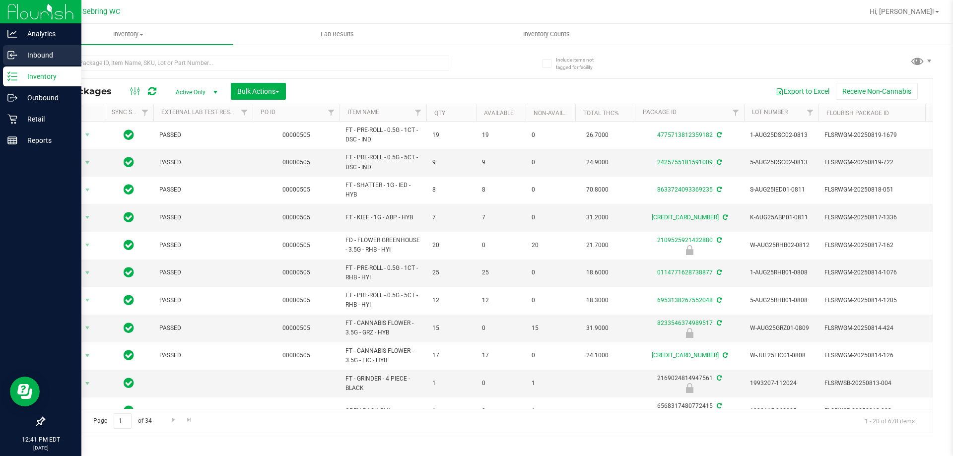
click at [18, 59] on p "Inbound" at bounding box center [47, 55] width 60 height 12
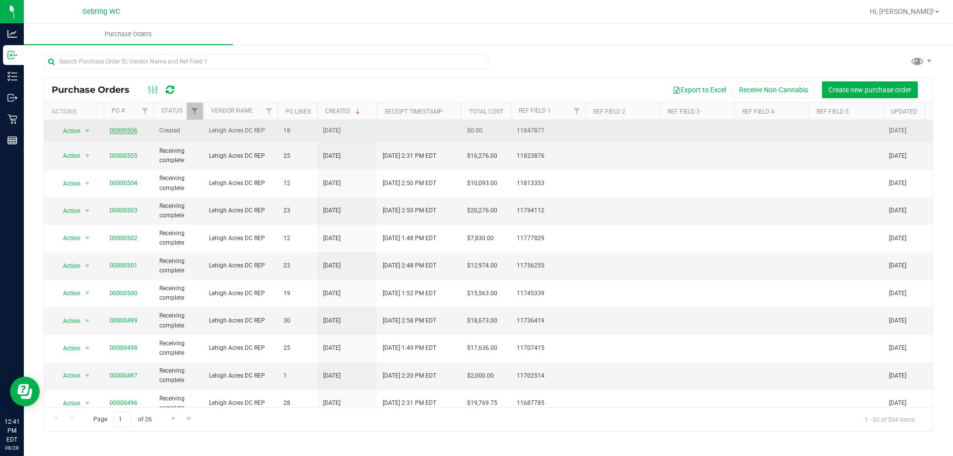
click at [131, 132] on link "00000506" at bounding box center [124, 130] width 28 height 7
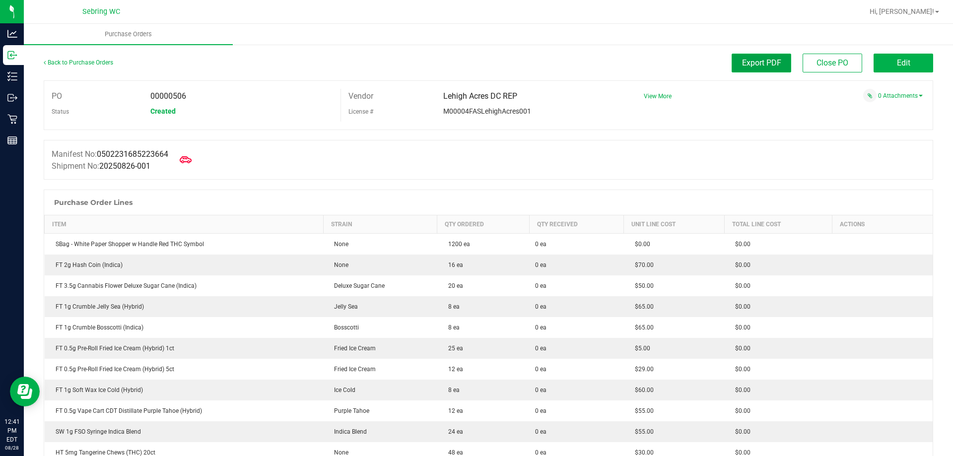
click at [760, 70] on button "Export PDF" at bounding box center [761, 63] width 60 height 19
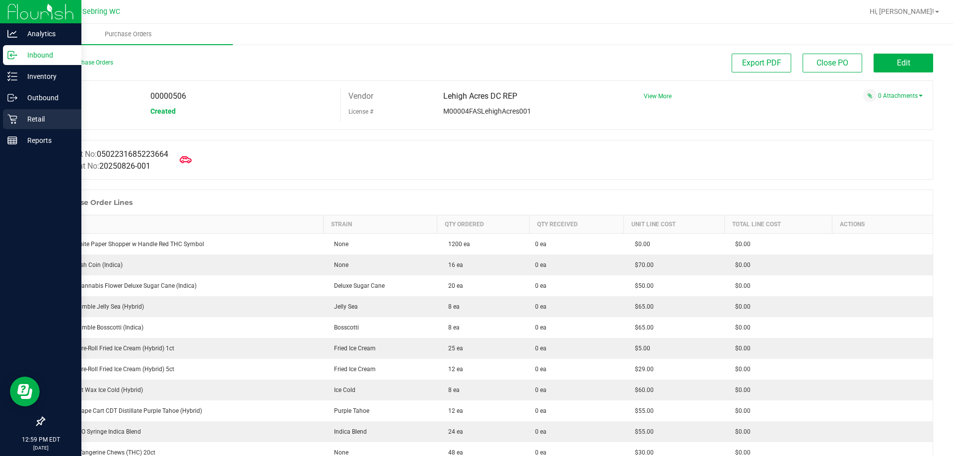
click at [33, 126] on div "Retail" at bounding box center [42, 119] width 78 height 20
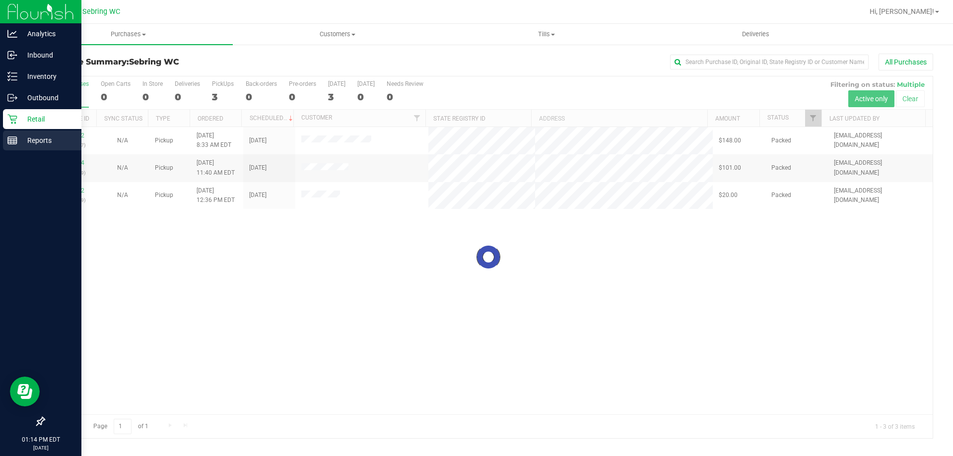
click at [19, 145] on p "Reports" at bounding box center [47, 140] width 60 height 12
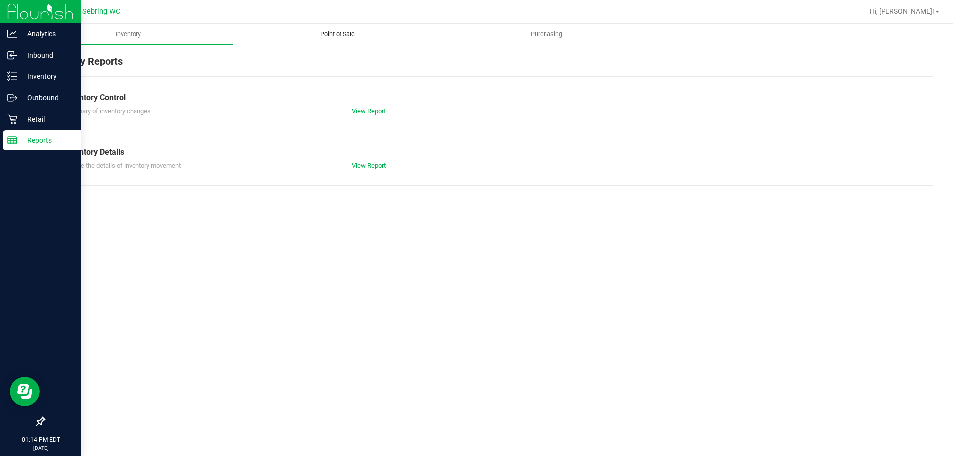
click at [332, 41] on uib-tab-heading "Point of Sale" at bounding box center [337, 34] width 208 height 20
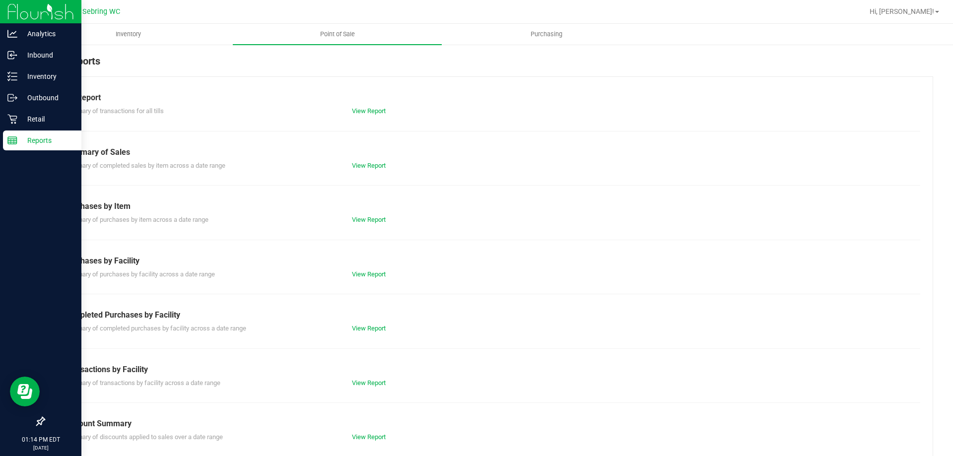
click at [368, 378] on div "View Report" at bounding box center [416, 383] width 144 height 10
click at [372, 380] on link "View Report" at bounding box center [369, 382] width 34 height 7
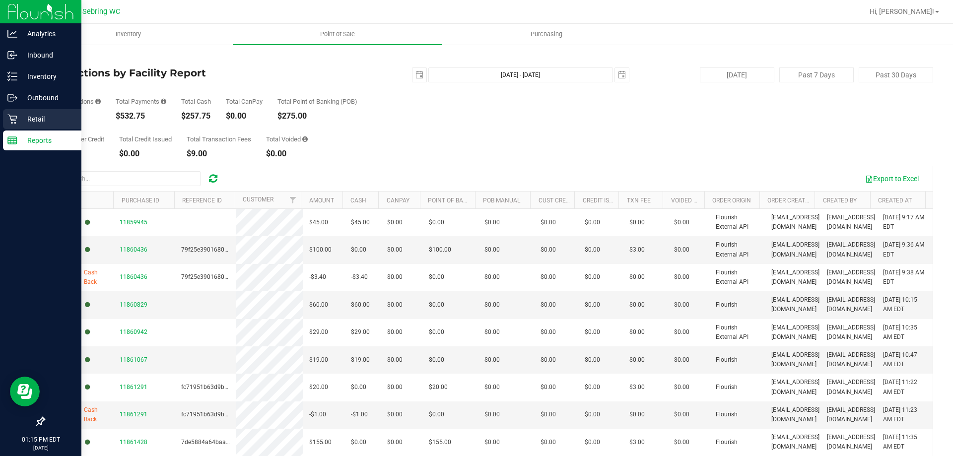
click at [22, 121] on p "Retail" at bounding box center [47, 119] width 60 height 12
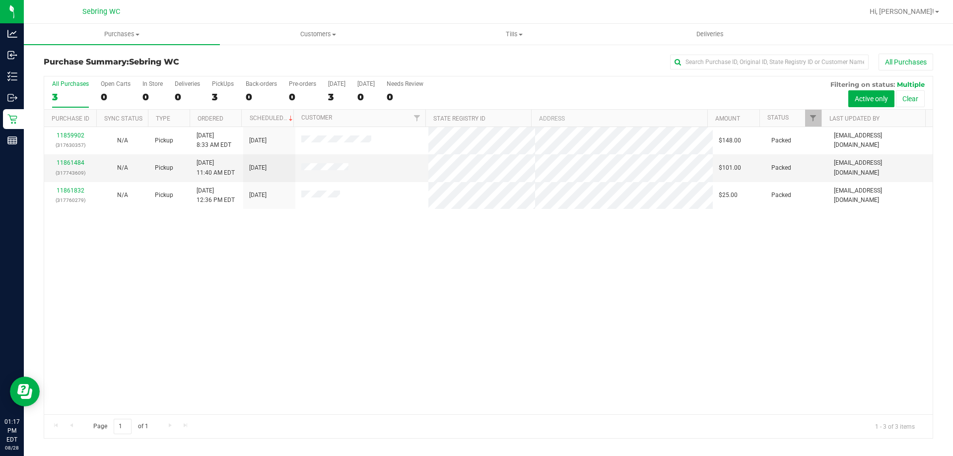
click at [217, 241] on div "11859902 (317630357) N/A Pickup [DATE] 8:33 AM EDT 8/28/2025 $148.00 Packed [EM…" at bounding box center [488, 270] width 888 height 287
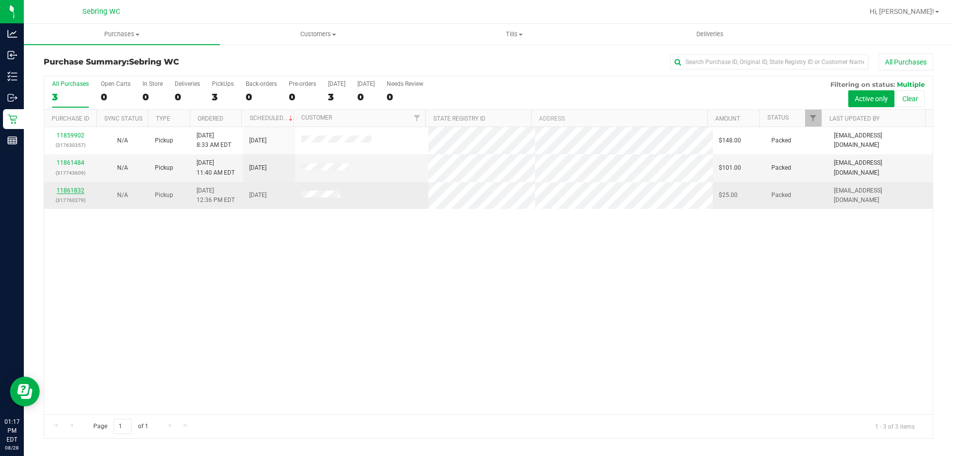
click at [65, 192] on link "11861832" at bounding box center [71, 190] width 28 height 7
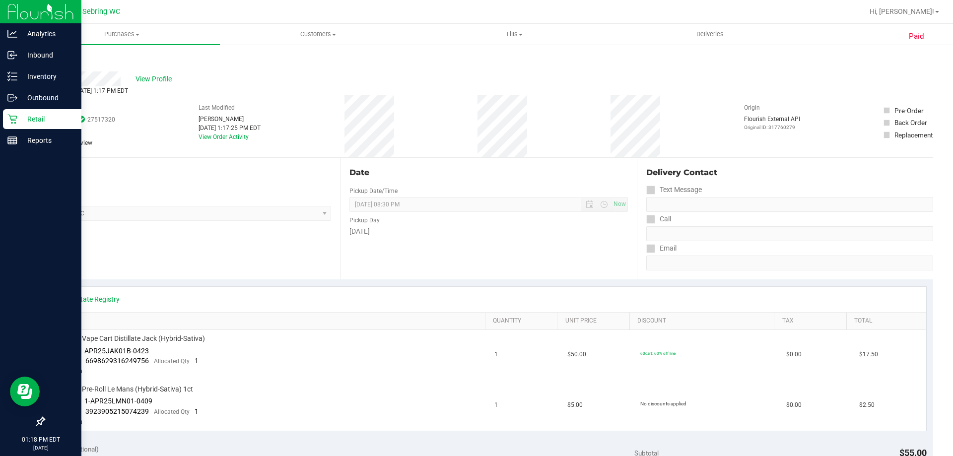
click at [14, 116] on icon at bounding box center [11, 119] width 9 height 9
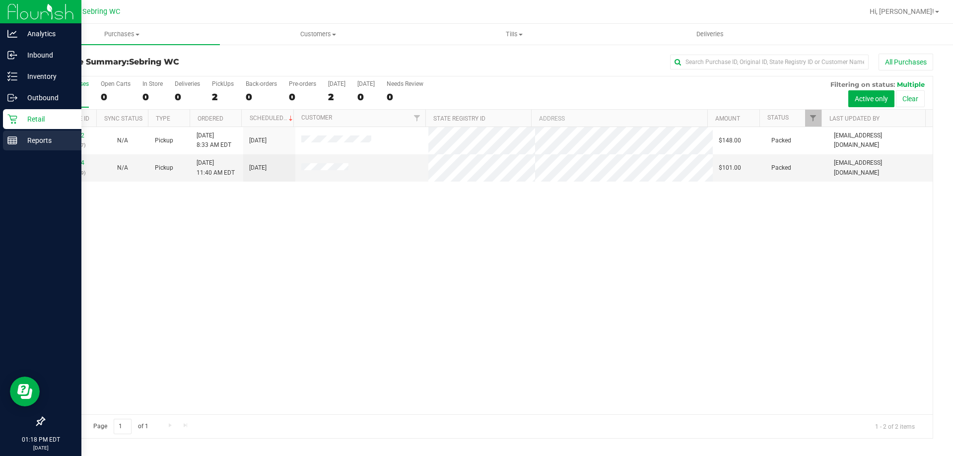
click at [3, 138] on link "Reports" at bounding box center [40, 141] width 81 height 21
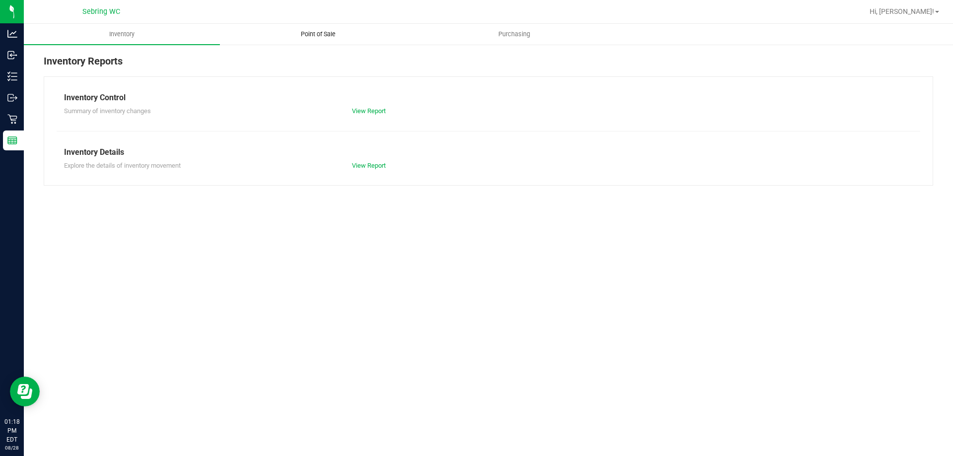
click at [336, 37] on span "Point of Sale" at bounding box center [318, 34] width 62 height 9
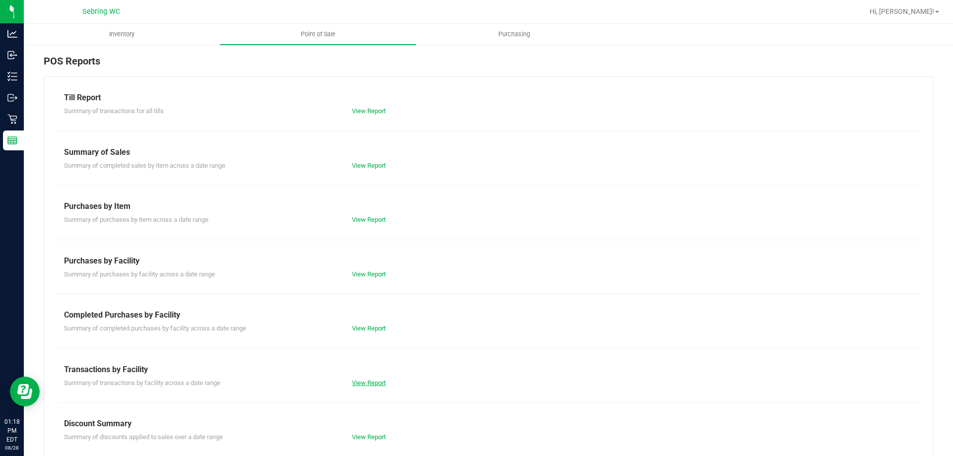
click at [359, 386] on link "View Report" at bounding box center [369, 382] width 34 height 7
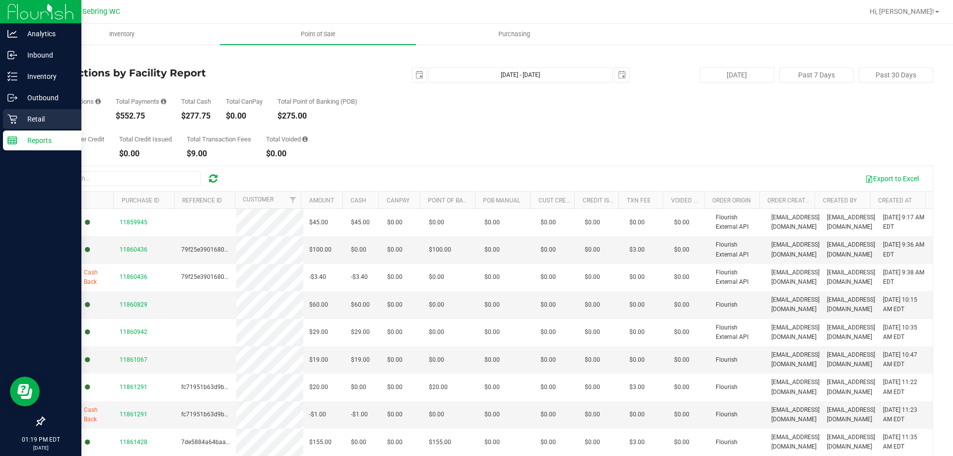
click at [19, 113] on div "Retail" at bounding box center [42, 119] width 78 height 20
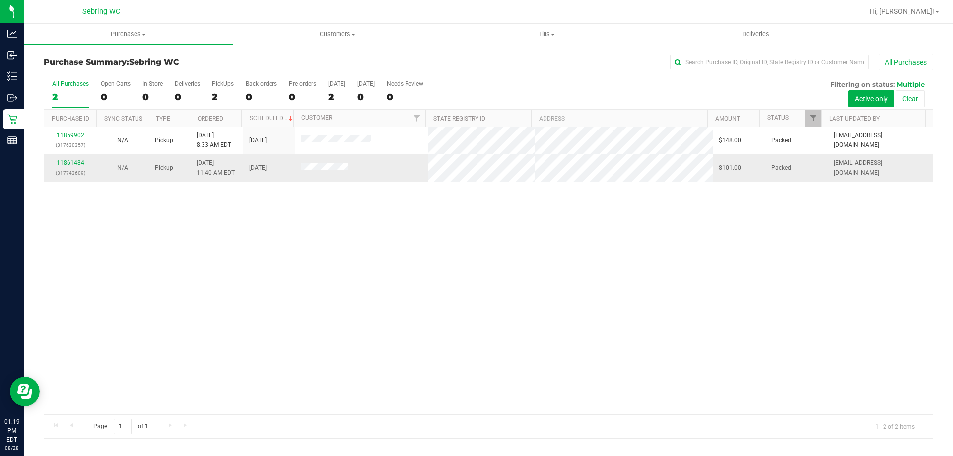
click at [72, 161] on link "11861484" at bounding box center [71, 162] width 28 height 7
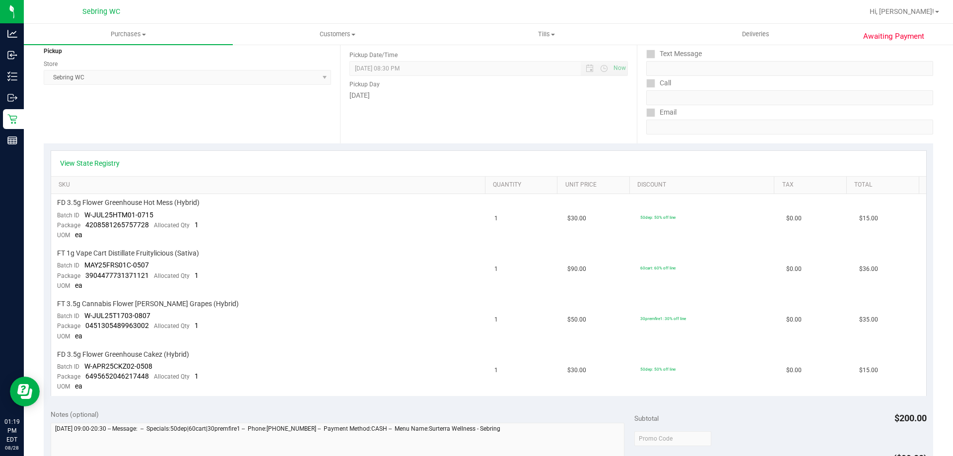
scroll to position [149, 0]
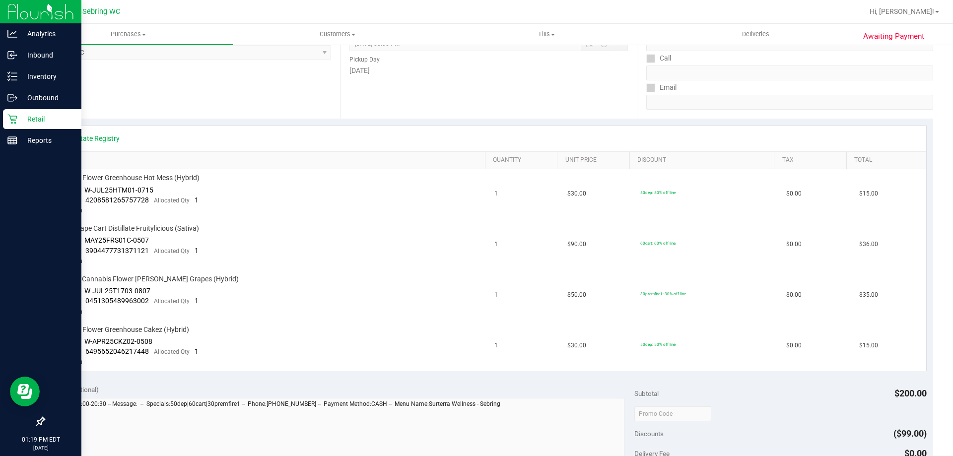
click at [4, 121] on div "Retail" at bounding box center [42, 119] width 78 height 20
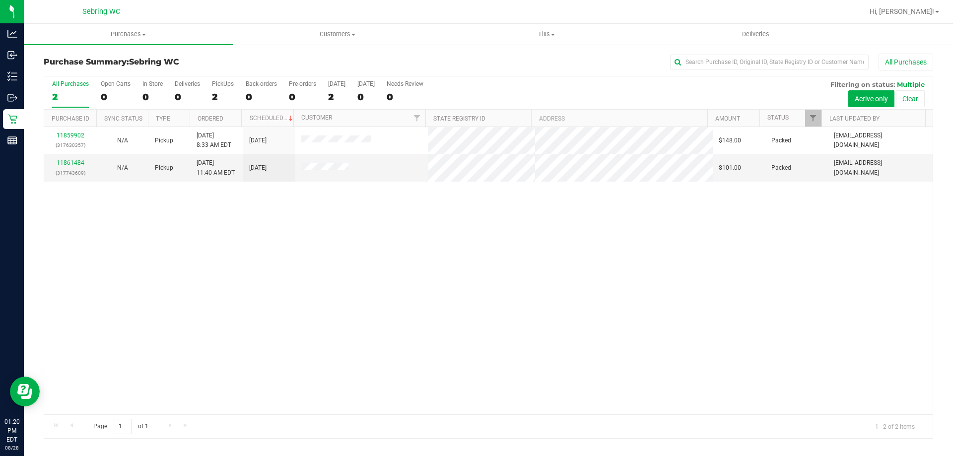
click at [218, 247] on div "11859902 (317630357) N/A Pickup [DATE] 8:33 AM EDT 8/28/2025 $148.00 Packed [EM…" at bounding box center [488, 270] width 888 height 287
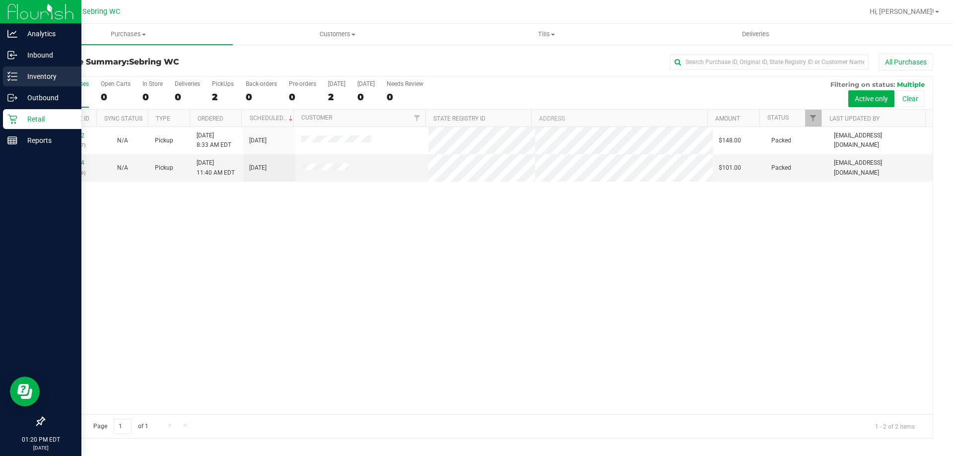
click at [22, 73] on p "Inventory" at bounding box center [47, 76] width 60 height 12
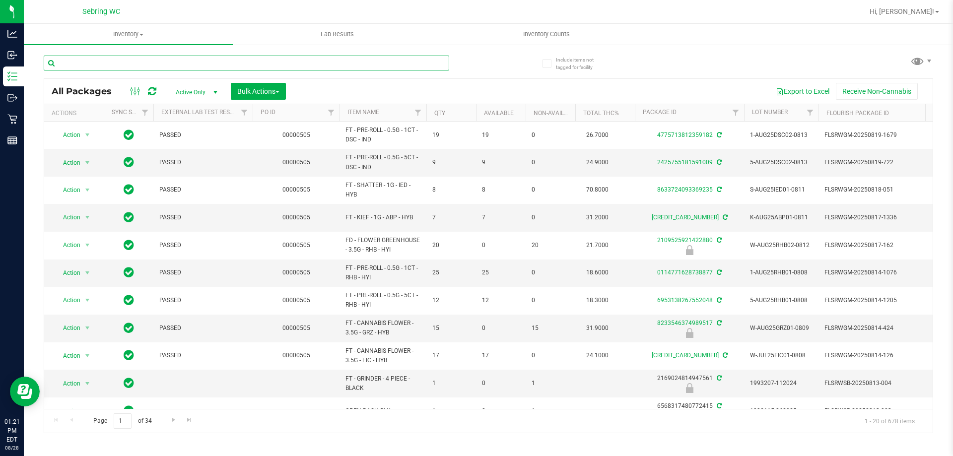
click at [207, 64] on input "text" at bounding box center [246, 63] width 405 height 15
type input "pkt"
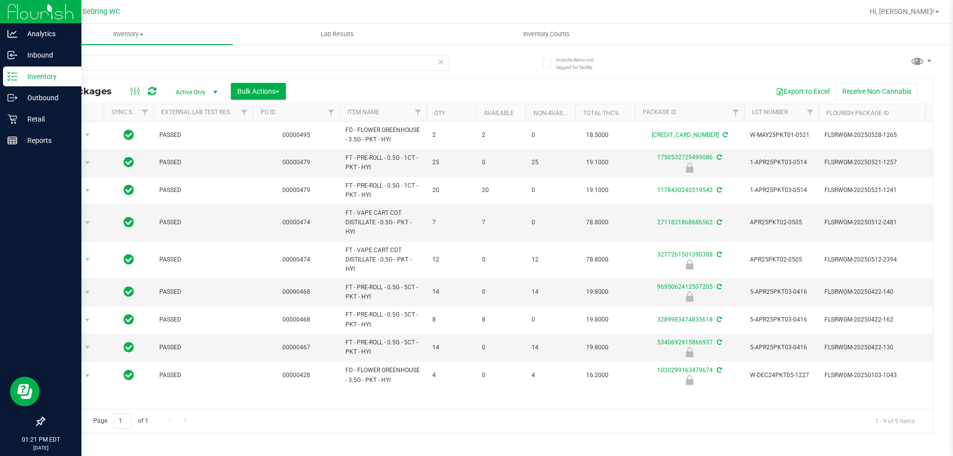
click at [20, 74] on p "Inventory" at bounding box center [47, 76] width 60 height 12
click at [37, 57] on p "Inbound" at bounding box center [47, 55] width 60 height 12
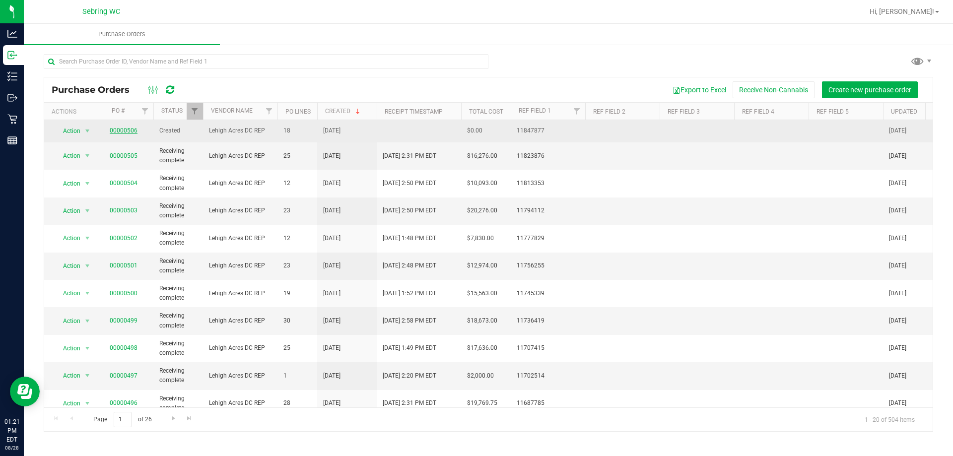
click at [117, 132] on link "00000506" at bounding box center [124, 130] width 28 height 7
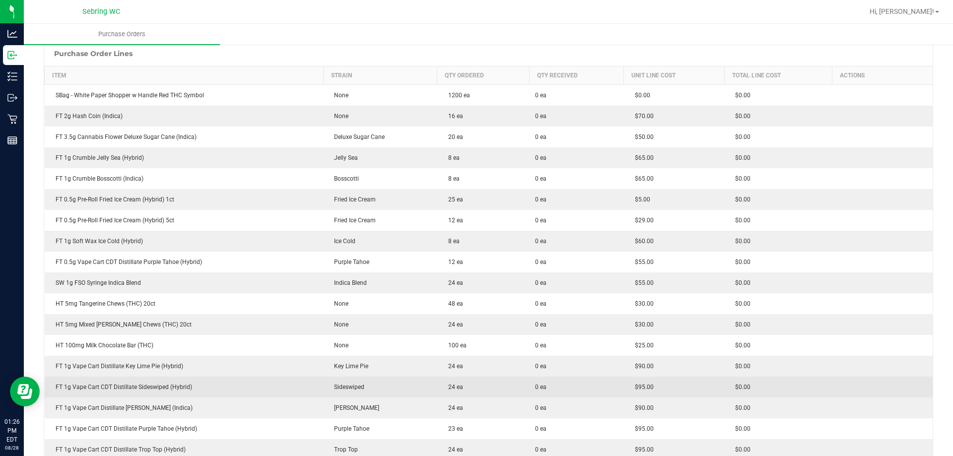
scroll to position [198, 0]
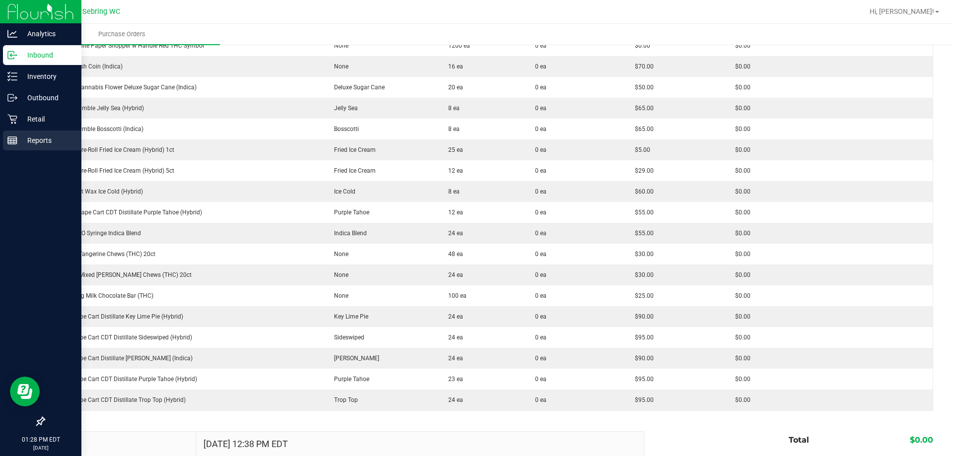
click at [27, 142] on p "Reports" at bounding box center [47, 140] width 60 height 12
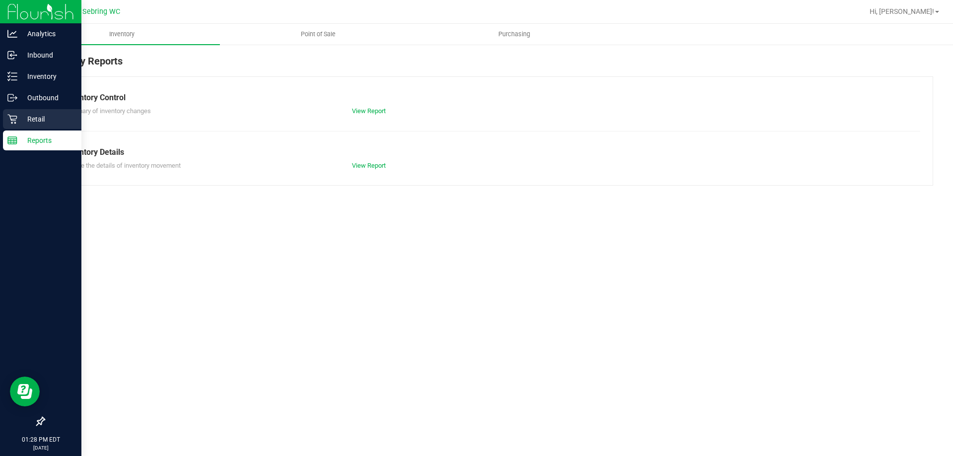
click at [21, 119] on p "Retail" at bounding box center [47, 119] width 60 height 12
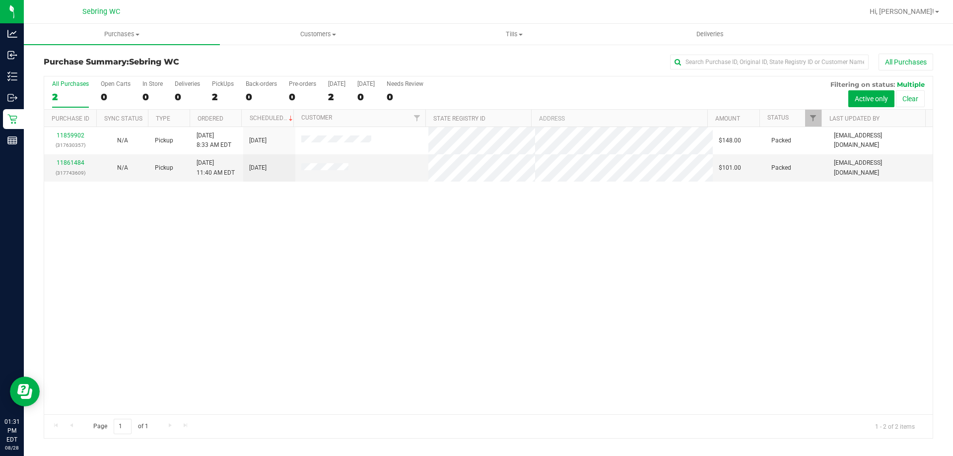
click at [171, 313] on div "11859902 (317630357) N/A Pickup [DATE] 8:33 AM EDT 8/28/2025 $148.00 Packed [EM…" at bounding box center [488, 270] width 888 height 287
click at [371, 240] on div "11859902 (317630357) N/A Pickup [DATE] 8:33 AM EDT 8/28/2025 $148.00 Packed [EM…" at bounding box center [488, 270] width 888 height 287
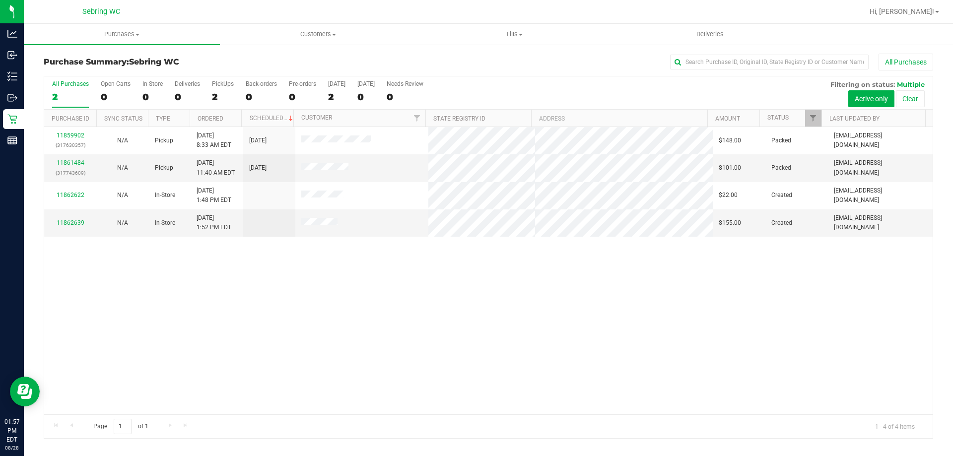
click at [325, 304] on div "11859902 (317630357) N/A Pickup [DATE] 8:33 AM EDT 8/28/2025 $148.00 Packed [EM…" at bounding box center [488, 270] width 888 height 287
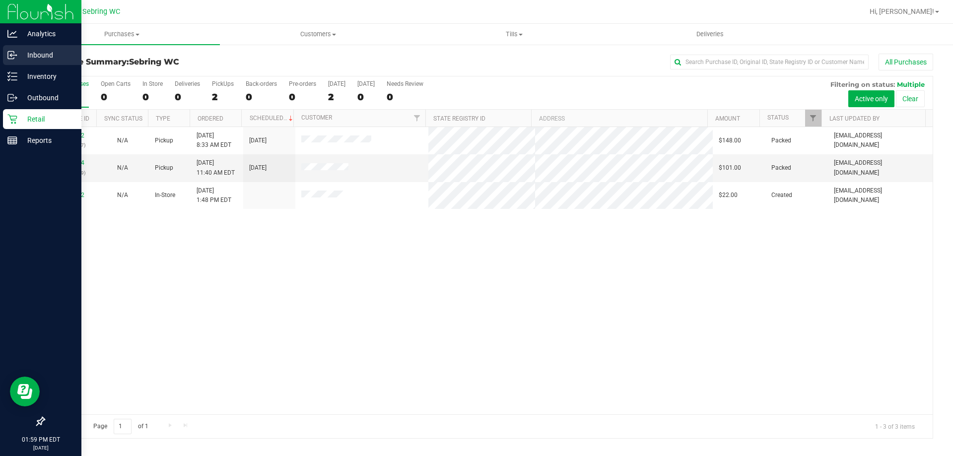
click at [26, 56] on p "Inbound" at bounding box center [47, 55] width 60 height 12
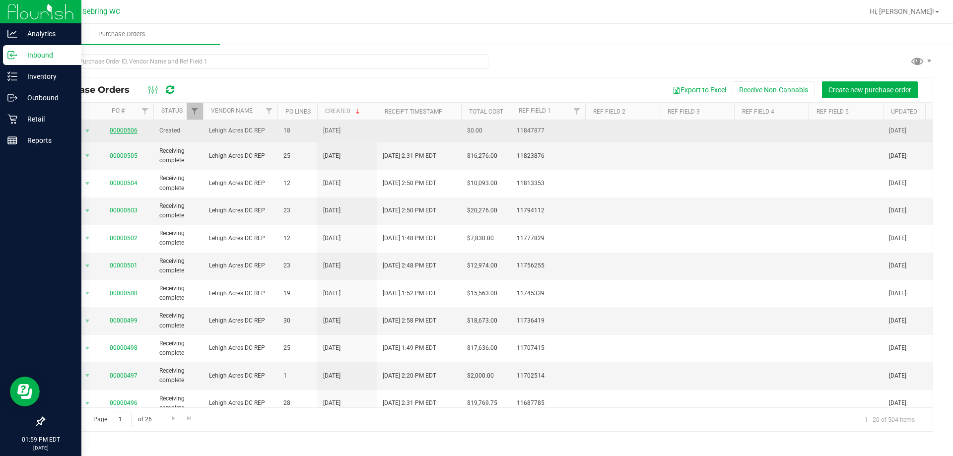
click at [118, 132] on link "00000506" at bounding box center [124, 130] width 28 height 7
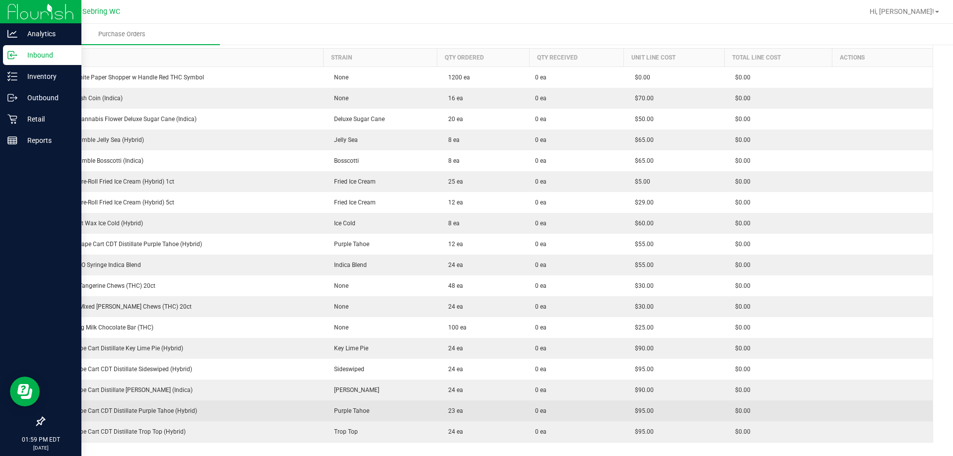
scroll to position [149, 0]
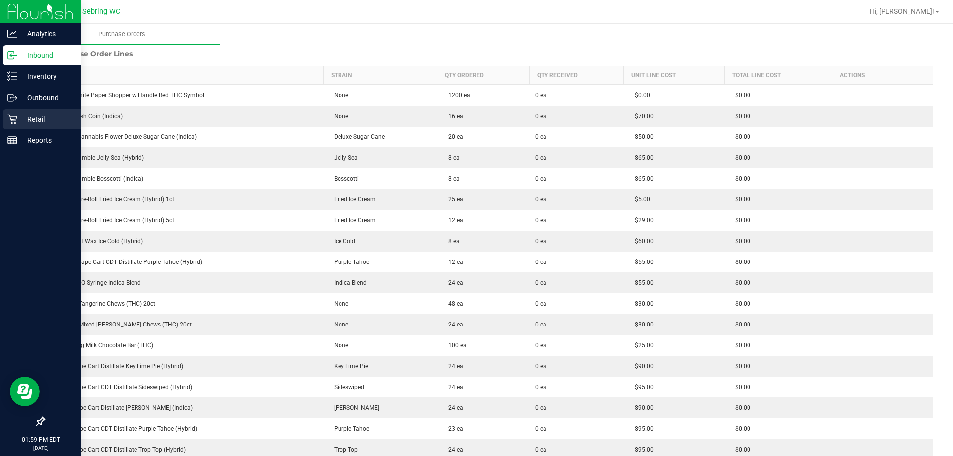
click at [16, 125] on div "Retail" at bounding box center [42, 119] width 78 height 20
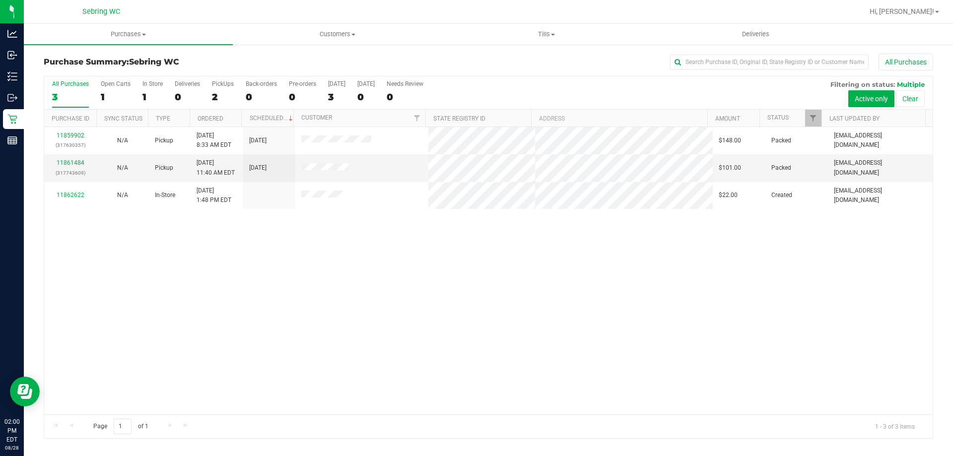
click at [454, 61] on div "All Purchases" at bounding box center [636, 62] width 593 height 17
click at [402, 287] on div "11859902 (317630357) N/A Pickup [DATE] 8:33 AM EDT 8/28/2025 $148.00 Packed [EM…" at bounding box center [488, 270] width 888 height 287
click at [331, 37] on span "Customers" at bounding box center [337, 34] width 208 height 9
click at [290, 62] on span "All customers" at bounding box center [268, 60] width 71 height 8
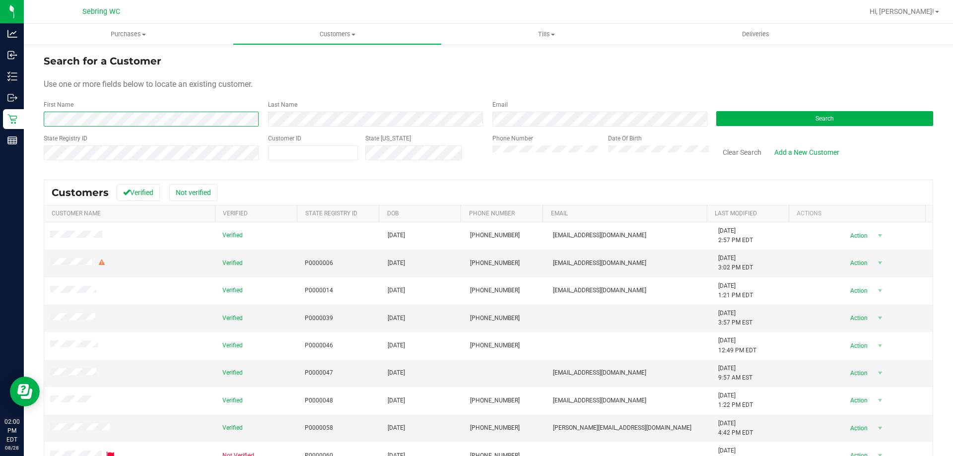
click at [245, 118] on span at bounding box center [151, 119] width 215 height 7
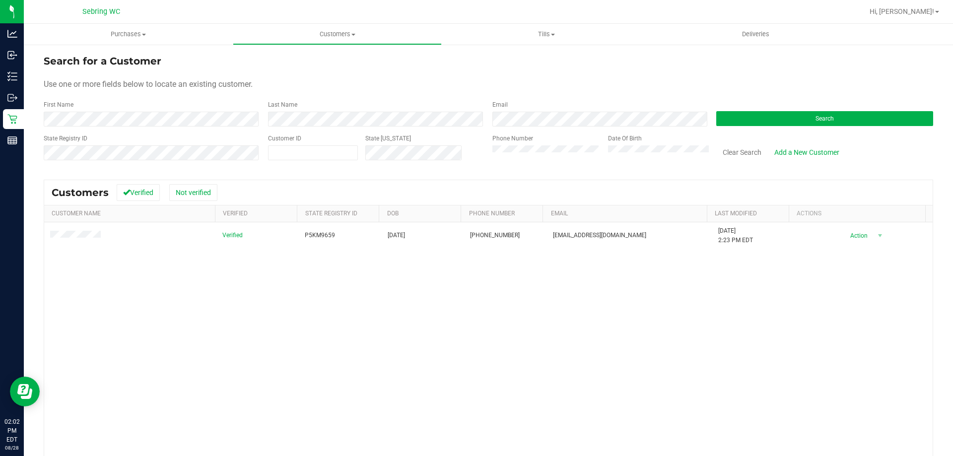
click at [366, 274] on div "Verified P5KM9659 [DATE] (786) 267-3614 [EMAIL_ADDRESS][DOMAIN_NAME] [DATE] 2:2…" at bounding box center [488, 365] width 888 height 287
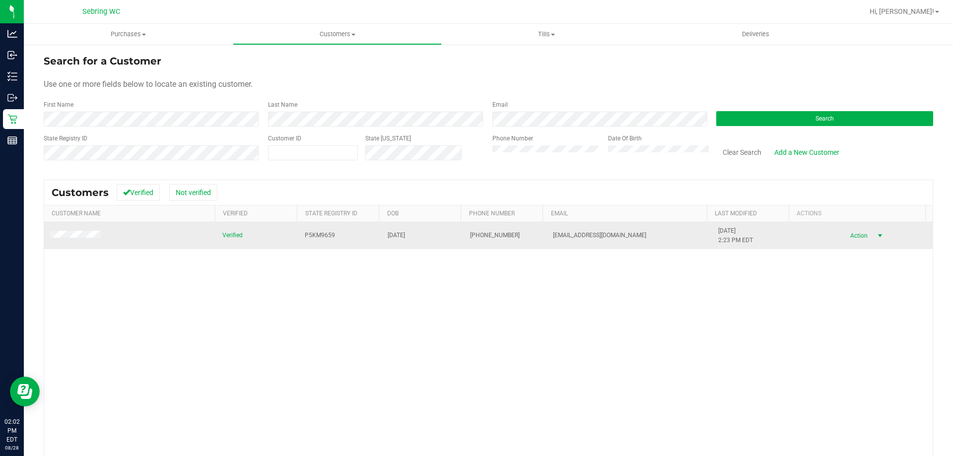
click at [856, 241] on span "Action" at bounding box center [857, 236] width 32 height 14
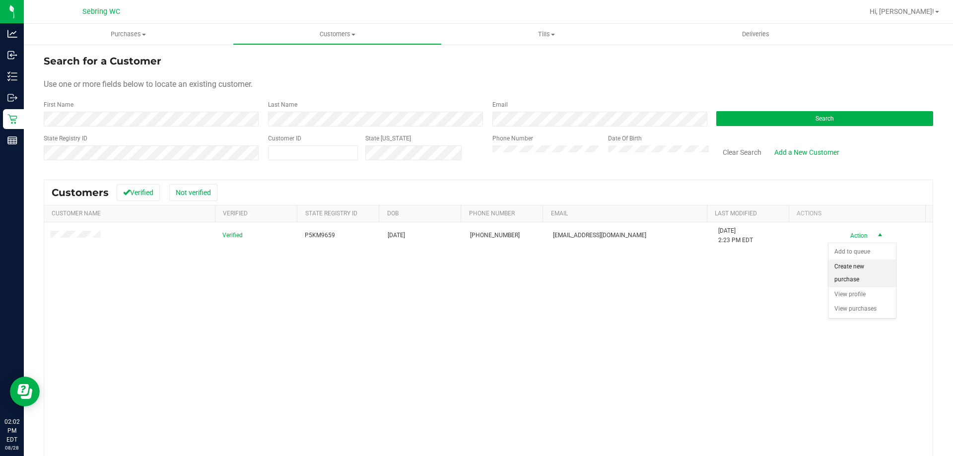
click at [845, 275] on li "Create new purchase" at bounding box center [861, 273] width 67 height 27
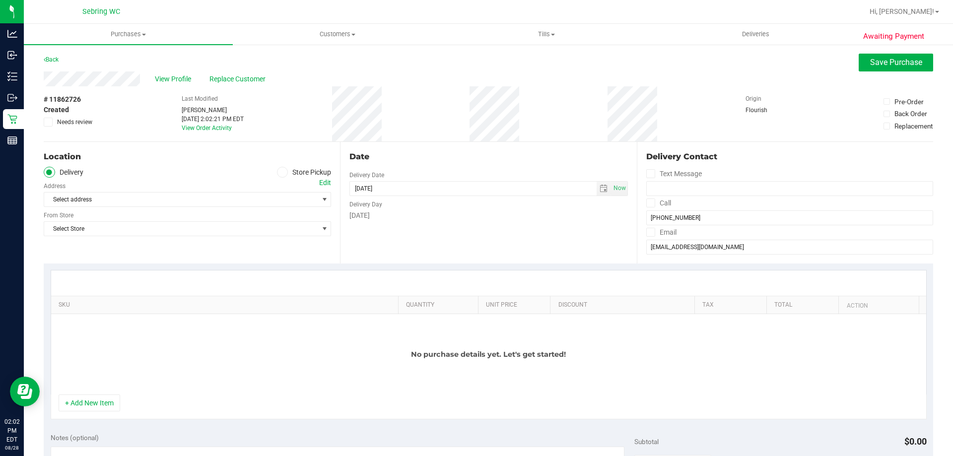
click at [280, 172] on icon at bounding box center [282, 172] width 6 height 0
click at [0, 0] on input "Store Pickup" at bounding box center [0, 0] width 0 height 0
click at [231, 195] on span "Select Store" at bounding box center [181, 200] width 274 height 14
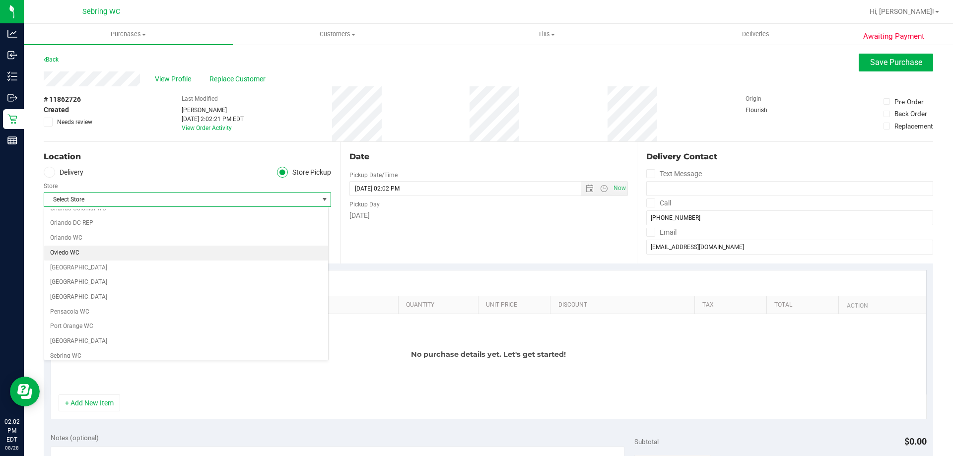
scroll to position [496, 0]
click at [85, 334] on li "Sebring WC" at bounding box center [186, 339] width 284 height 15
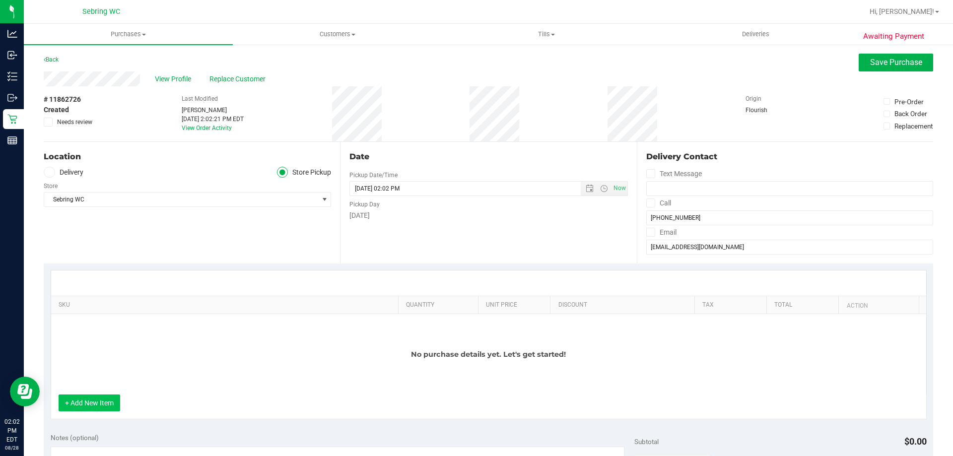
click at [106, 399] on button "+ Add New Item" at bounding box center [90, 402] width 62 height 17
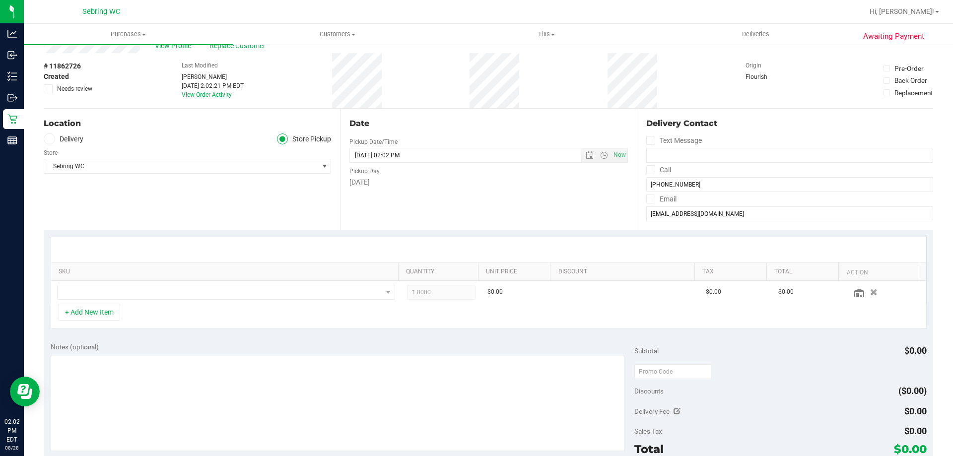
scroll to position [50, 0]
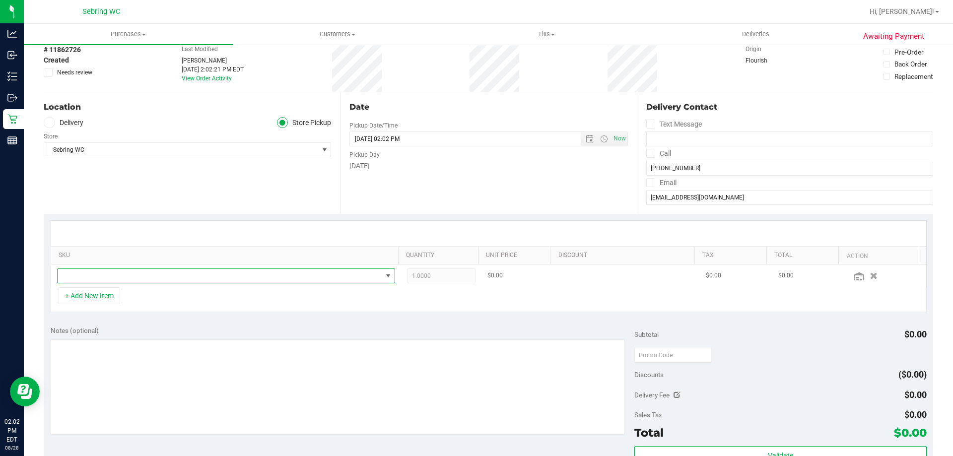
click at [135, 278] on span "NO DATA FOUND" at bounding box center [220, 276] width 325 height 14
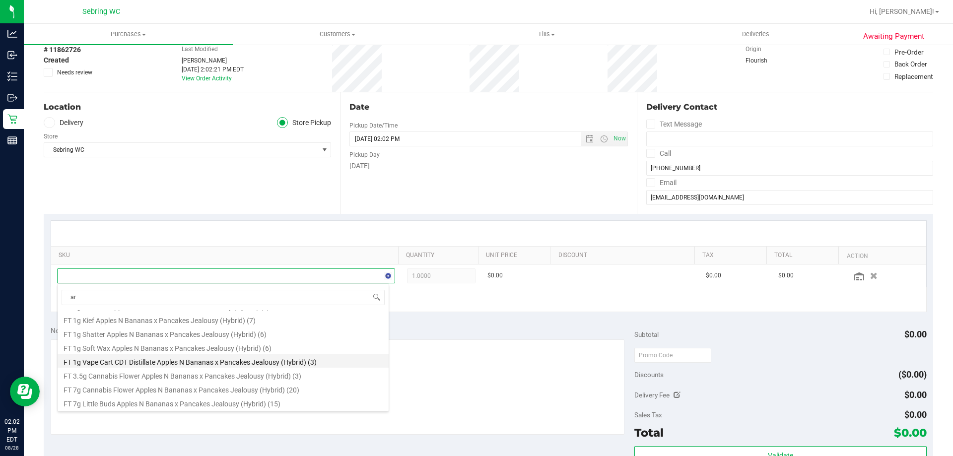
scroll to position [0, 0]
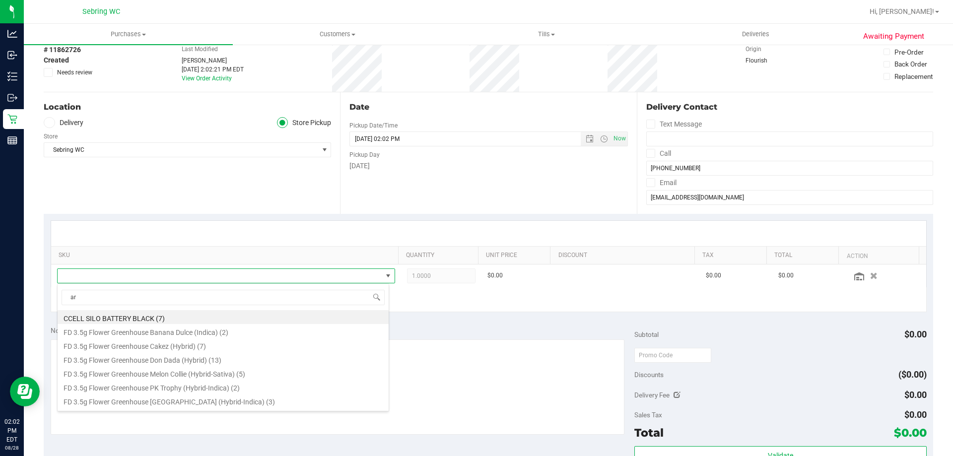
type input "arz"
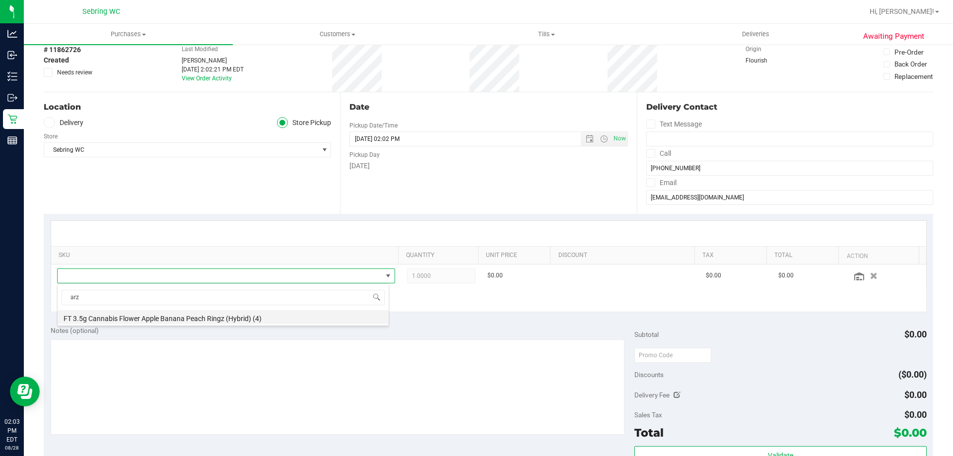
click at [224, 316] on li "FT 3.5g Cannabis Flower Apple Banana Peach Ringz (Hybrid) (4)" at bounding box center [223, 317] width 331 height 14
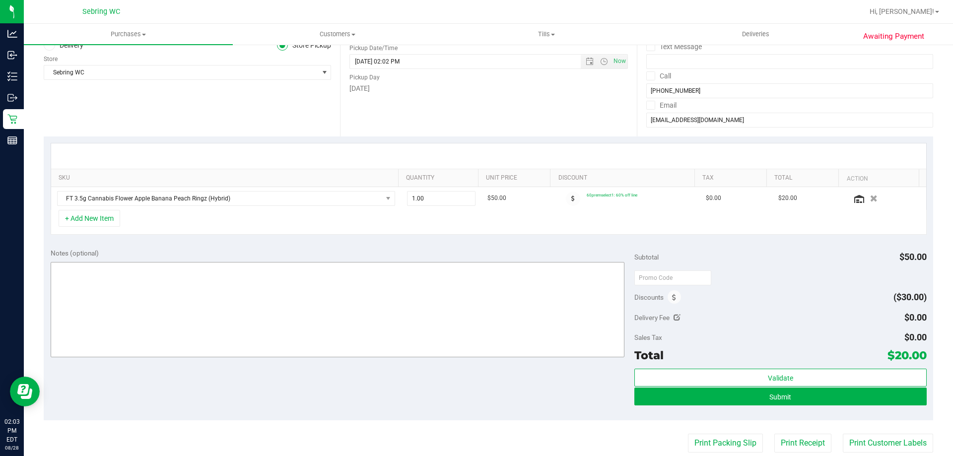
scroll to position [149, 0]
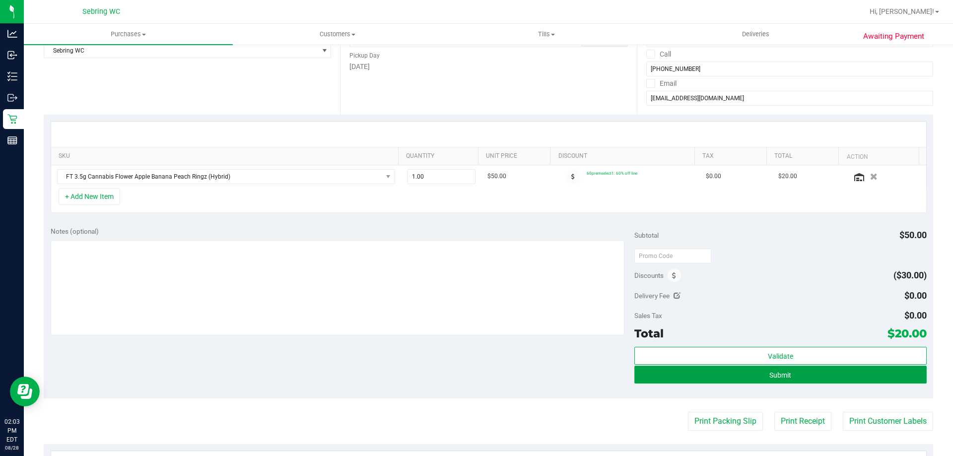
click at [728, 372] on button "Submit" at bounding box center [780, 375] width 292 height 18
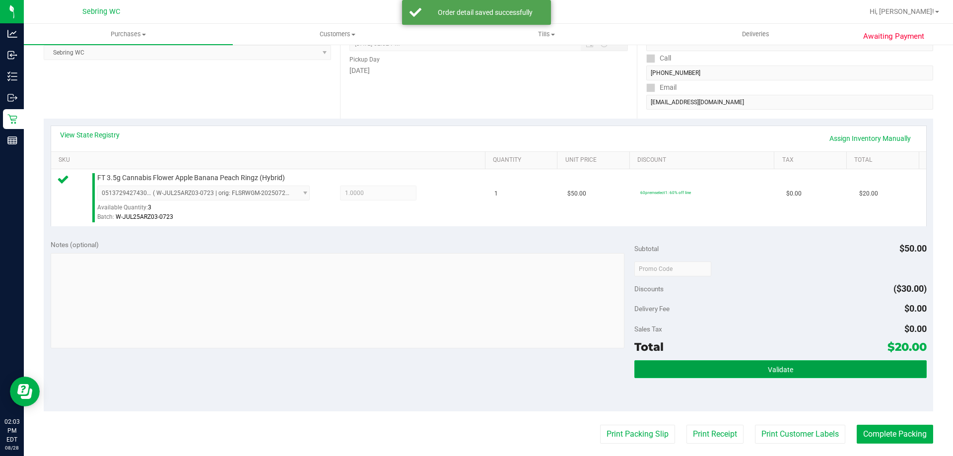
click at [679, 370] on button "Validate" at bounding box center [780, 369] width 292 height 18
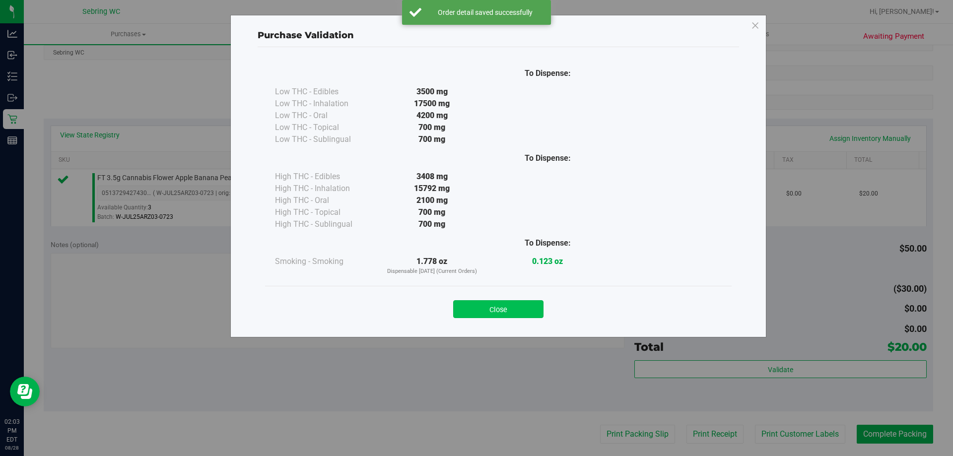
click at [519, 312] on button "Close" at bounding box center [498, 309] width 90 height 18
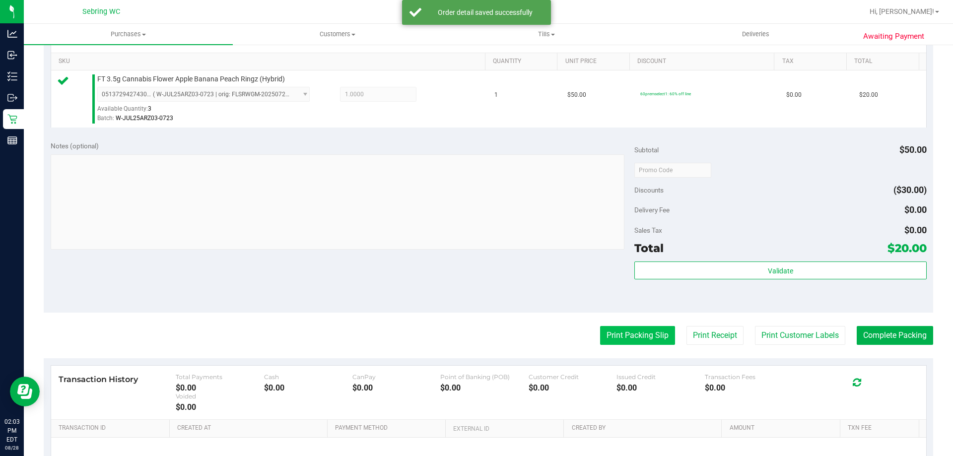
scroll to position [248, 0]
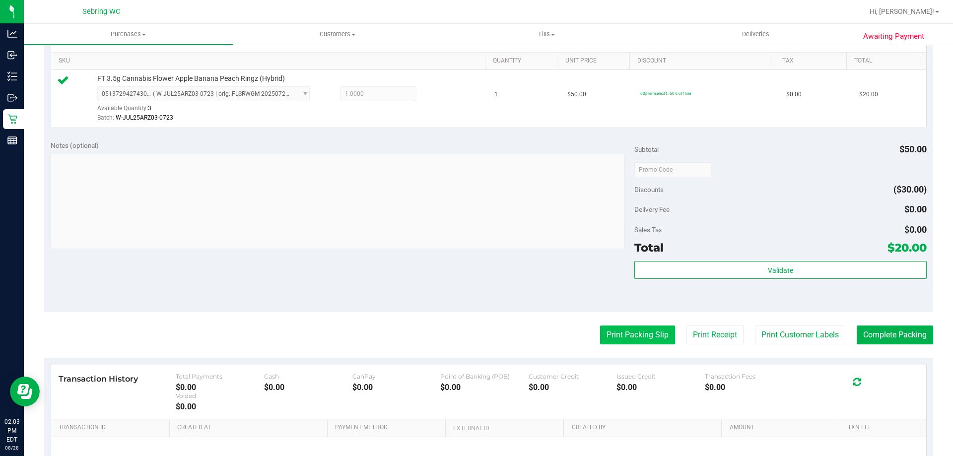
click at [617, 334] on button "Print Packing Slip" at bounding box center [637, 335] width 75 height 19
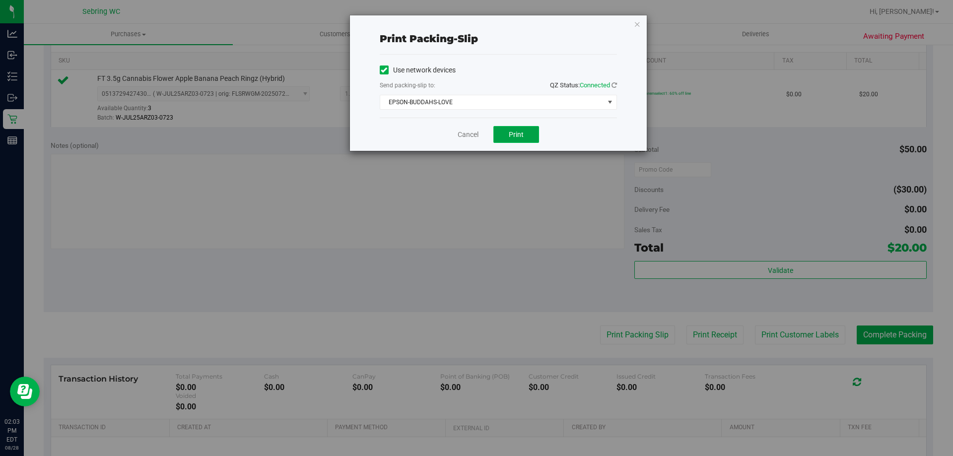
click at [501, 131] on button "Print" at bounding box center [516, 134] width 46 height 17
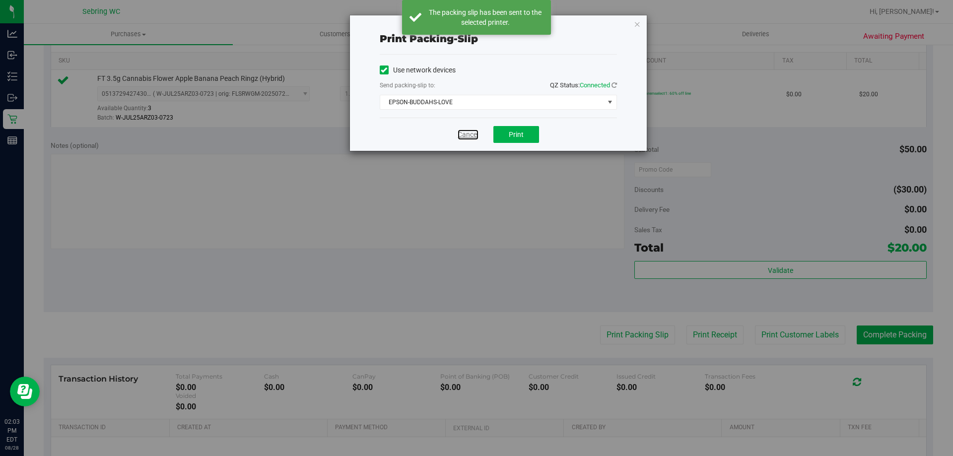
click at [471, 135] on link "Cancel" at bounding box center [467, 135] width 21 height 10
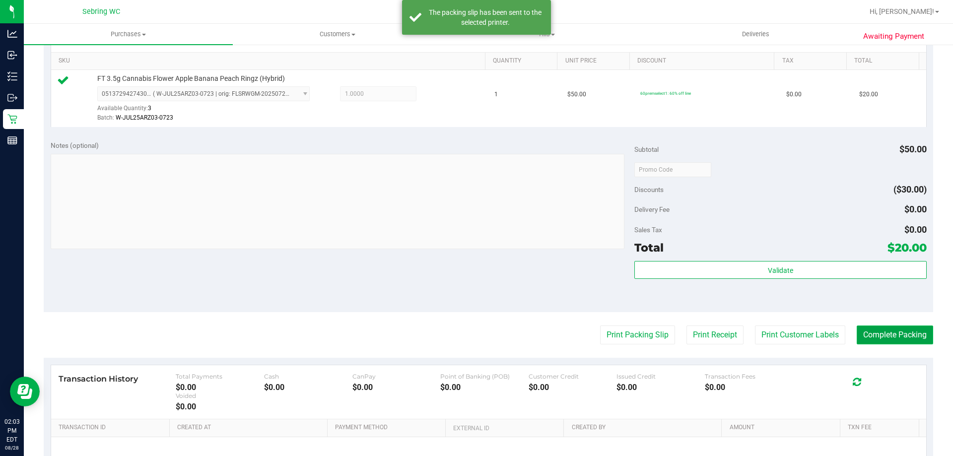
click at [861, 327] on button "Complete Packing" at bounding box center [894, 335] width 76 height 19
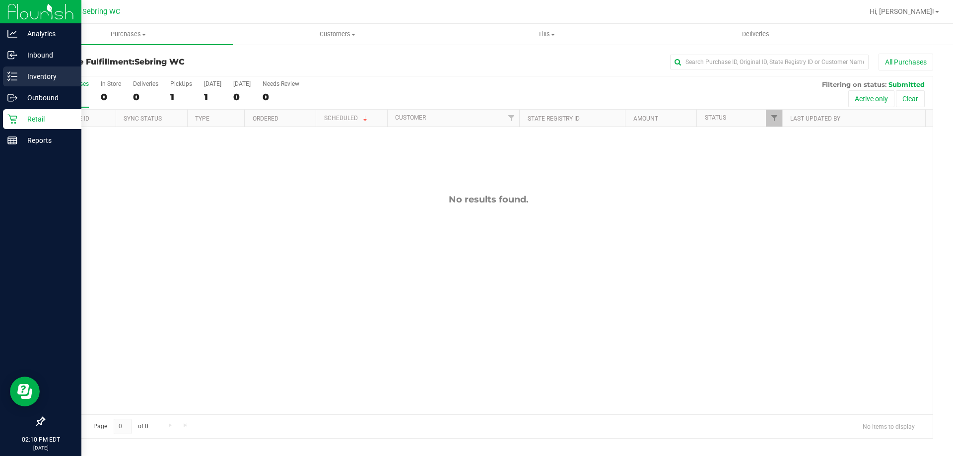
click at [25, 74] on p "Inventory" at bounding box center [47, 76] width 60 height 12
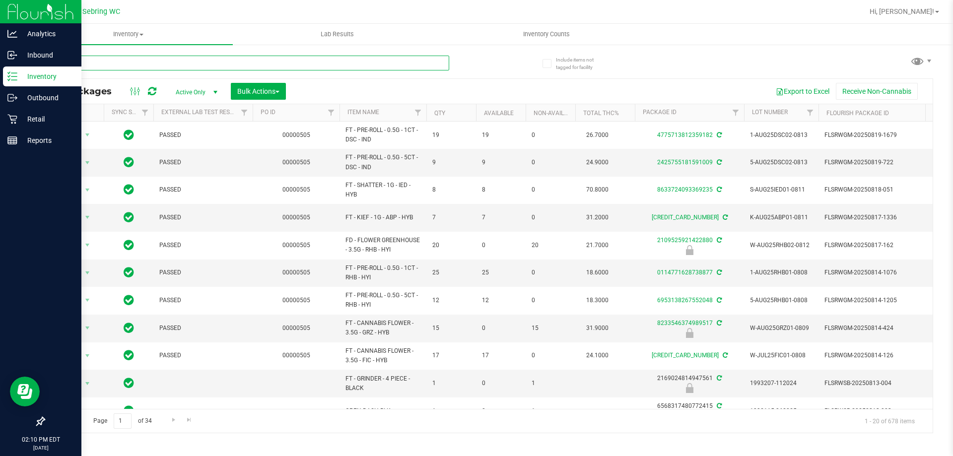
click at [172, 65] on input "text" at bounding box center [246, 63] width 405 height 15
type input "bsw"
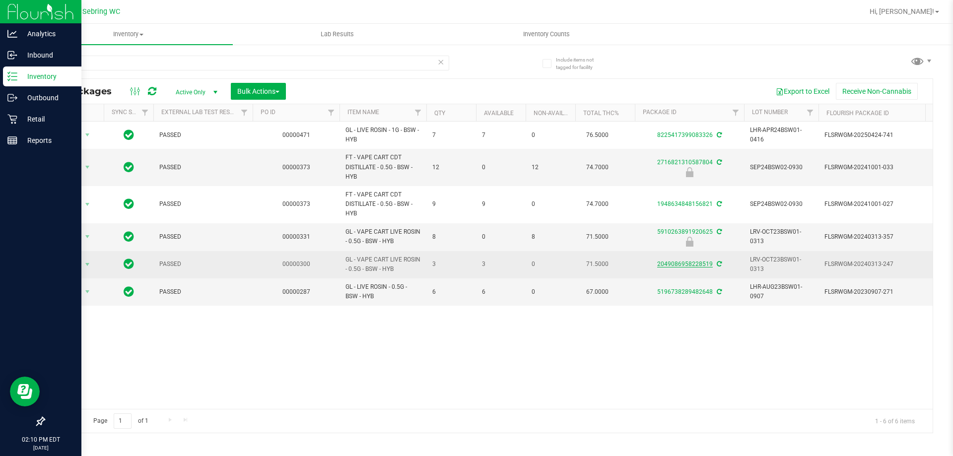
click at [684, 264] on link "2049086958228519" at bounding box center [685, 264] width 56 height 7
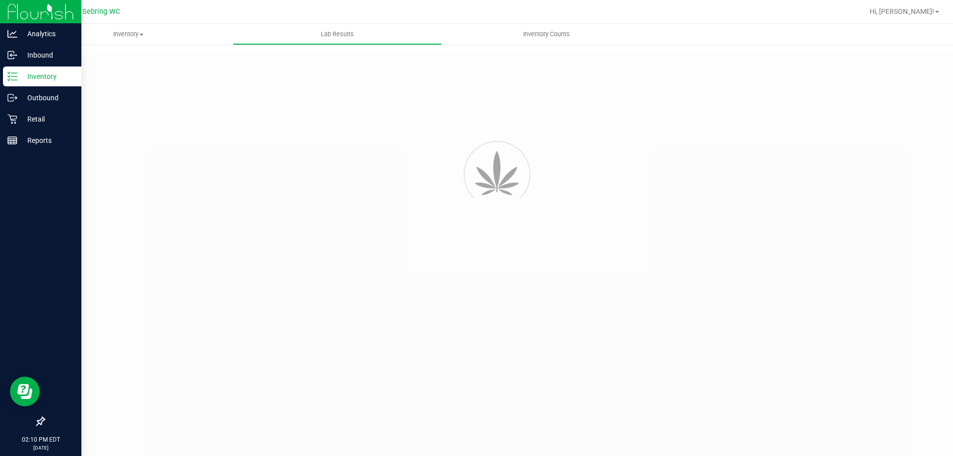
type input "2049086958228519"
type input "IC14009-05"
type input "[DATE] 8:22 AM"
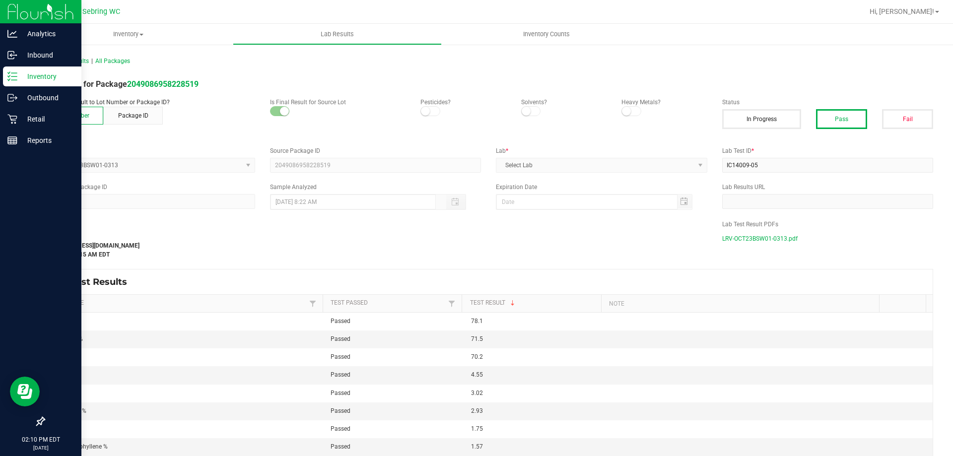
click at [759, 237] on span "LRV-OCT23BSW01-0313.pdf" at bounding box center [759, 238] width 75 height 15
click at [15, 120] on icon at bounding box center [12, 119] width 10 height 10
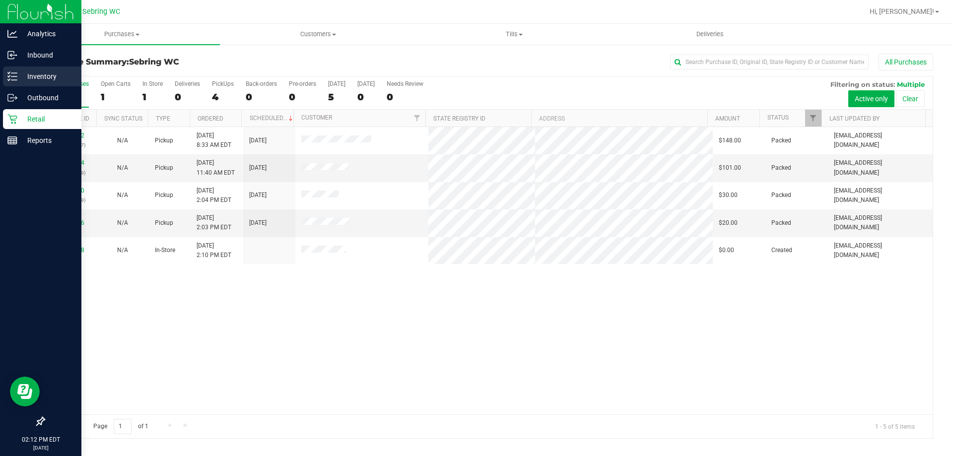
click at [14, 79] on icon at bounding box center [12, 76] width 10 height 10
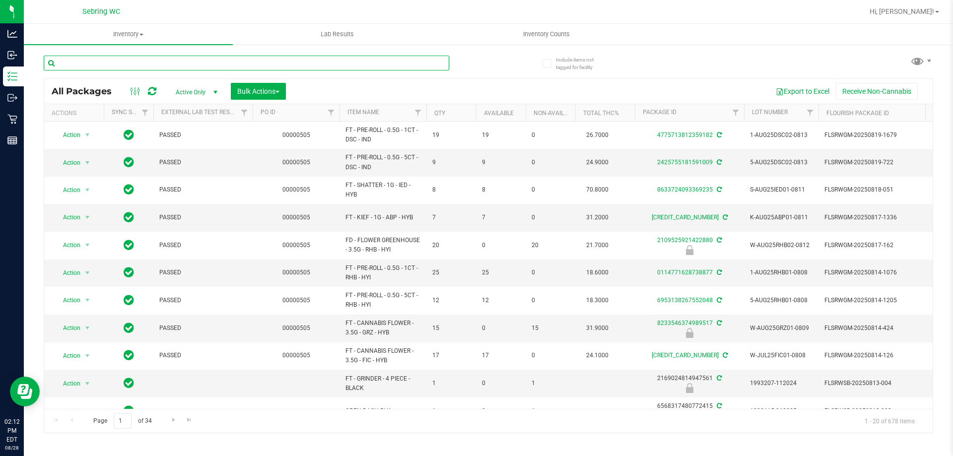
click at [183, 62] on input "text" at bounding box center [246, 63] width 405 height 15
click at [177, 64] on input "text" at bounding box center [246, 63] width 405 height 15
click at [81, 64] on input "text" at bounding box center [246, 63] width 405 height 15
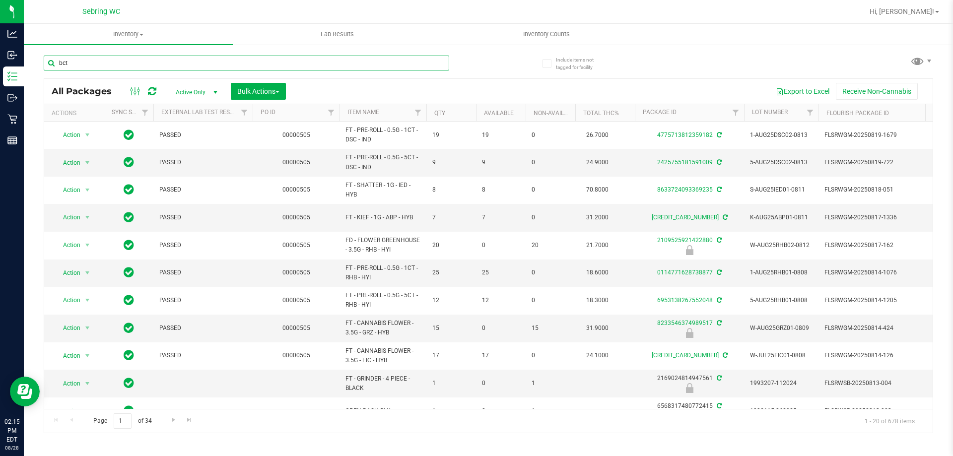
type input "bct"
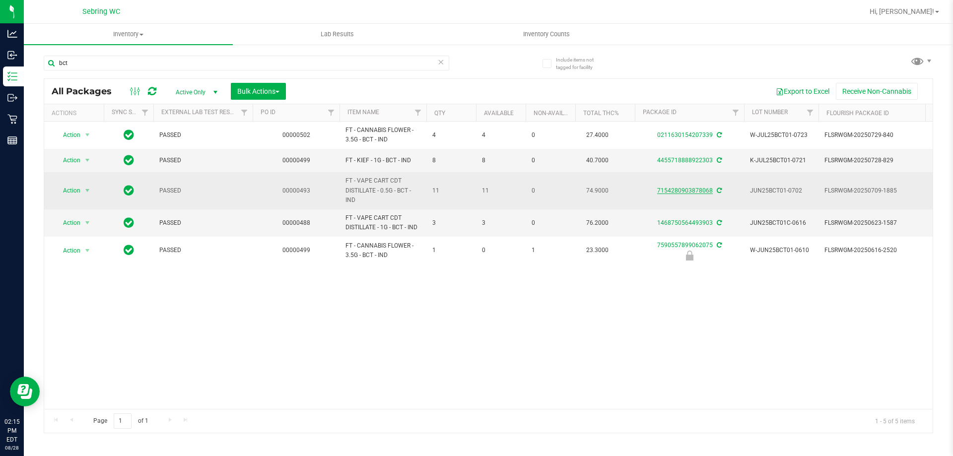
click at [677, 190] on link "7154280903878068" at bounding box center [685, 190] width 56 height 7
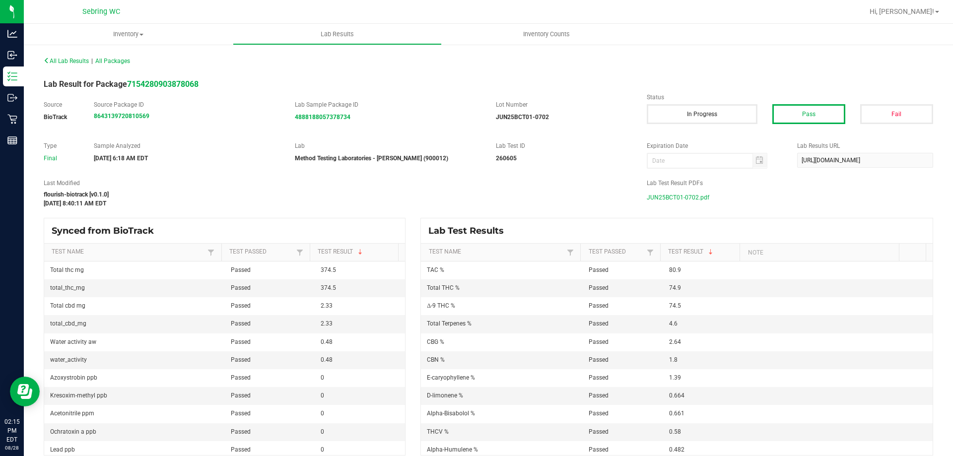
click at [666, 197] on span "JUN25BCT01-0702.pdf" at bounding box center [678, 197] width 63 height 15
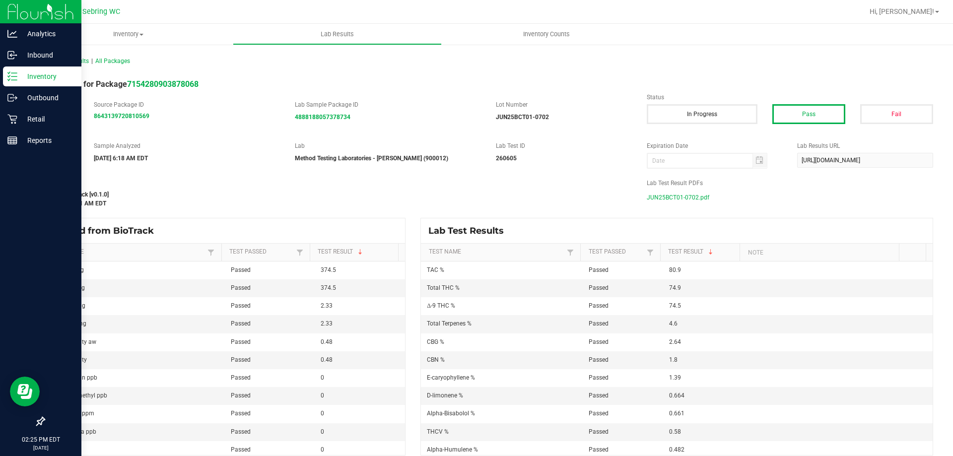
click at [43, 77] on p "Inventory" at bounding box center [47, 76] width 60 height 12
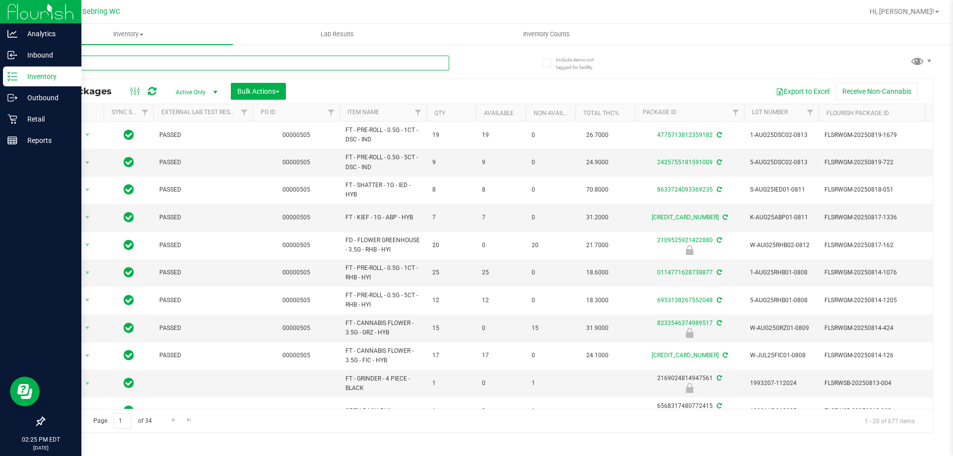
click at [188, 63] on input "text" at bounding box center [246, 63] width 405 height 15
type input "czz"
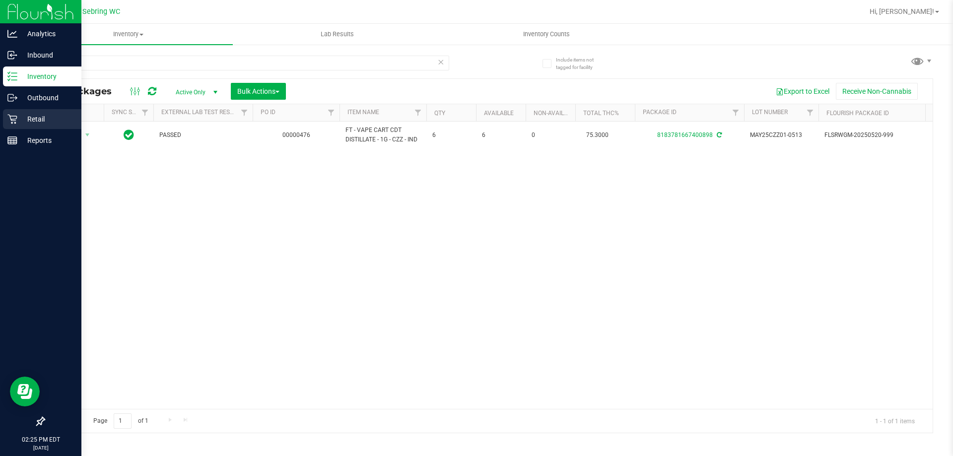
click at [12, 117] on icon at bounding box center [12, 119] width 10 height 10
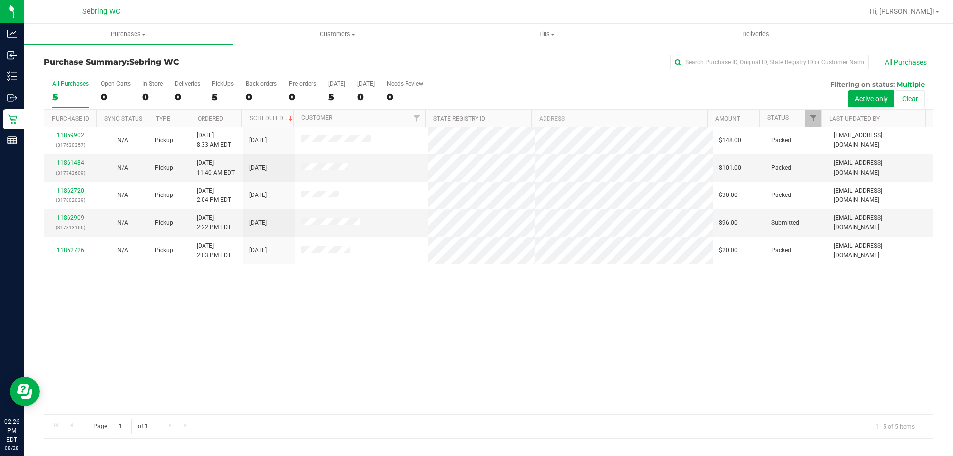
click at [276, 324] on div "11859902 (317630357) N/A Pickup [DATE] 8:33 AM EDT 8/28/2025 $148.00 Packed [EM…" at bounding box center [488, 270] width 888 height 287
click at [61, 216] on link "11862909" at bounding box center [71, 217] width 28 height 7
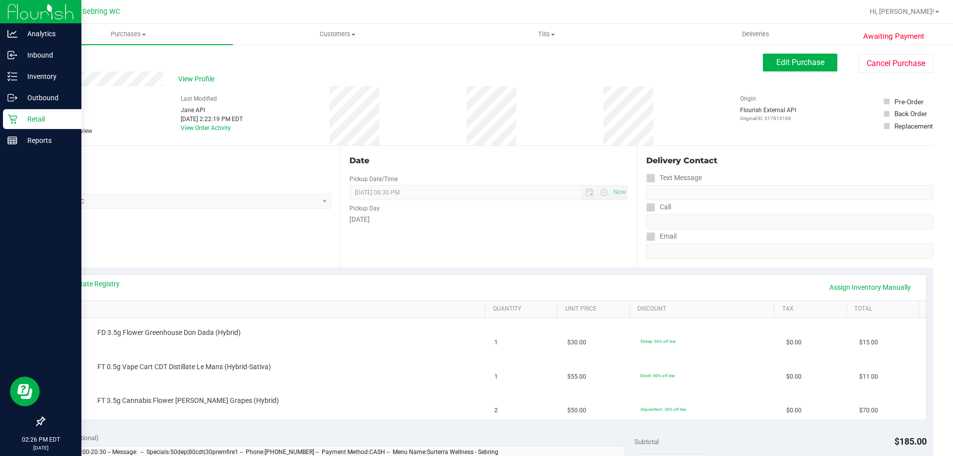
click at [23, 121] on p "Retail" at bounding box center [47, 119] width 60 height 12
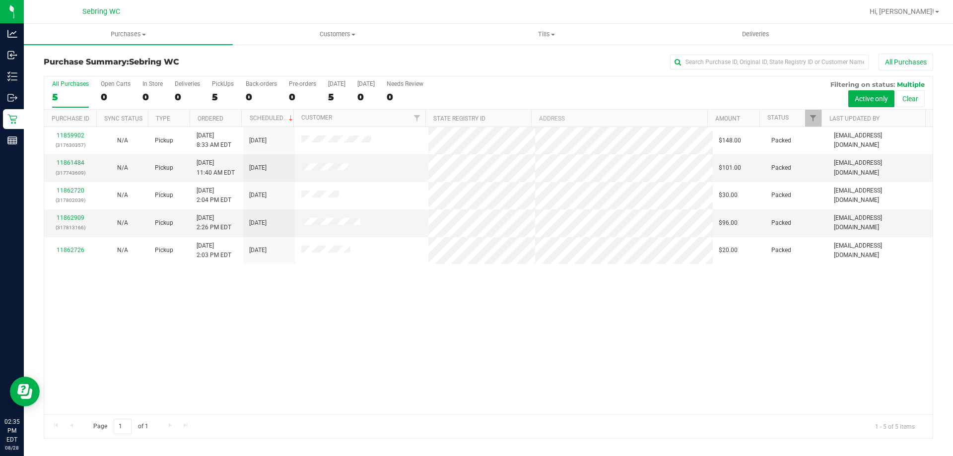
click at [418, 338] on div "11859902 (317630357) N/A Pickup [DATE] 8:33 AM EDT 8/28/2025 $148.00 Packed [EM…" at bounding box center [488, 270] width 888 height 287
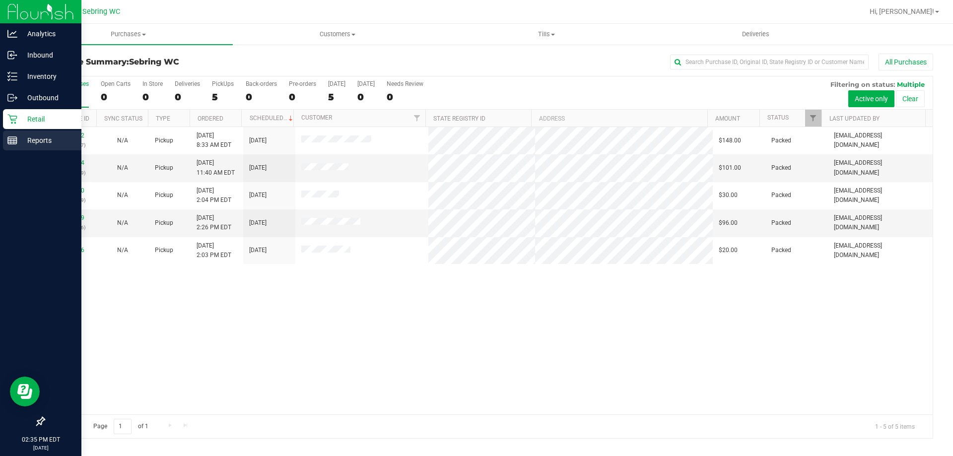
click at [22, 145] on p "Reports" at bounding box center [47, 140] width 60 height 12
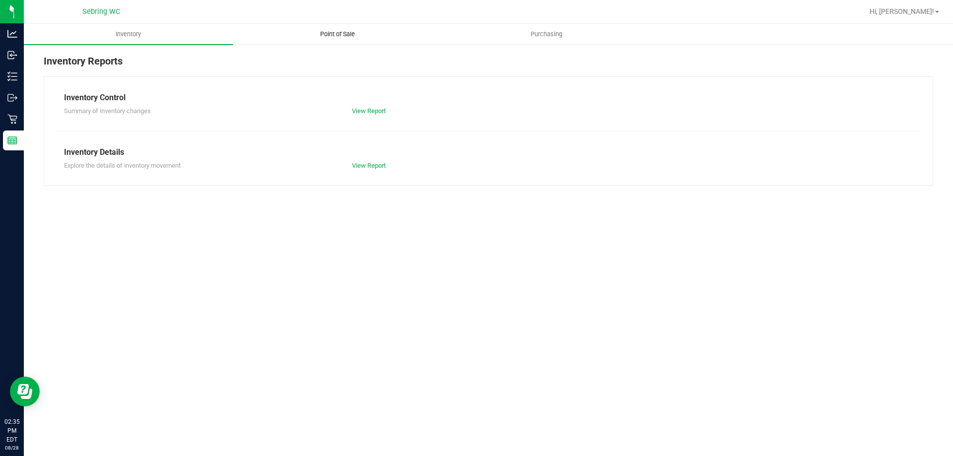
click at [343, 29] on uib-tab-heading "Point of Sale" at bounding box center [337, 34] width 208 height 20
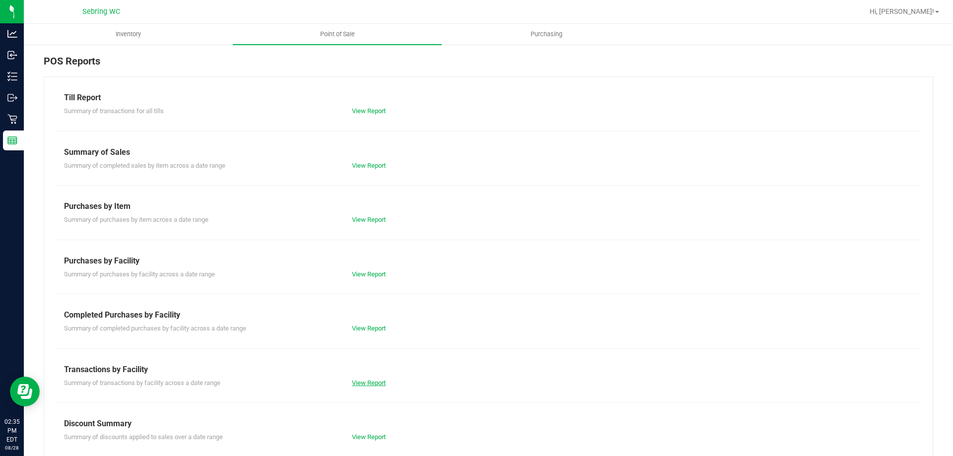
click at [358, 382] on link "View Report" at bounding box center [369, 382] width 34 height 7
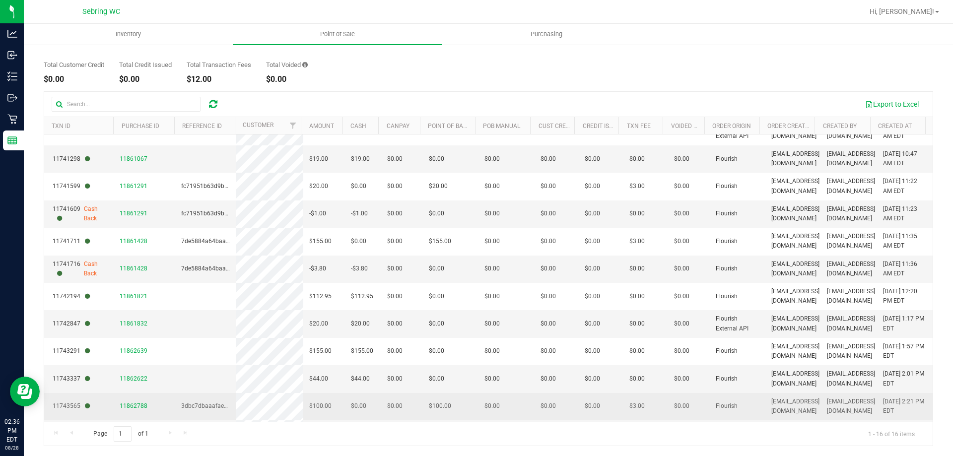
scroll to position [152, 0]
